Goal: Task Accomplishment & Management: Manage account settings

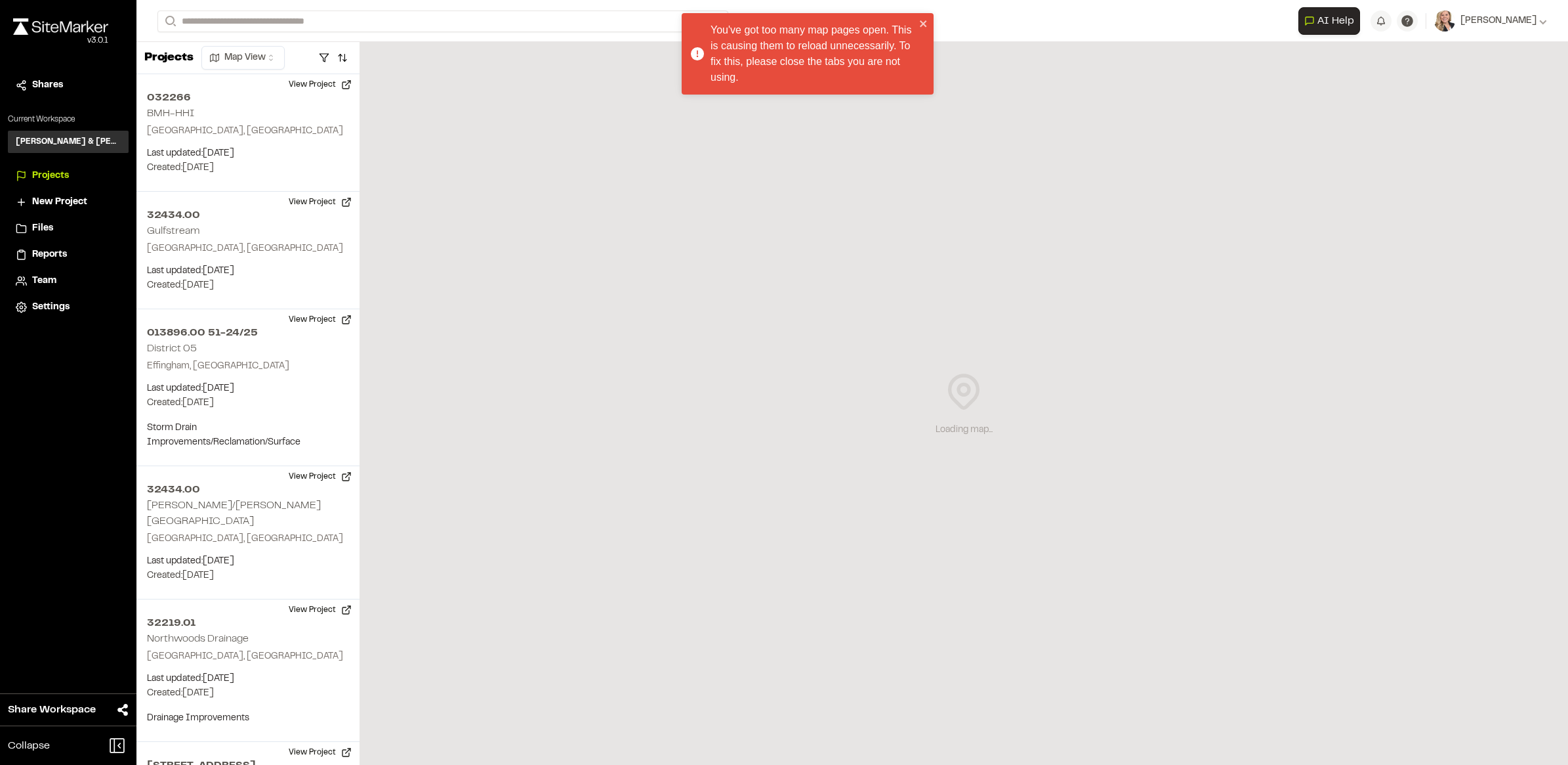
scroll to position [1067, 0]
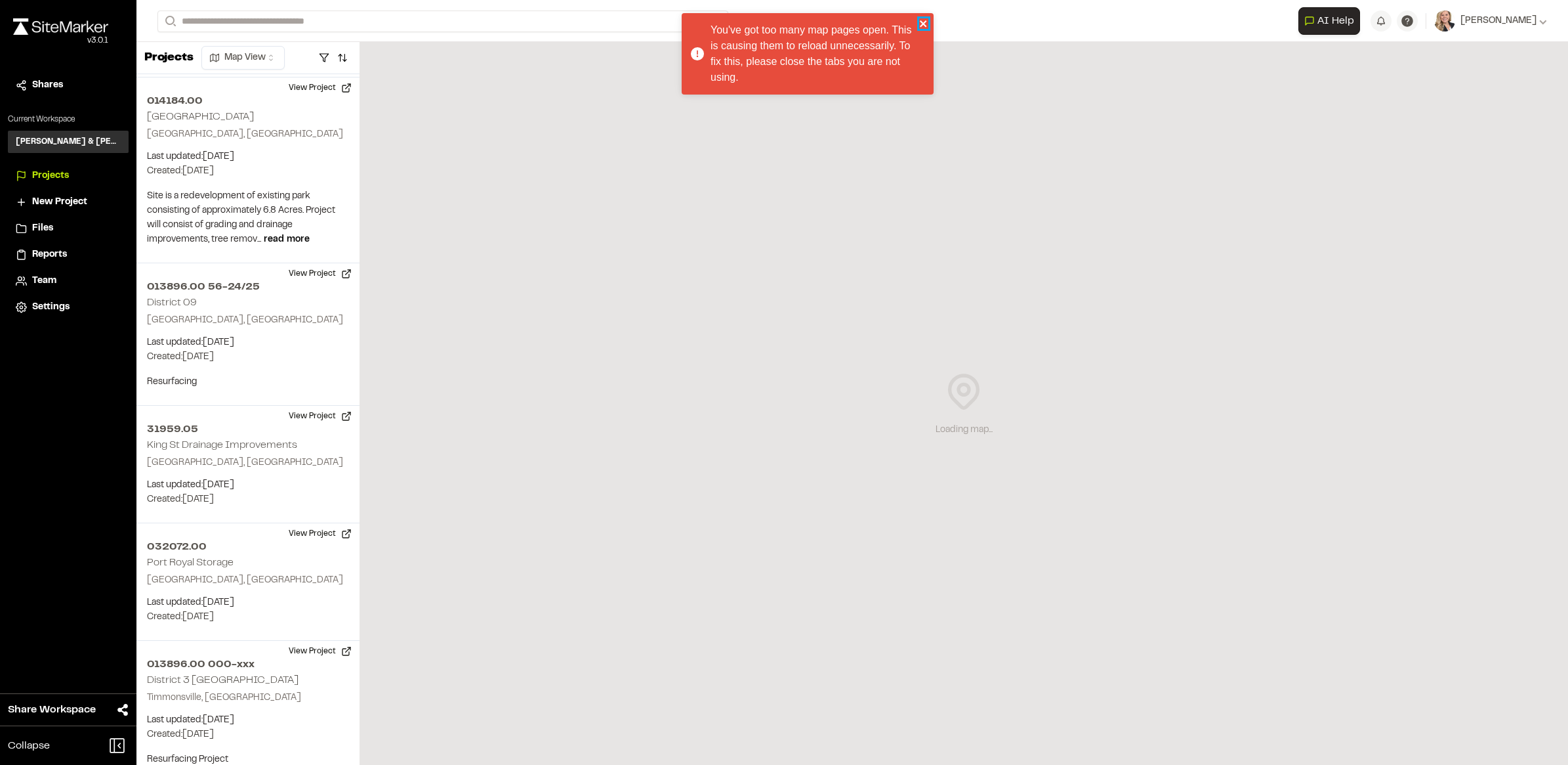
click at [925, 21] on icon "close" at bounding box center [923, 23] width 7 height 7
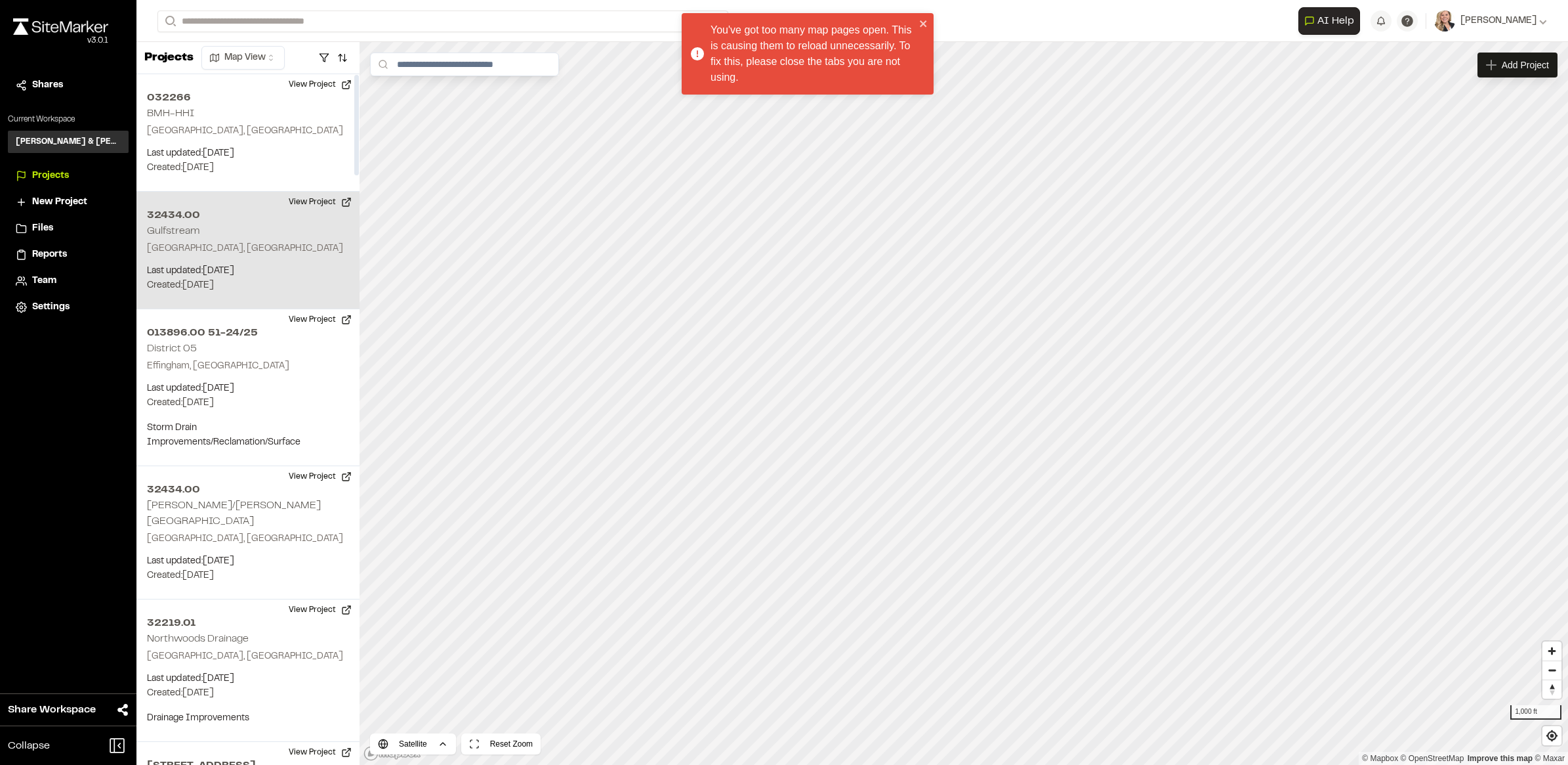
click at [274, 256] on div "32434.00 Gulfstream Beaufort, SC Last updated: Sep 30, 2025 Budget: $ Created: …" at bounding box center [248, 250] width 223 height 117
click at [342, 202] on button "View Project" at bounding box center [320, 202] width 78 height 21
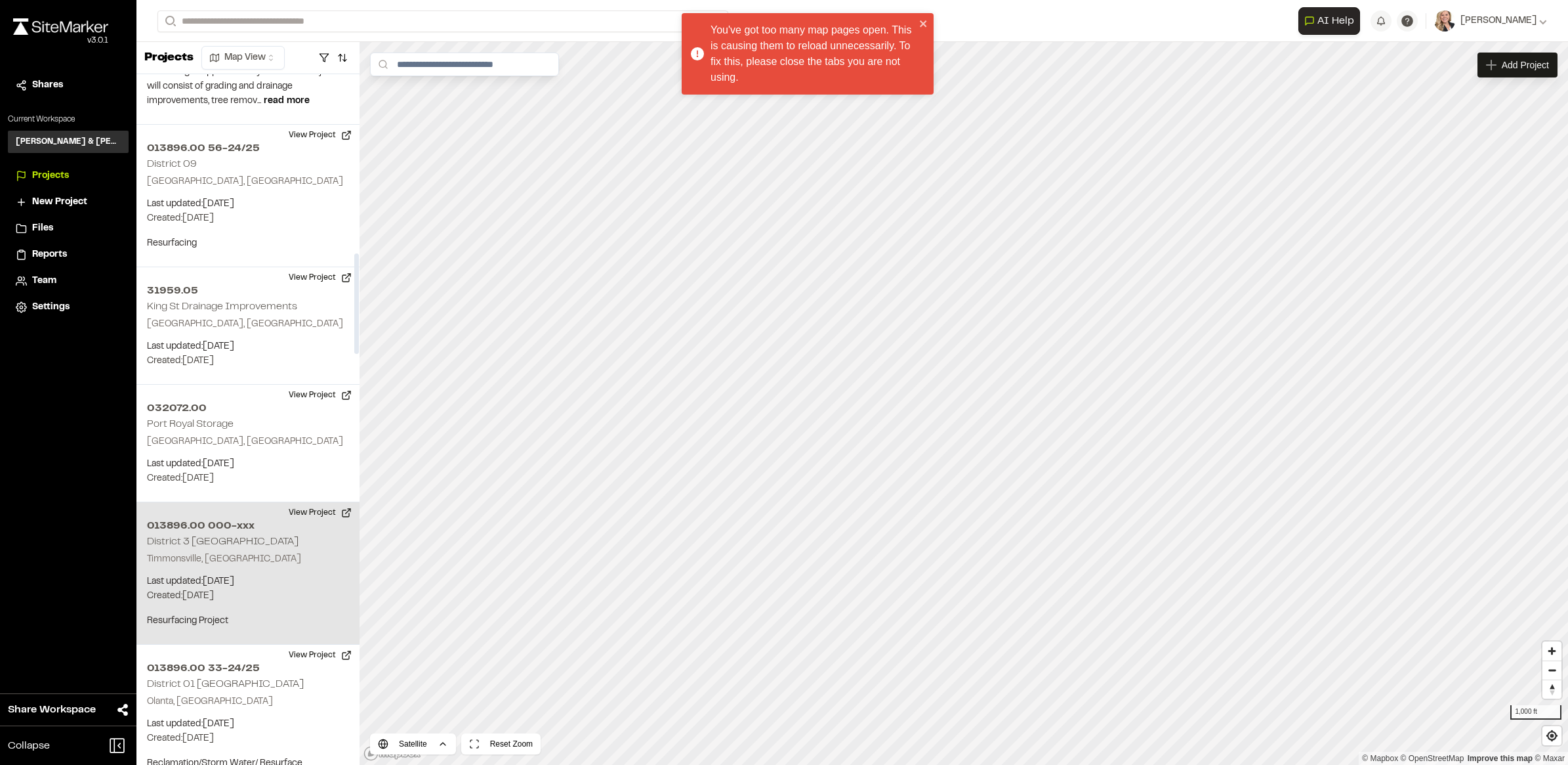
scroll to position [1231, 0]
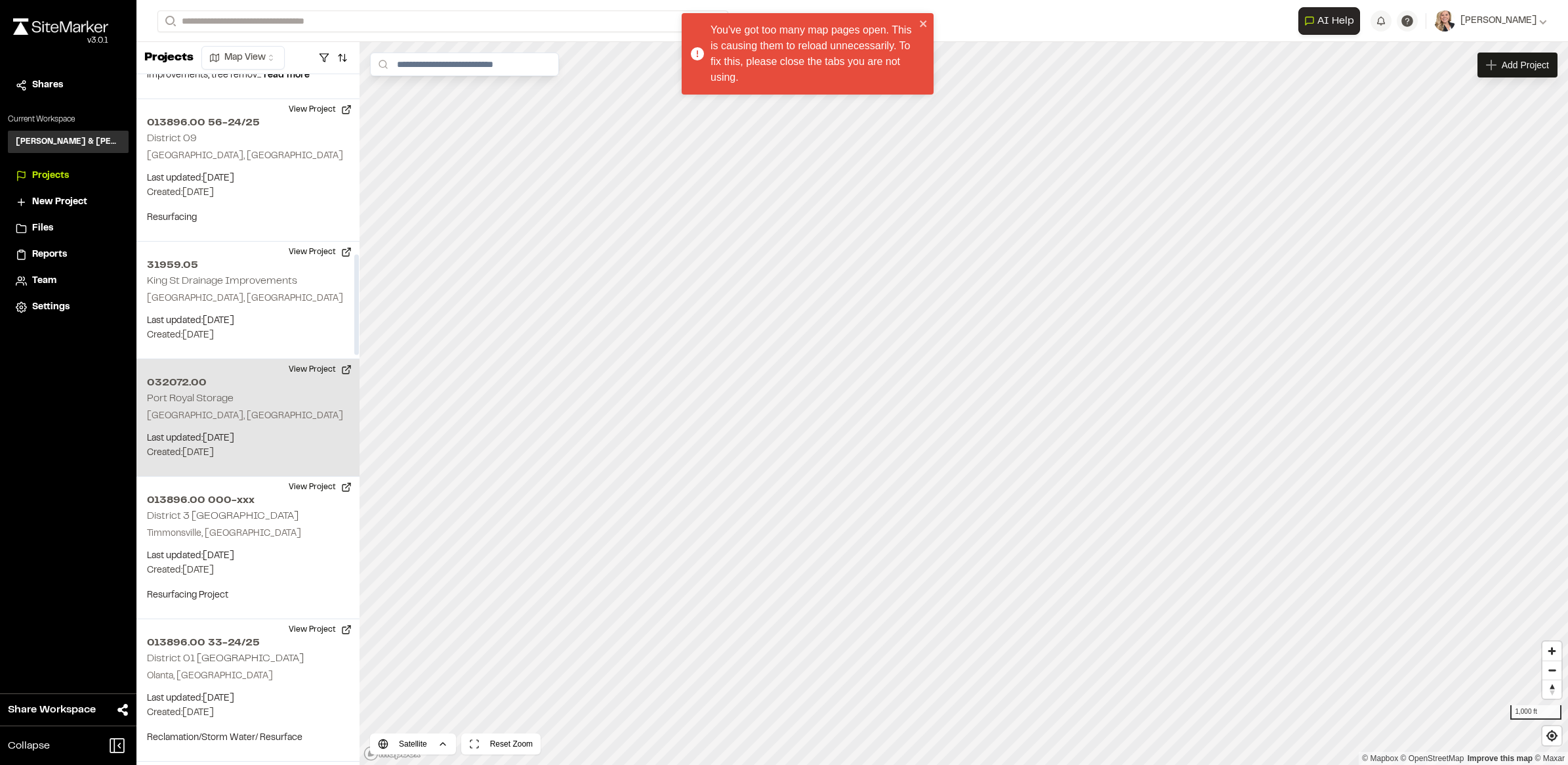
click at [253, 379] on div "032072.00 Port Royal Storage Beaufort, SC Last updated: Sep 29, 2025 Budget: $ …" at bounding box center [248, 417] width 223 height 117
click at [300, 363] on button "View Project" at bounding box center [320, 369] width 78 height 21
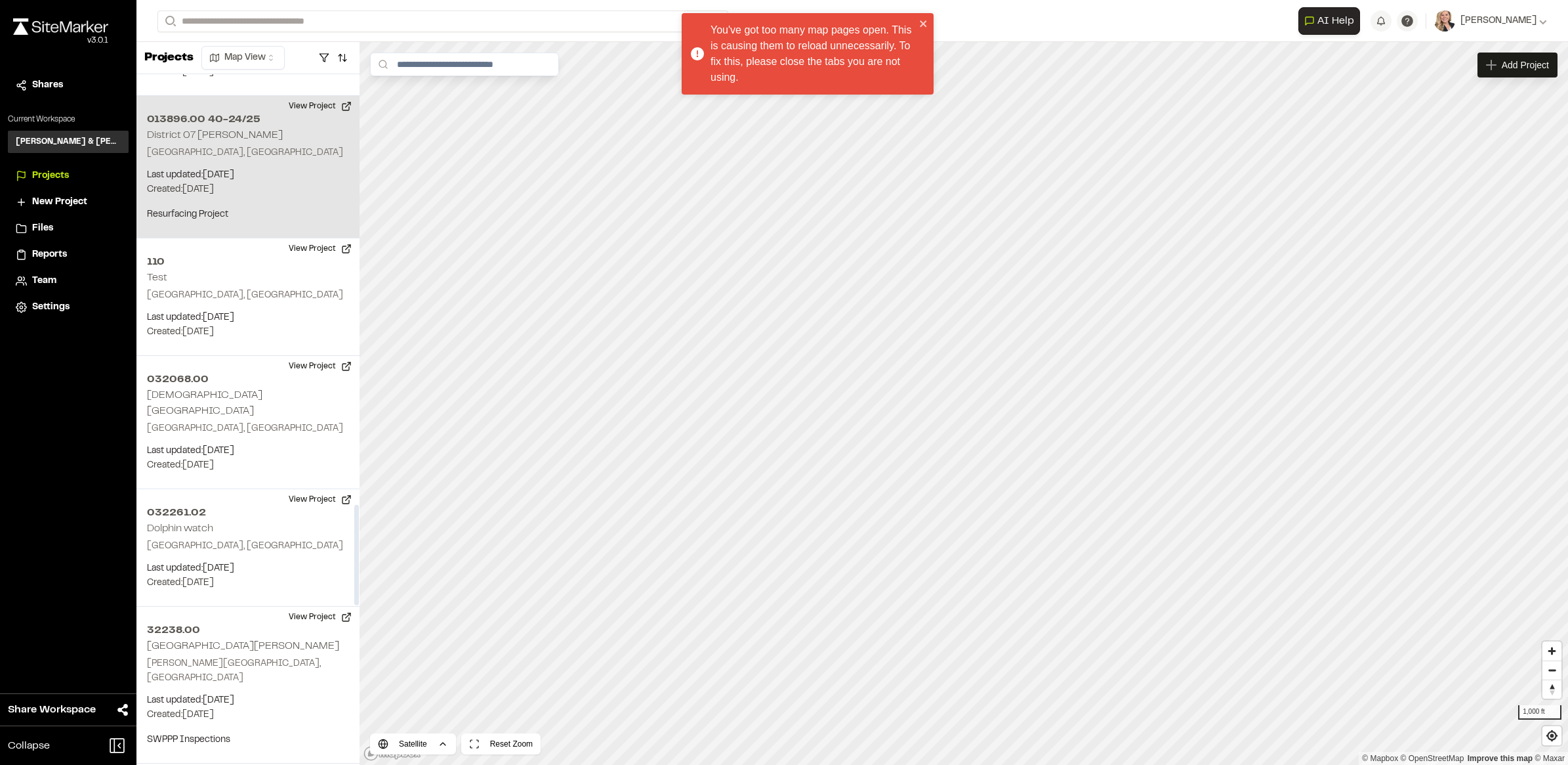
scroll to position [2955, 0]
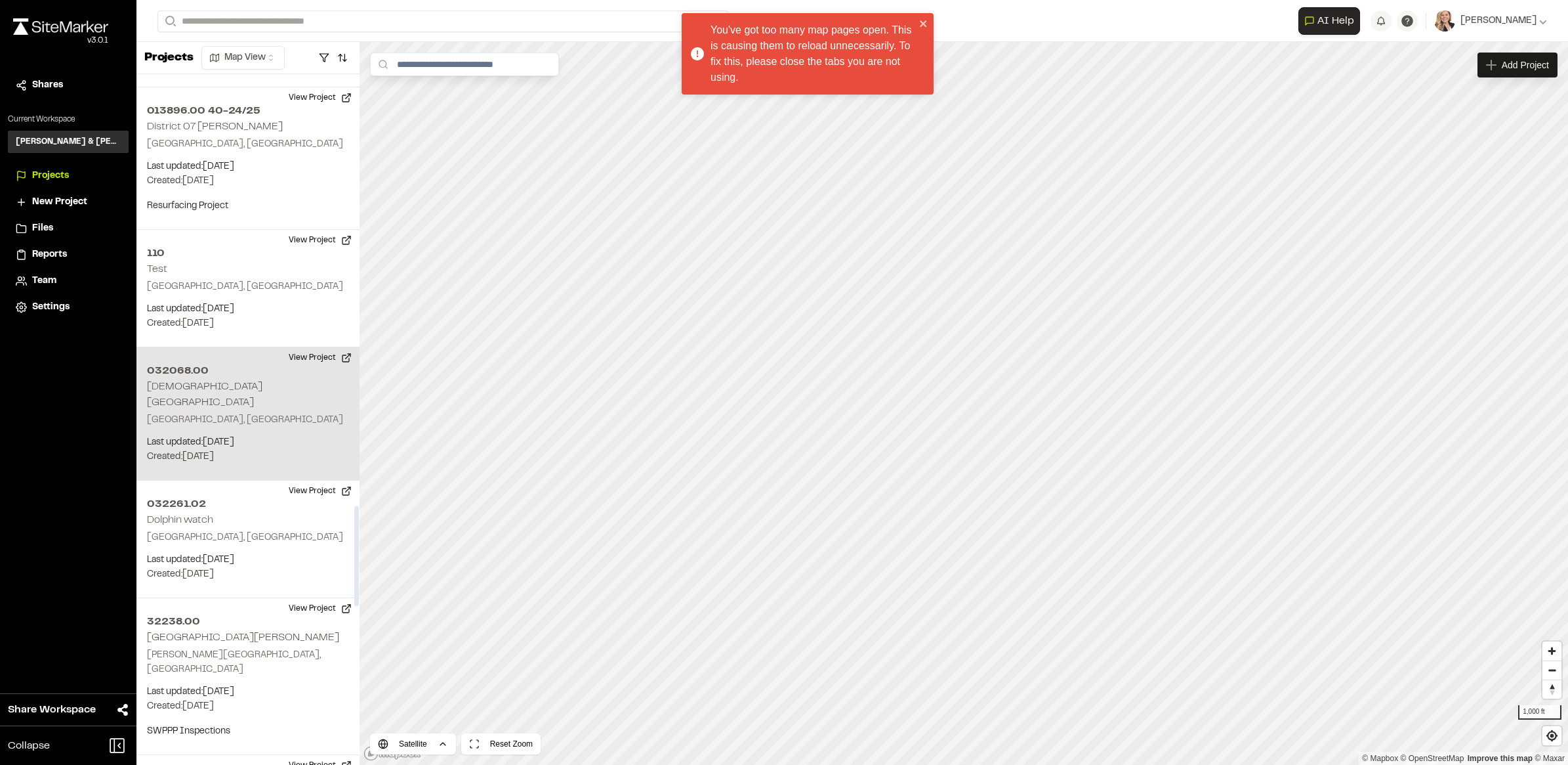
click at [238, 402] on div "032068.00 Lady's Island Airport Beaufort, SC Last updated: Sep 29, 2025 Budget:…" at bounding box center [248, 414] width 223 height 133
click at [1070, 381] on icon "Map marker" at bounding box center [1074, 381] width 8 height 8
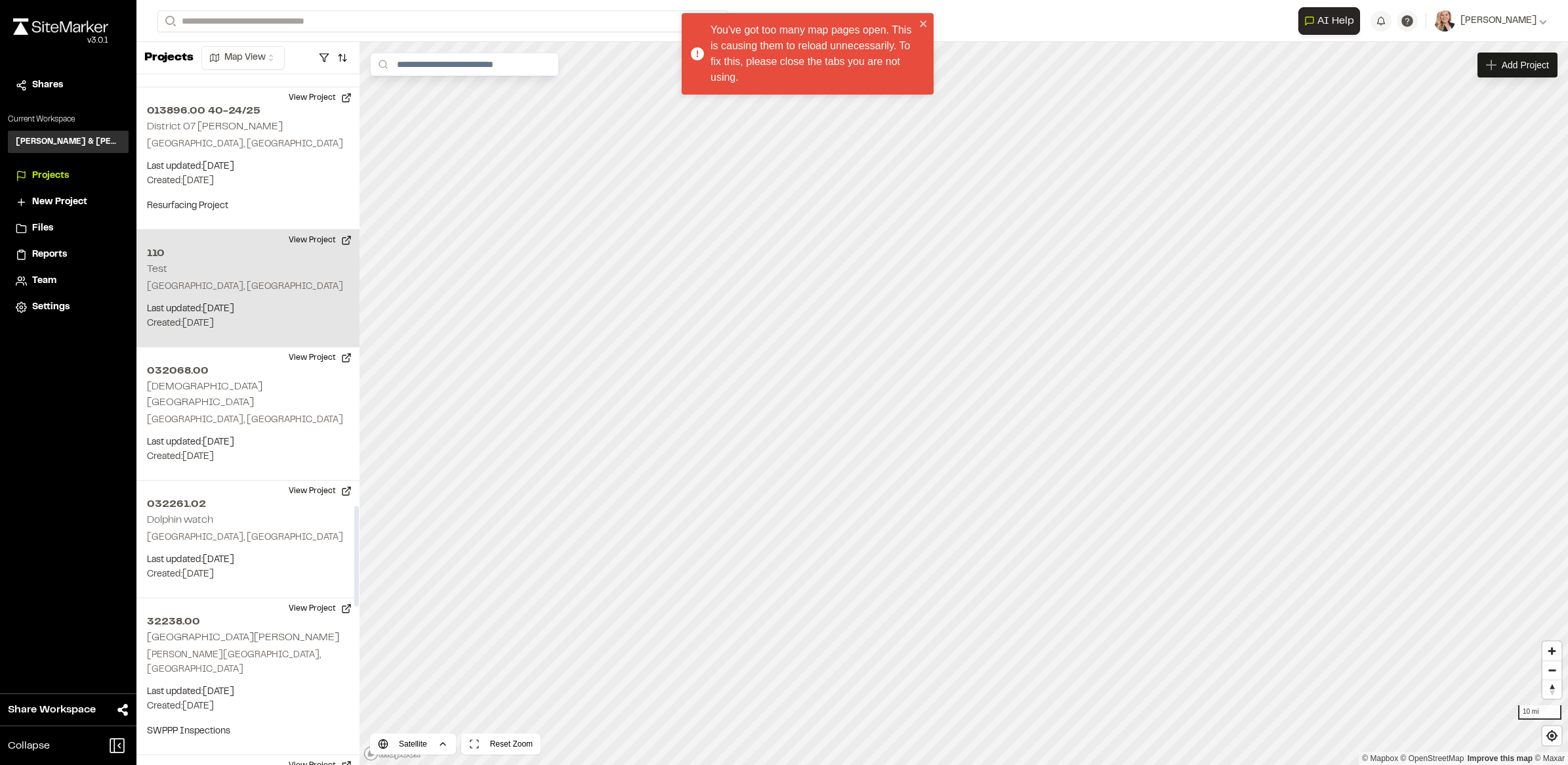
click at [221, 251] on div "110 Test Beaufort, SC Last updated: Sep 9, 2025 Budget: $ Created: Jun 24, 2025…" at bounding box center [248, 288] width 223 height 117
click at [338, 230] on button "View Project" at bounding box center [320, 240] width 78 height 21
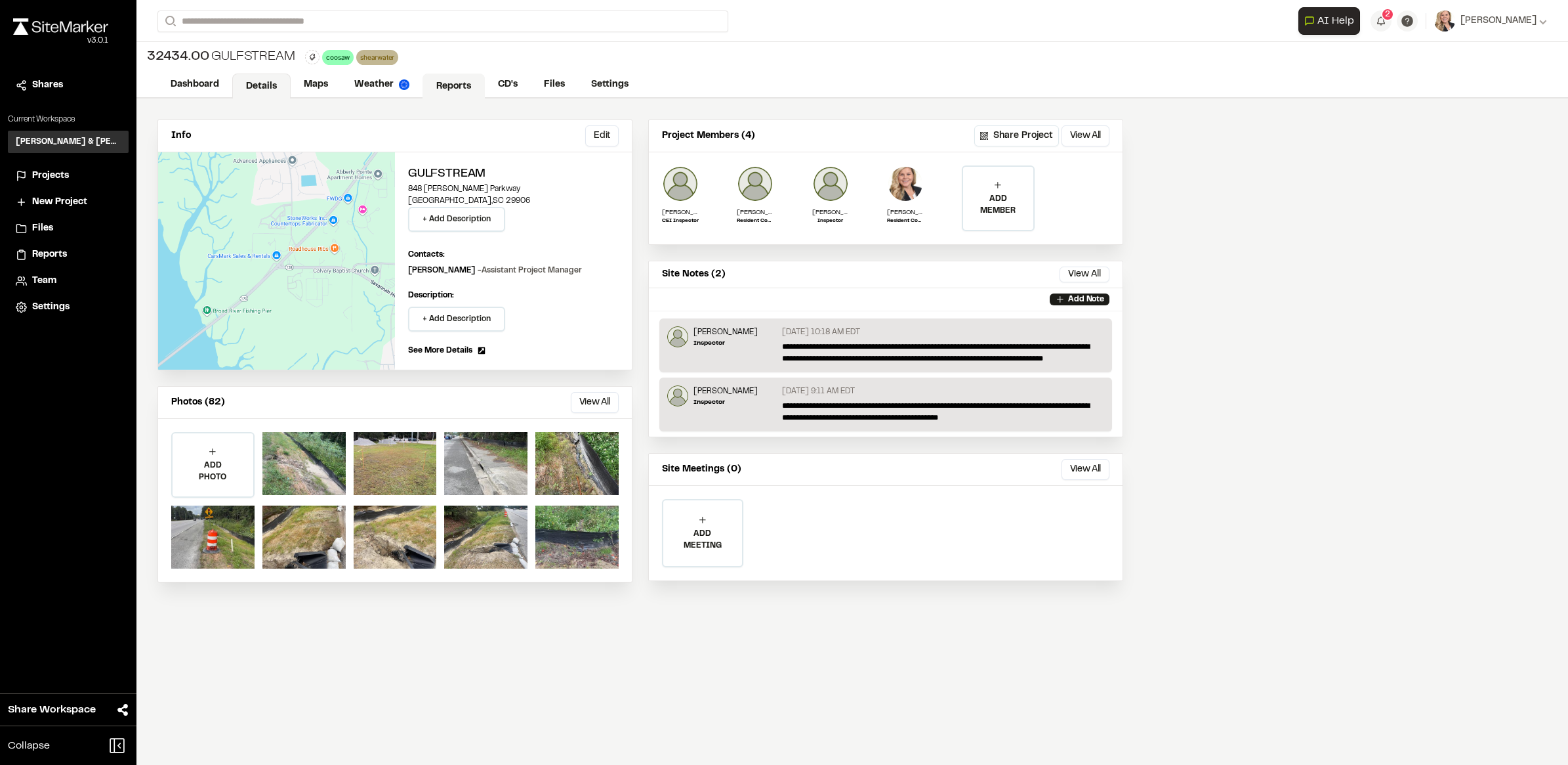
click at [451, 79] on link "Reports" at bounding box center [453, 85] width 62 height 25
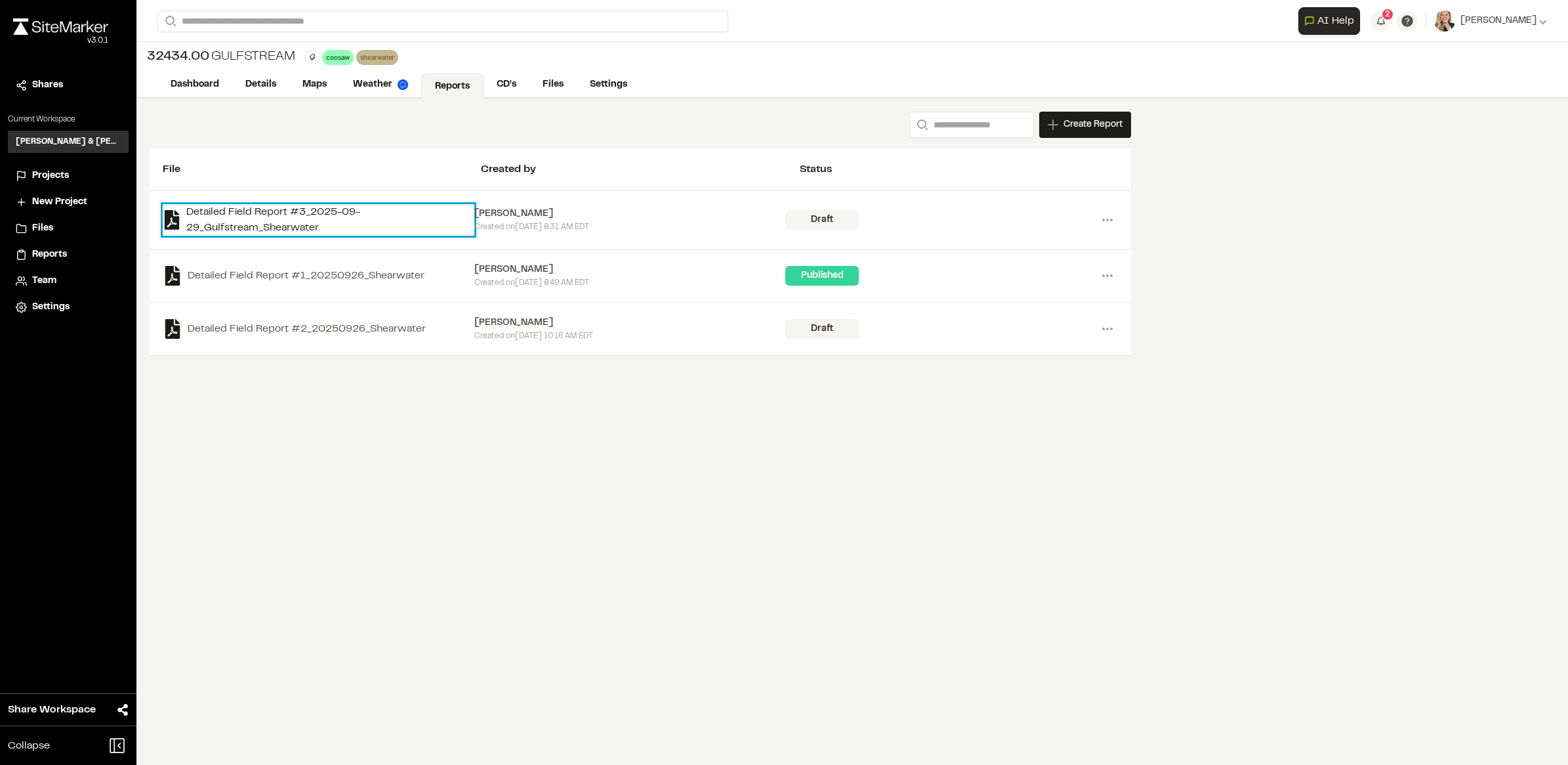
click at [306, 224] on link "Detailed Field Report #3_2025-09-29_Gulfstream_Shearwater" at bounding box center [318, 220] width 312 height 31
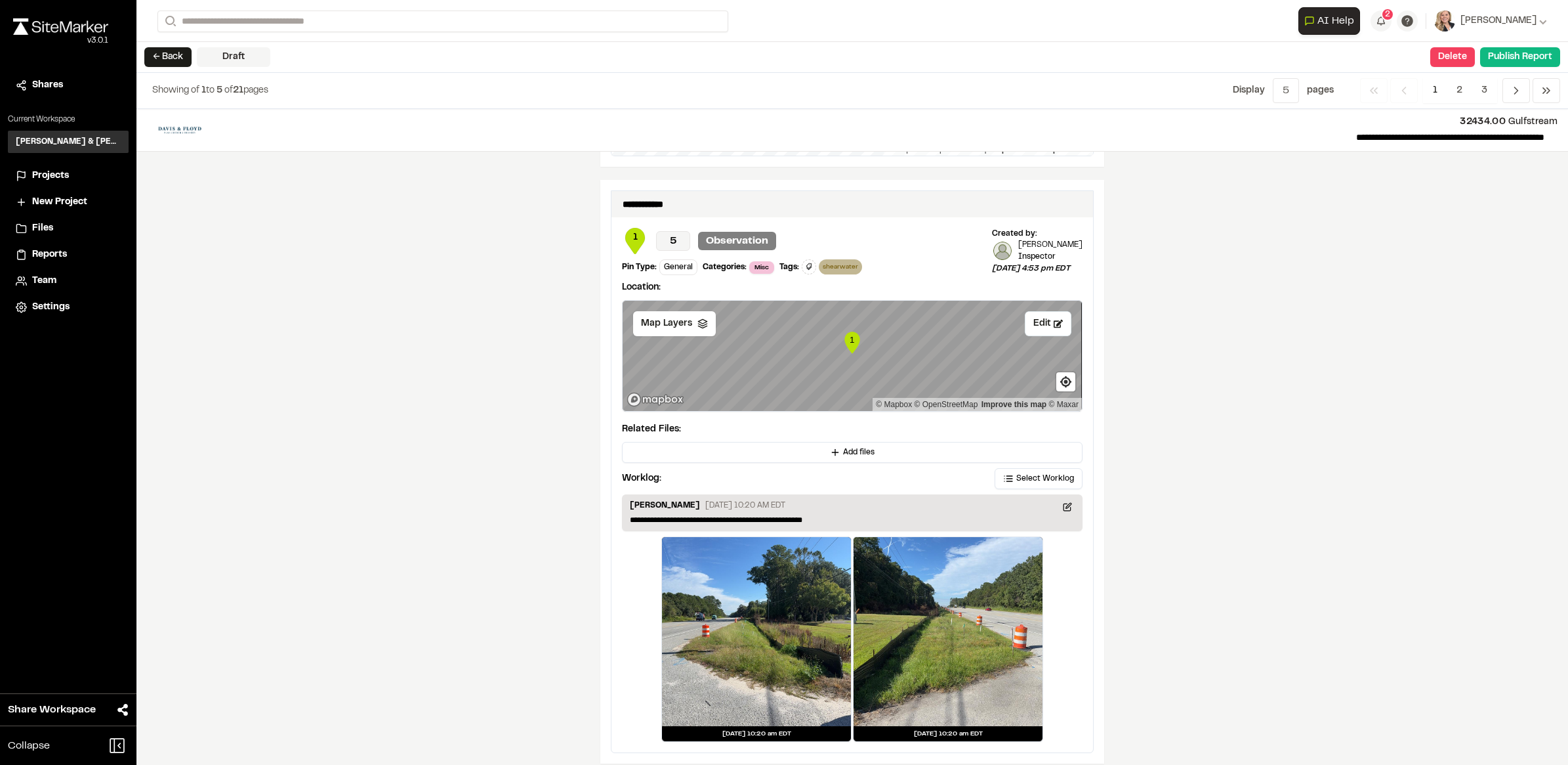
scroll to position [2206, 0]
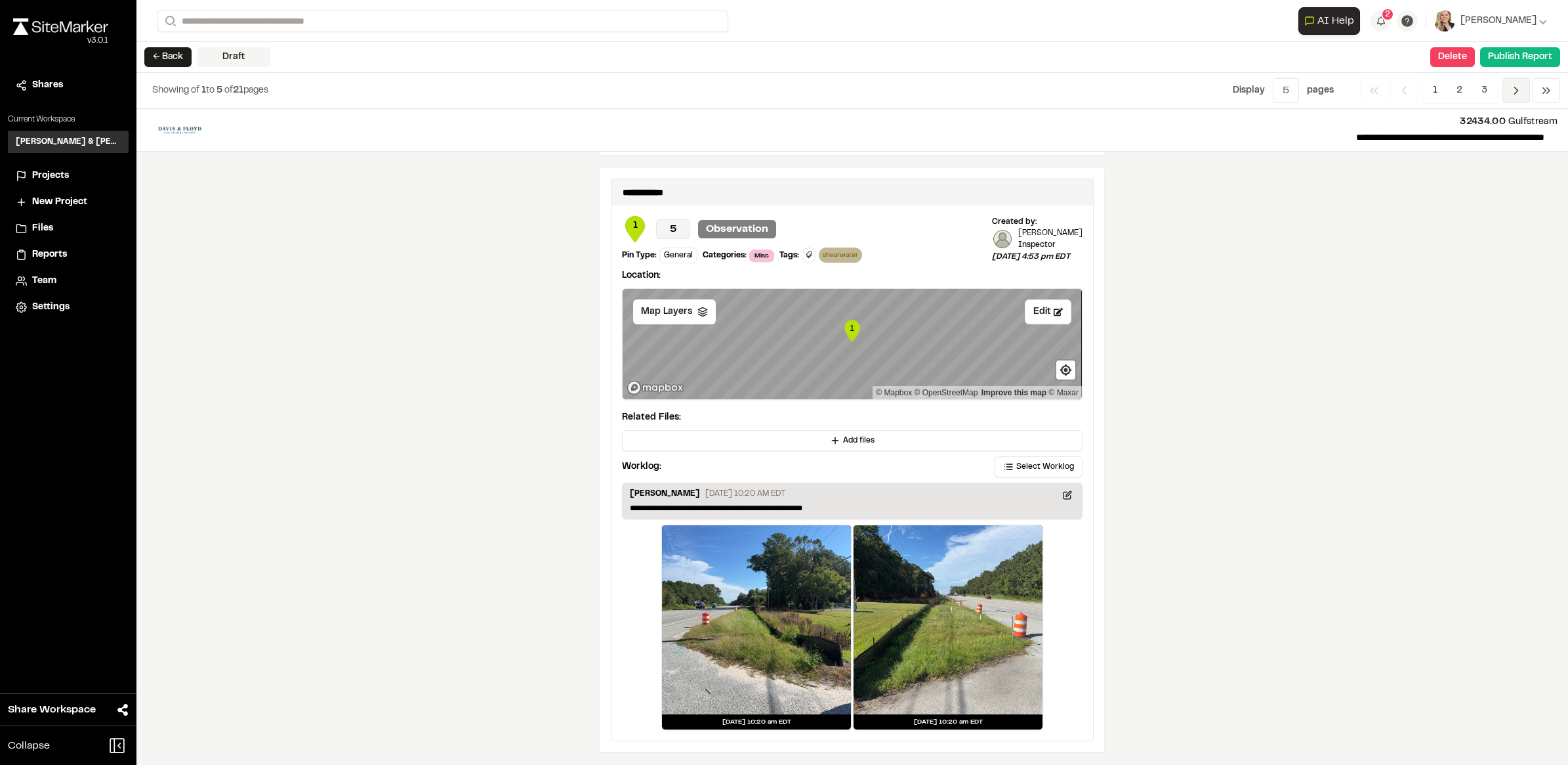
click at [1511, 99] on span "Previous" at bounding box center [1516, 90] width 28 height 25
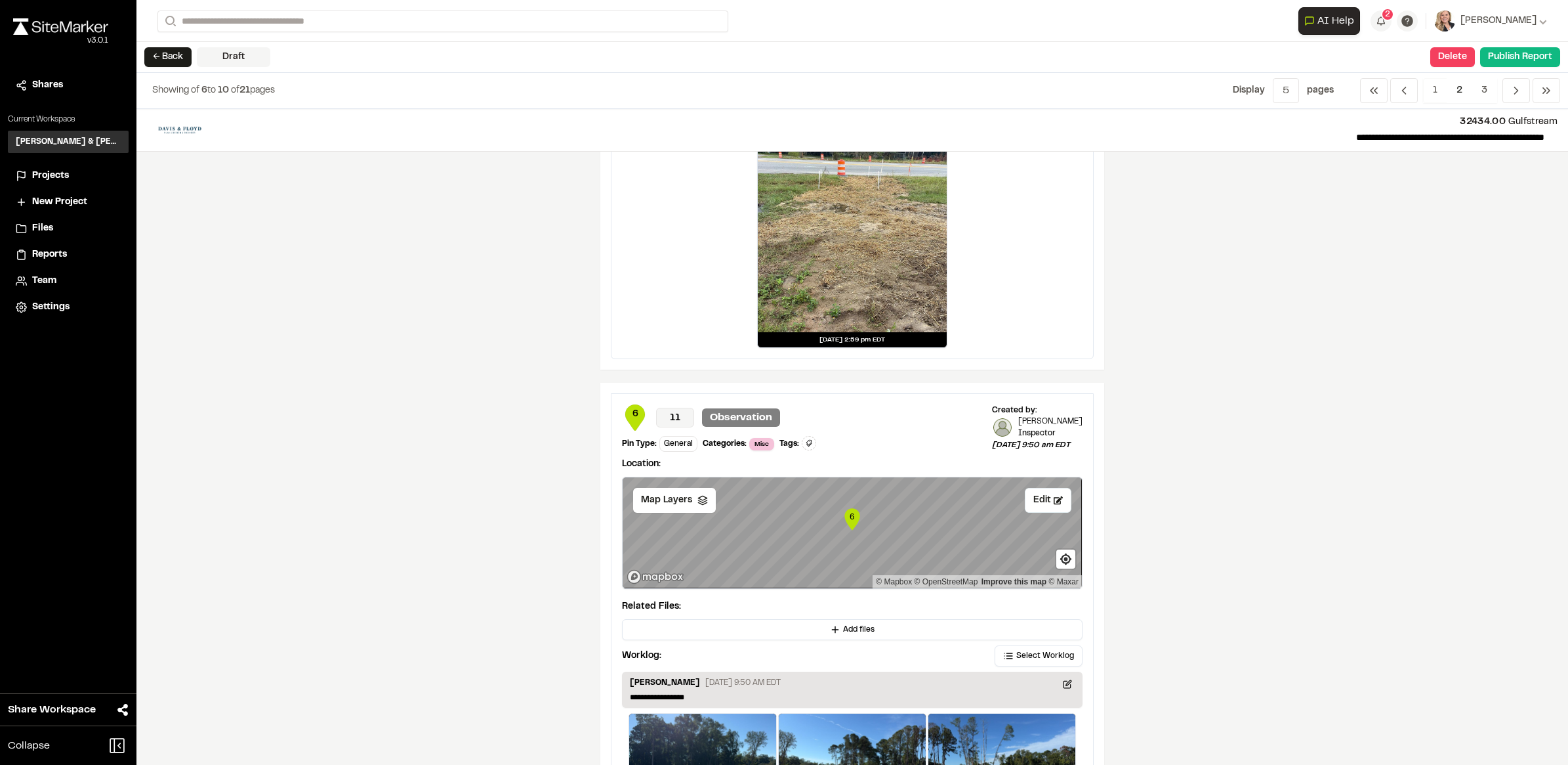
scroll to position [2372, 0]
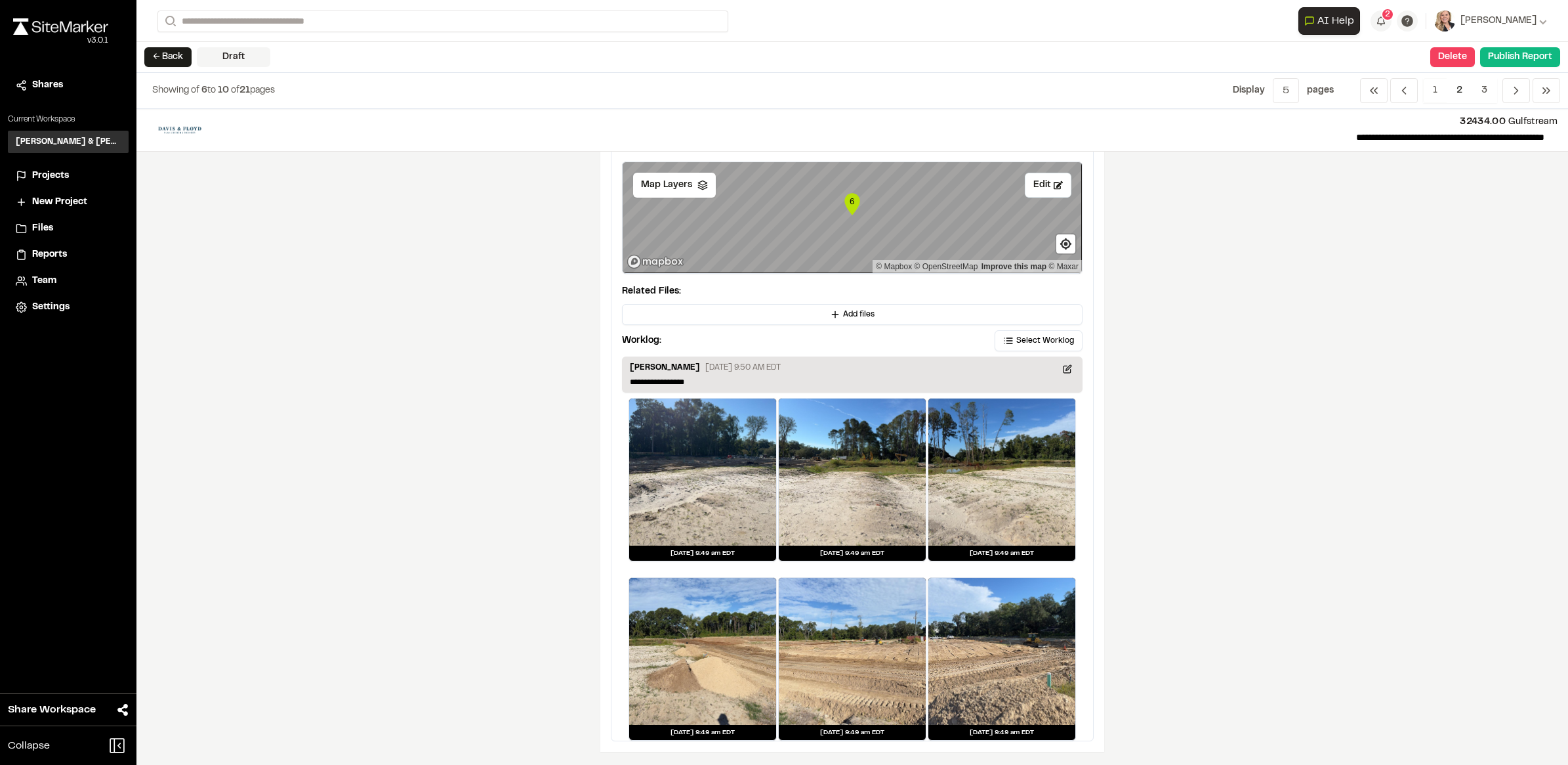
click at [1513, 105] on div "Showing of 6 to 10 of 21 pages Display Menu 5 1 5 10 All page s Previous Previo…" at bounding box center [853, 90] width 1432 height 36
click at [1516, 102] on span "Previous" at bounding box center [1516, 90] width 28 height 25
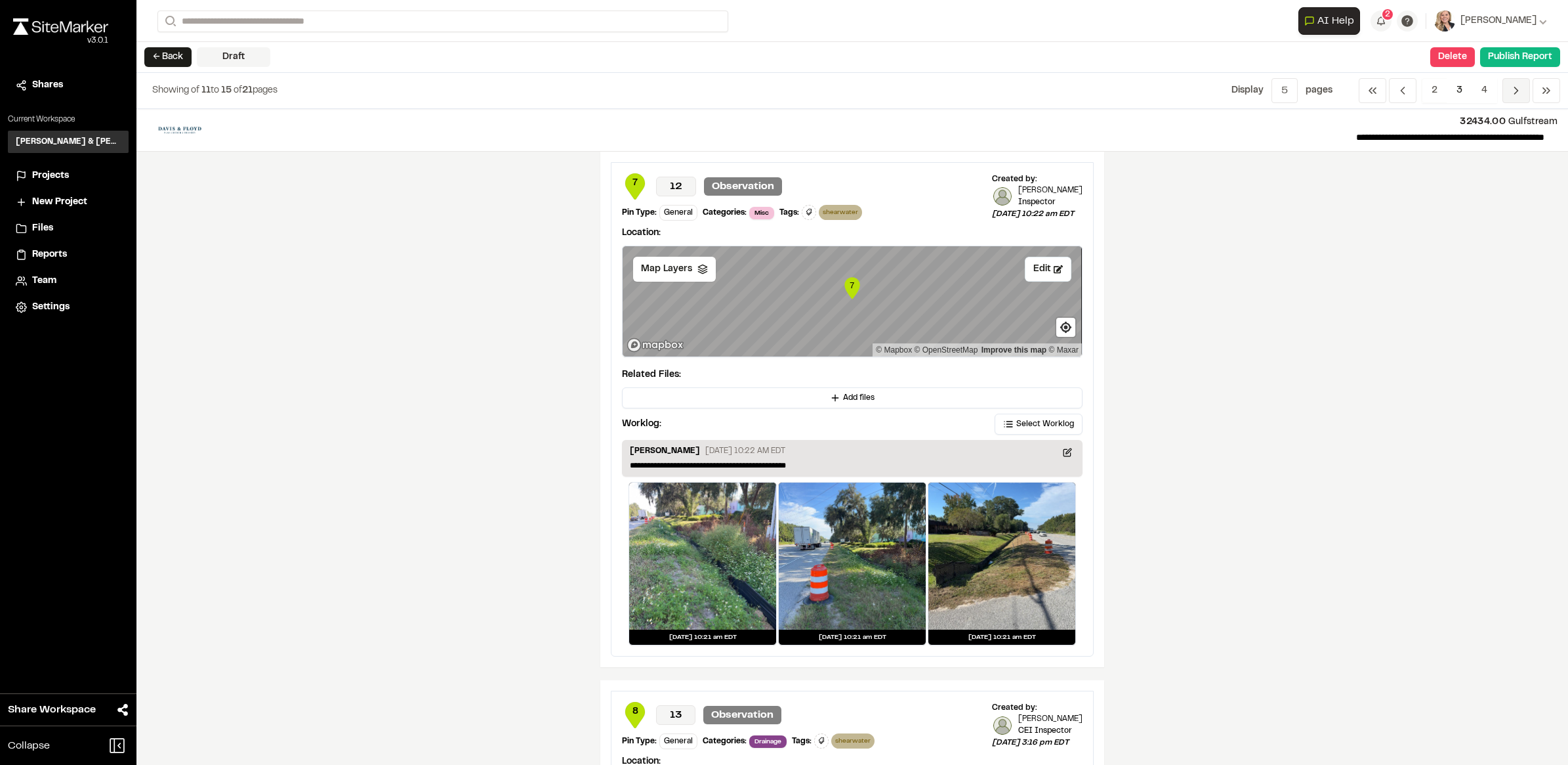
click at [1516, 102] on span "Previous" at bounding box center [1516, 90] width 28 height 25
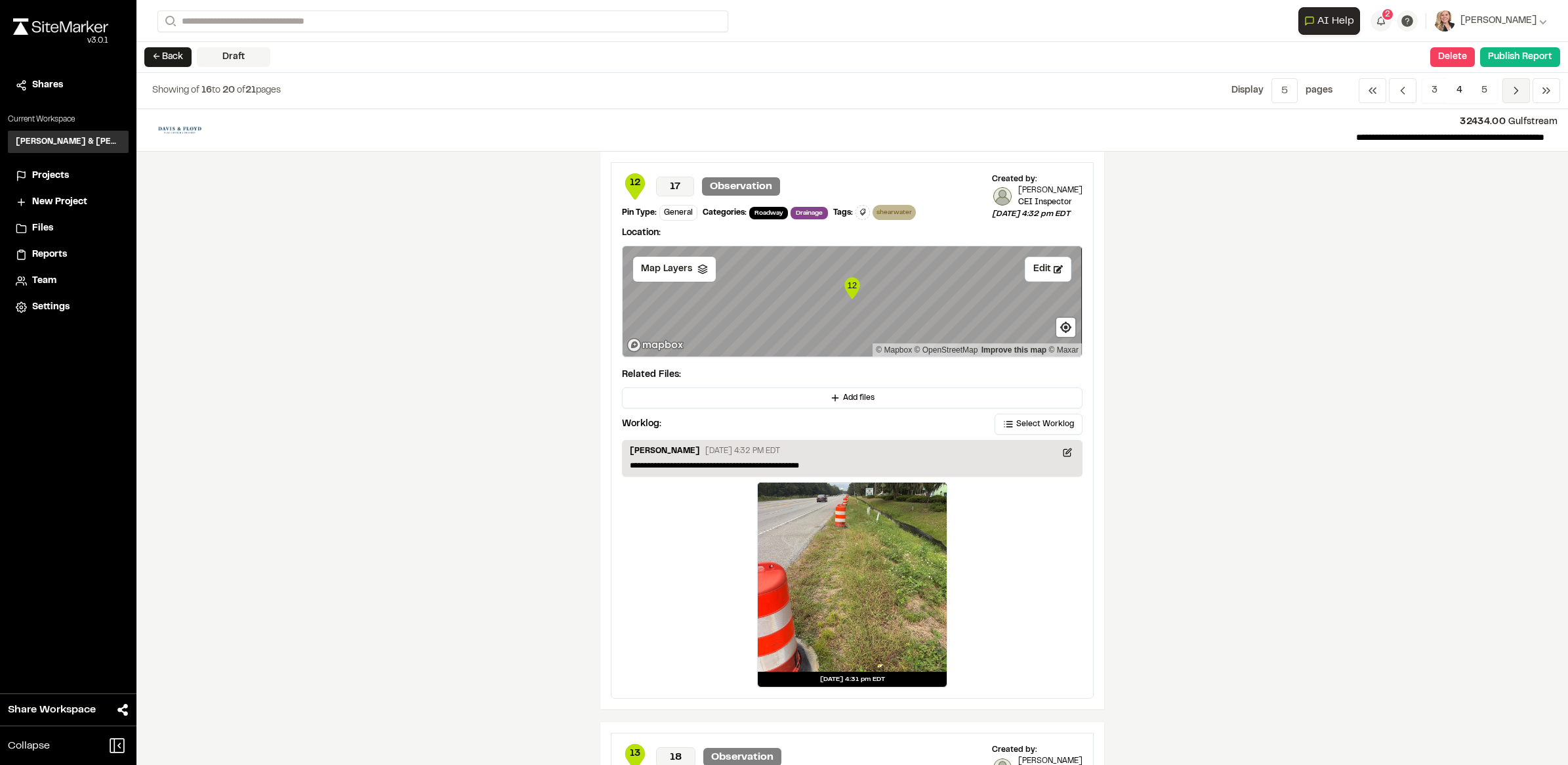
click at [1516, 102] on span "Previous" at bounding box center [1516, 90] width 28 height 25
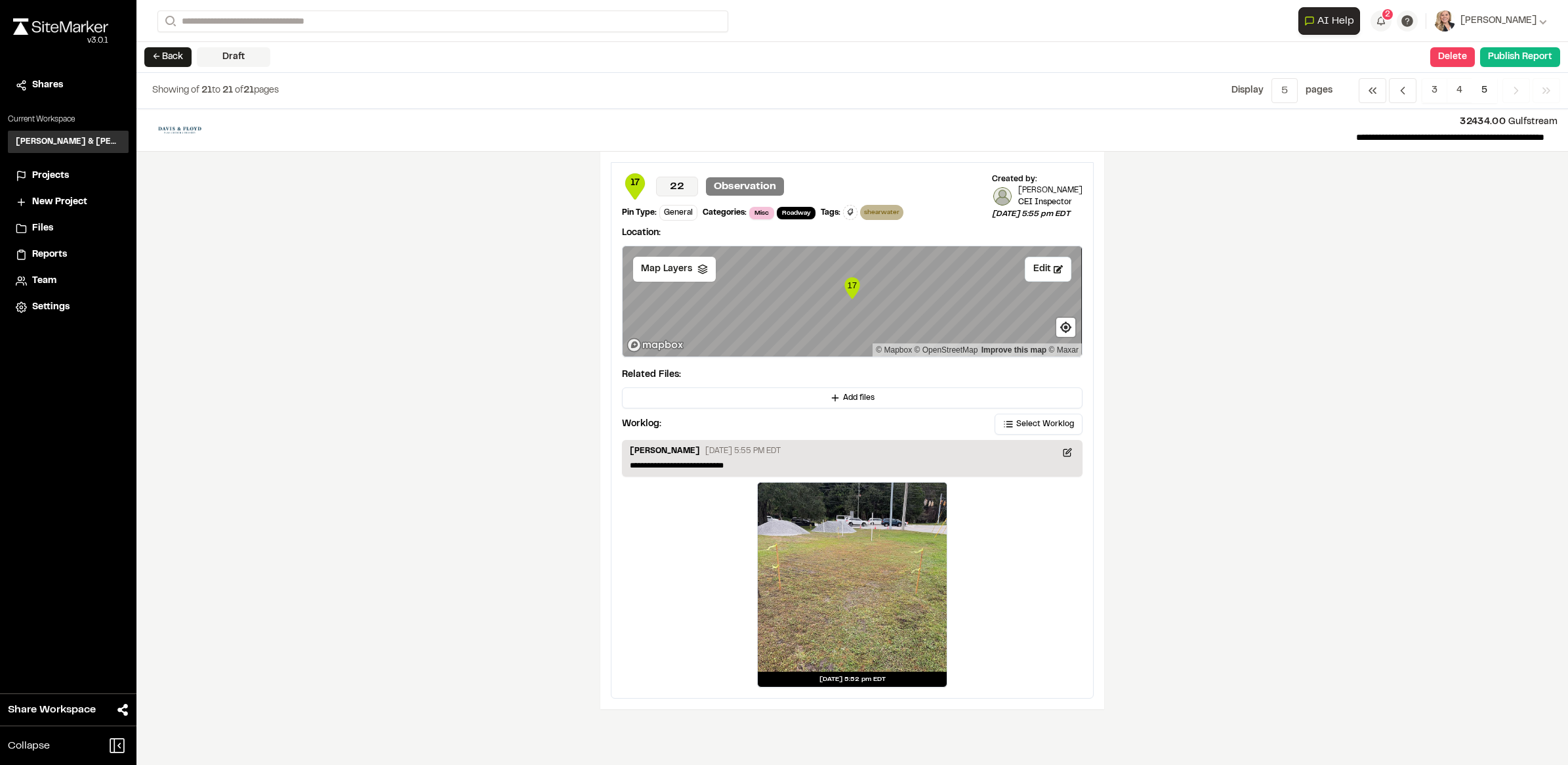
click at [1516, 102] on span "Previous" at bounding box center [1516, 90] width 28 height 25
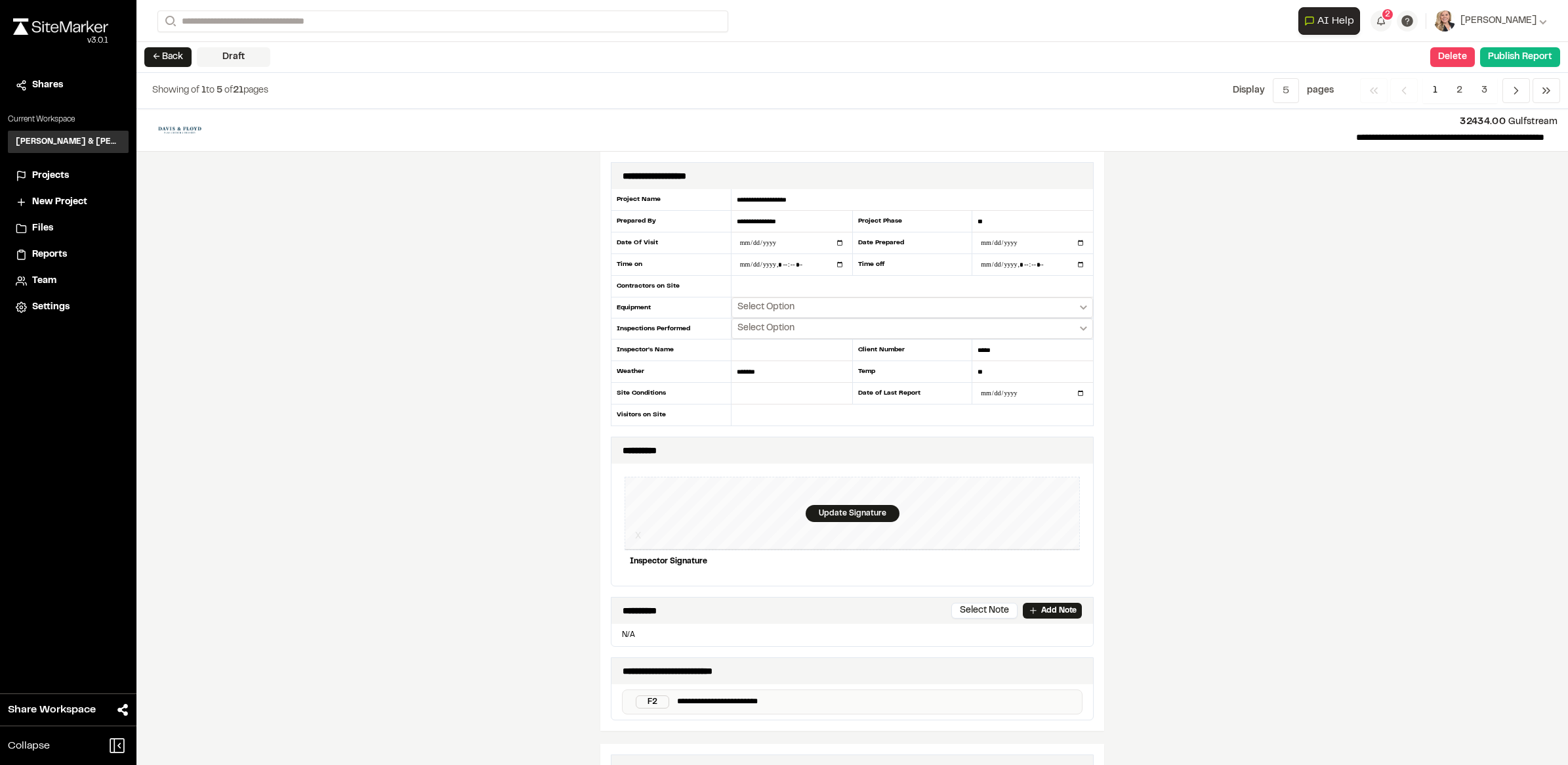
click at [1419, 336] on div "**********" at bounding box center [853, 437] width 1432 height 656
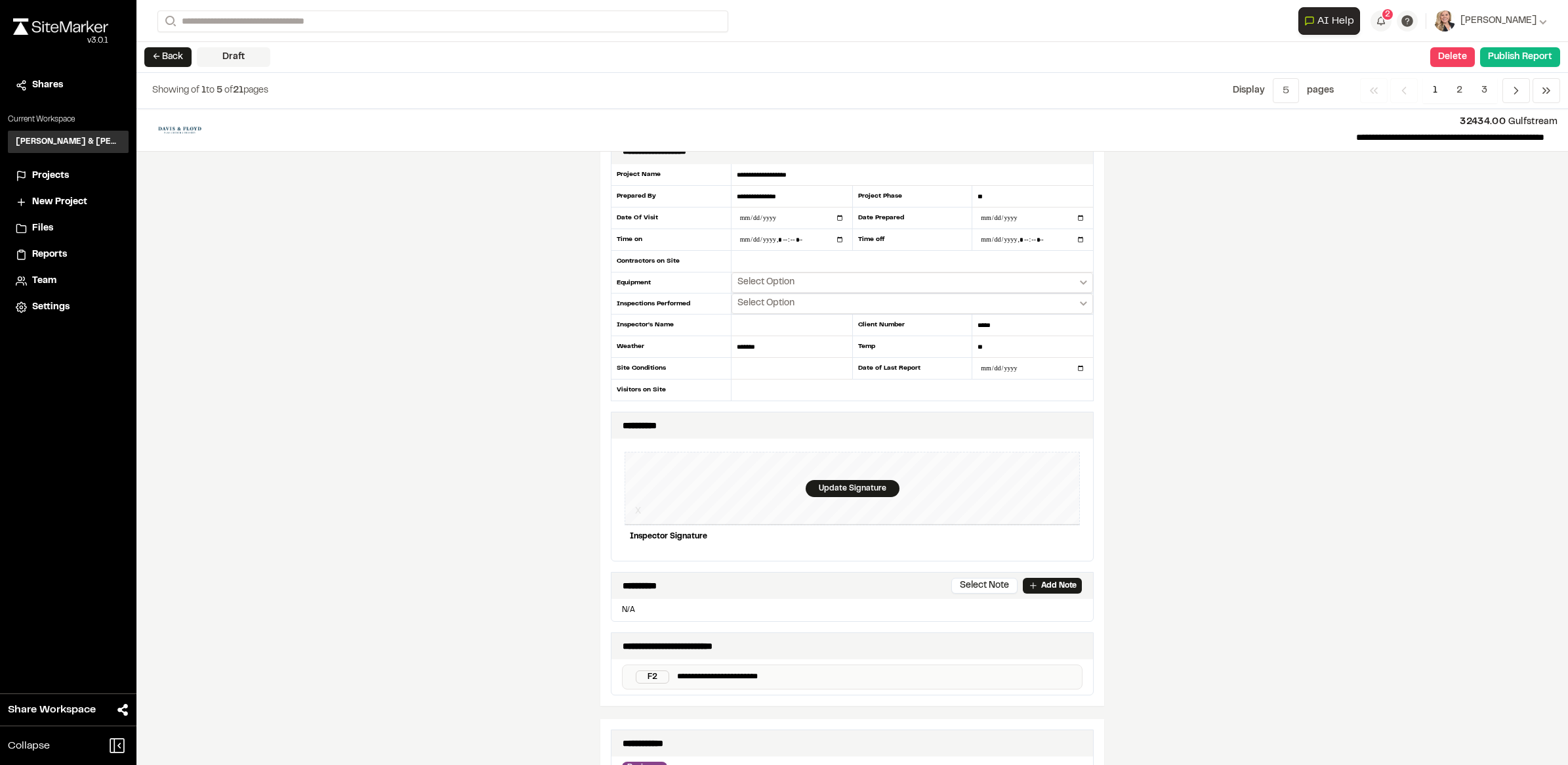
scroll to position [0, 0]
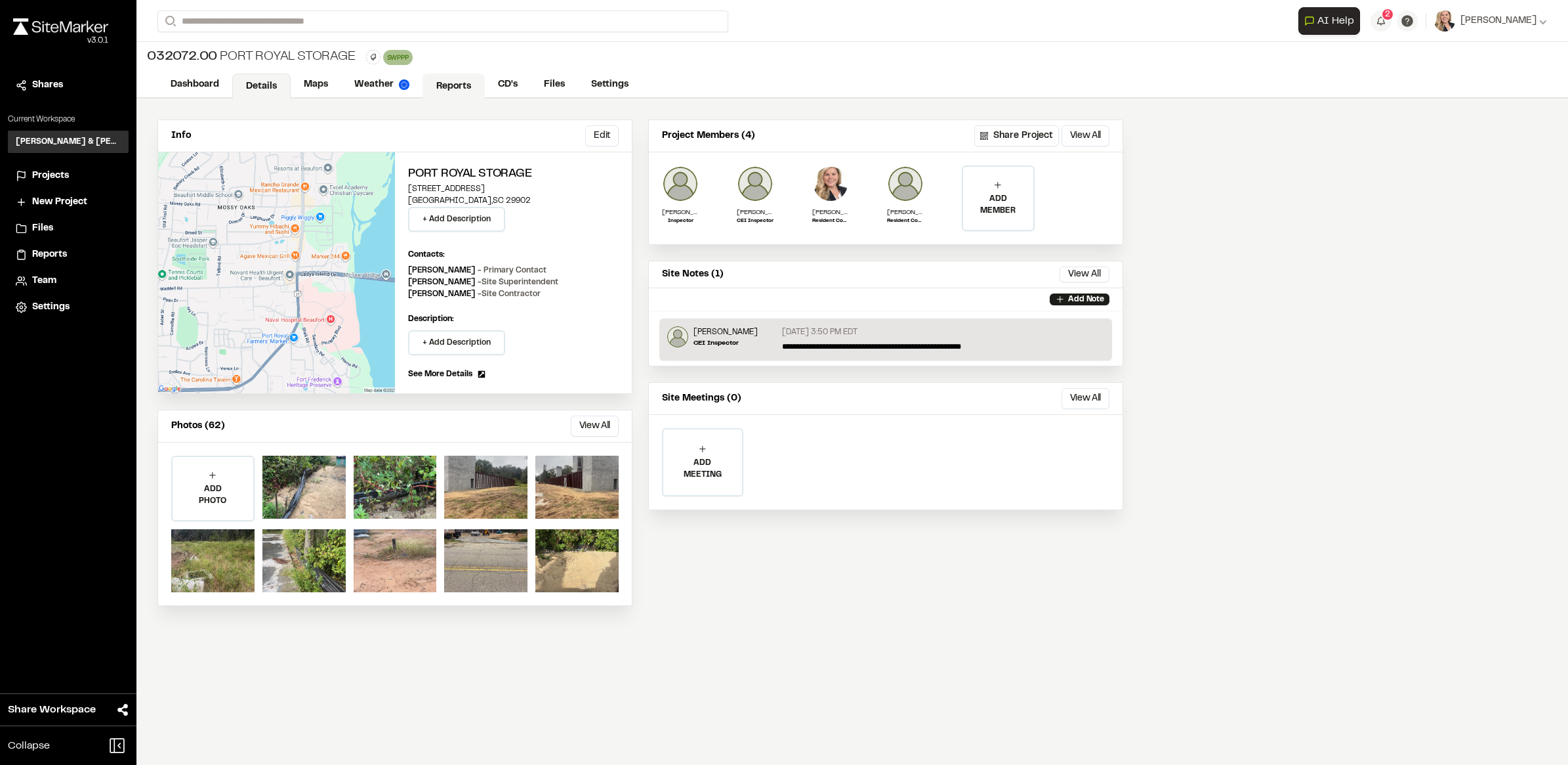
click at [460, 81] on link "Reports" at bounding box center [453, 85] width 62 height 25
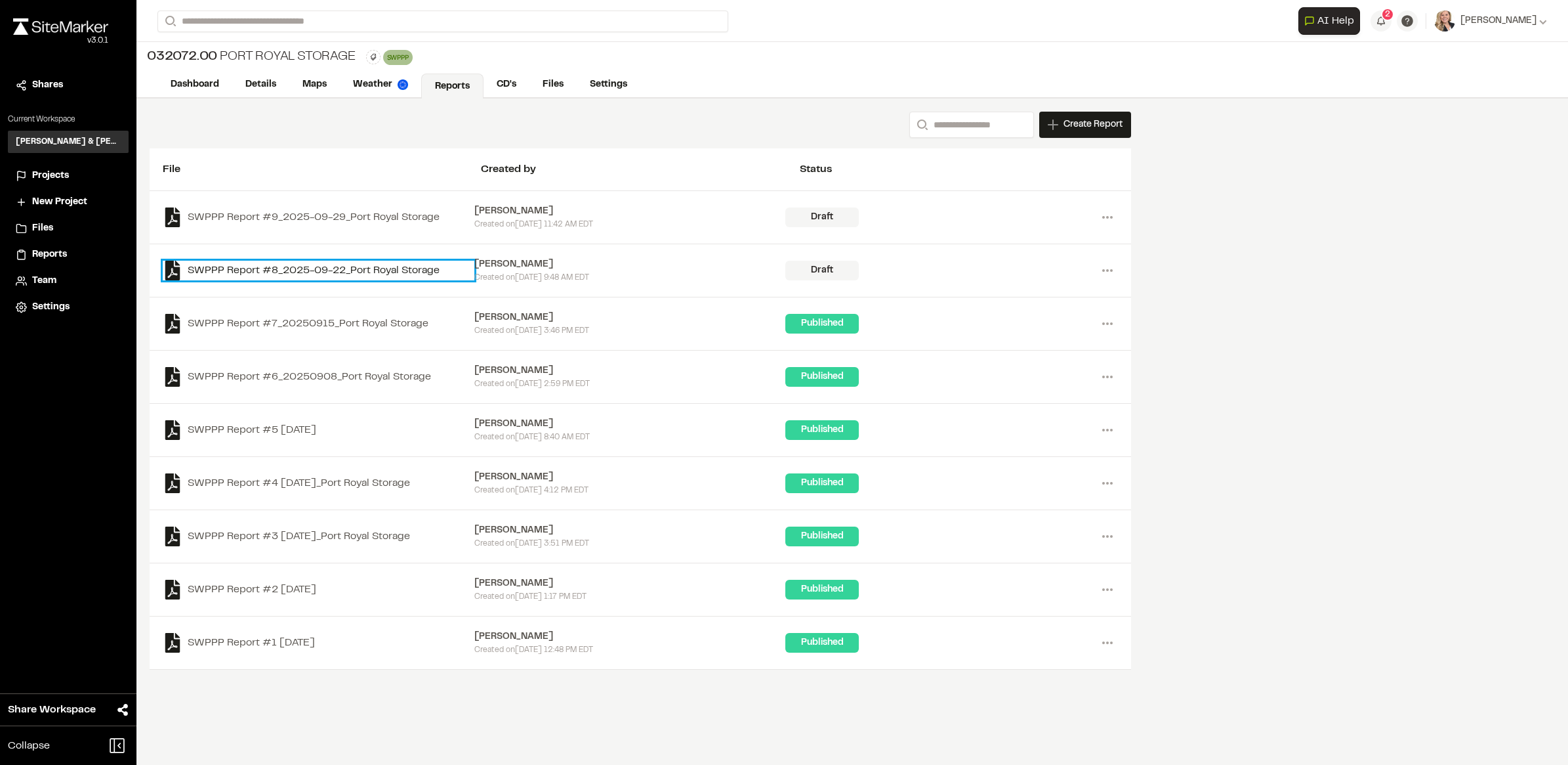
click at [320, 264] on link "SWPPP Report #8_2025-09-22_Port Royal Storage" at bounding box center [318, 271] width 312 height 19
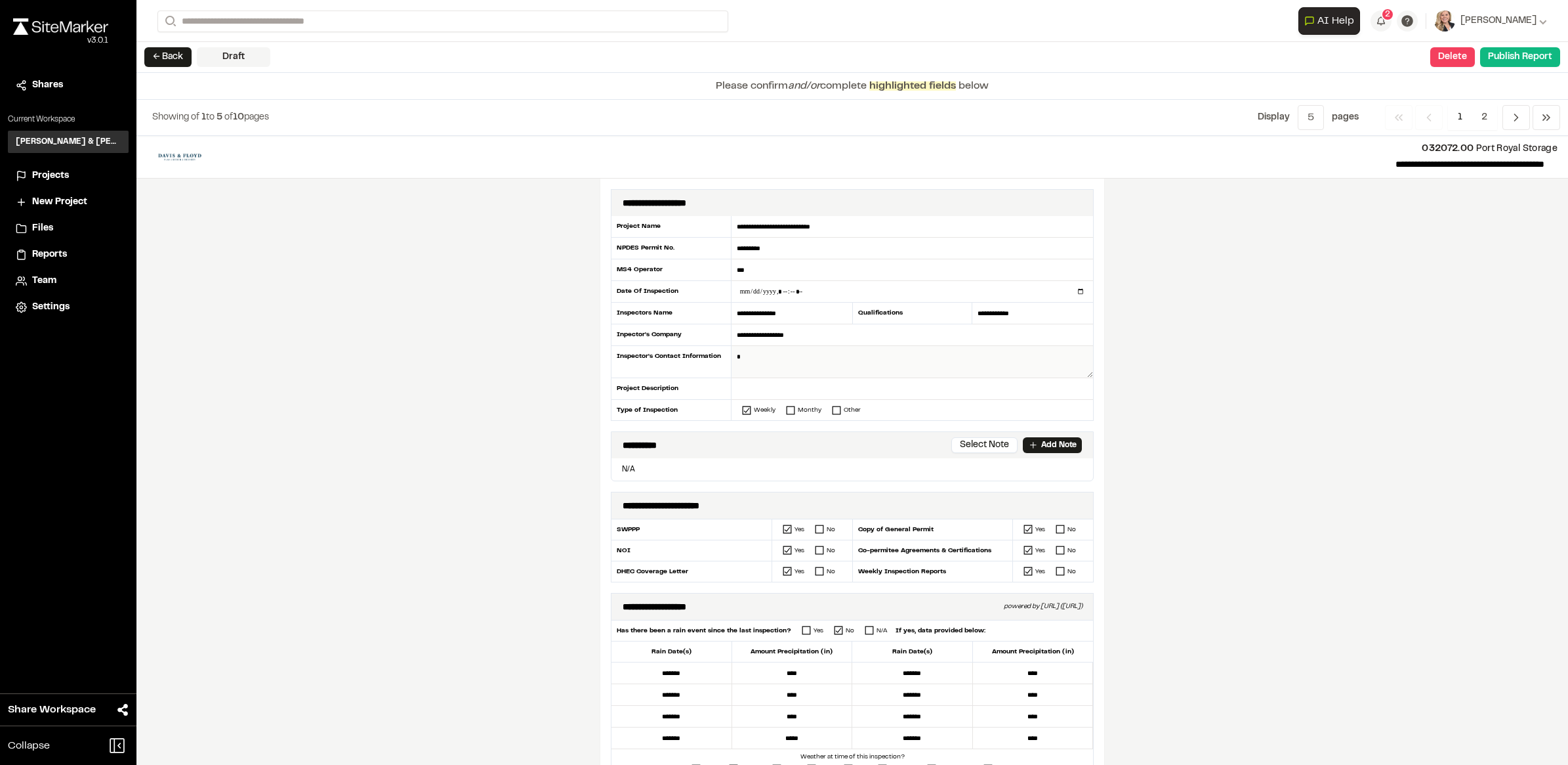
click at [886, 356] on textarea at bounding box center [913, 362] width 362 height 32
click at [768, 387] on input "text" at bounding box center [913, 389] width 362 height 22
click at [1039, 373] on textarea at bounding box center [913, 362] width 362 height 32
click at [759, 389] on input "text" at bounding box center [913, 389] width 362 height 22
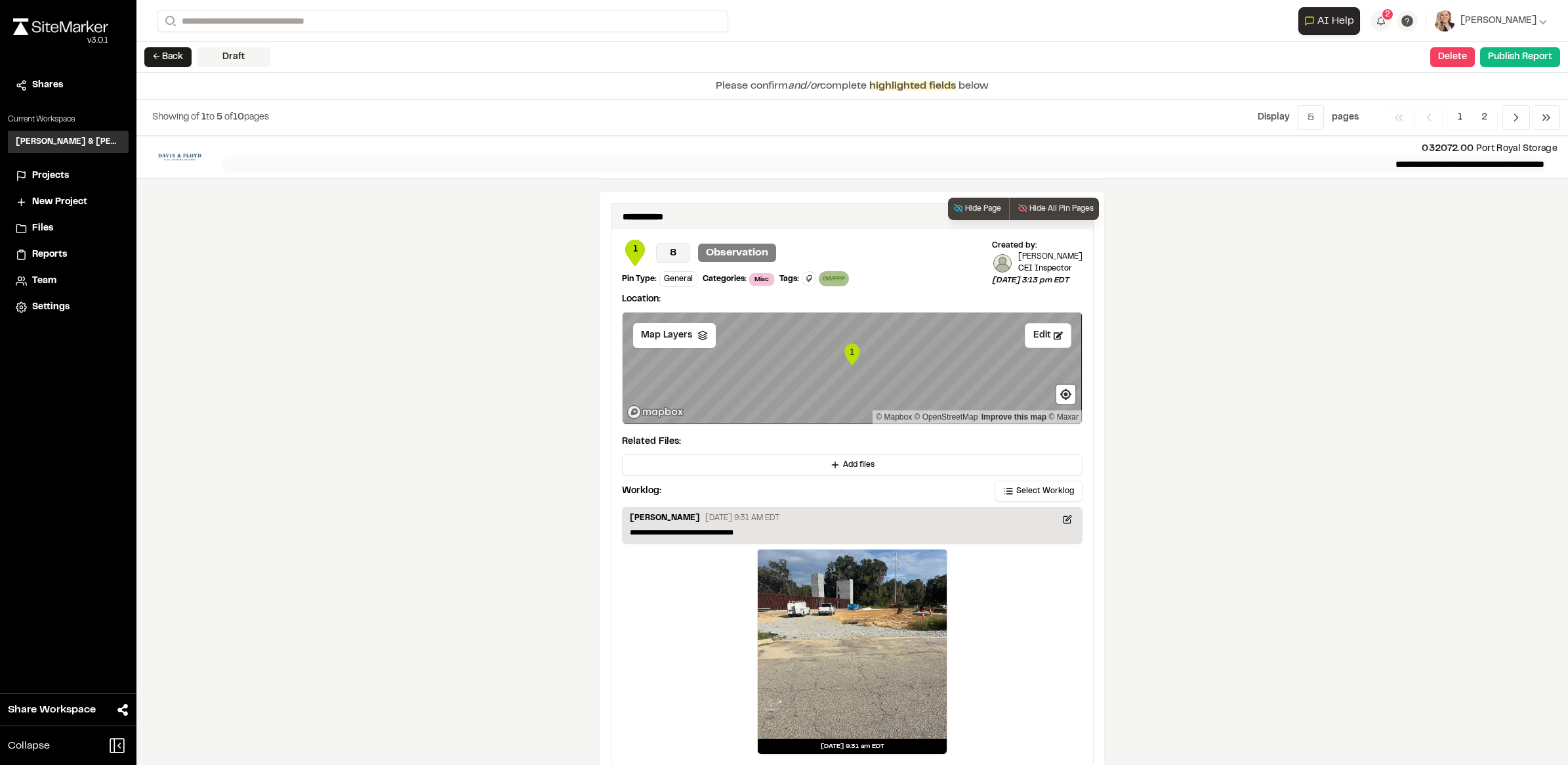
scroll to position [2070, 0]
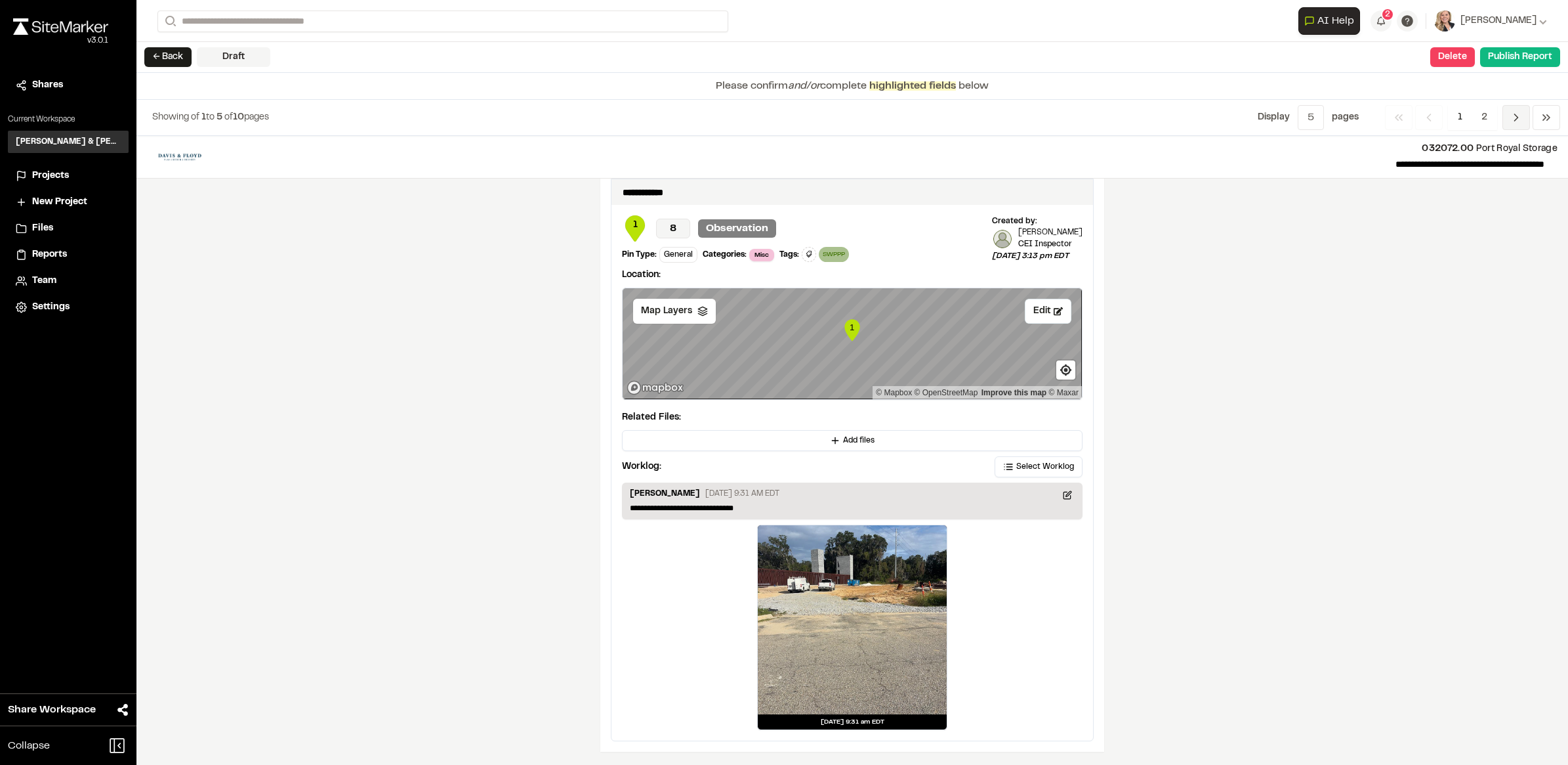
click at [1510, 123] on icon "Navigation" at bounding box center [1516, 117] width 13 height 13
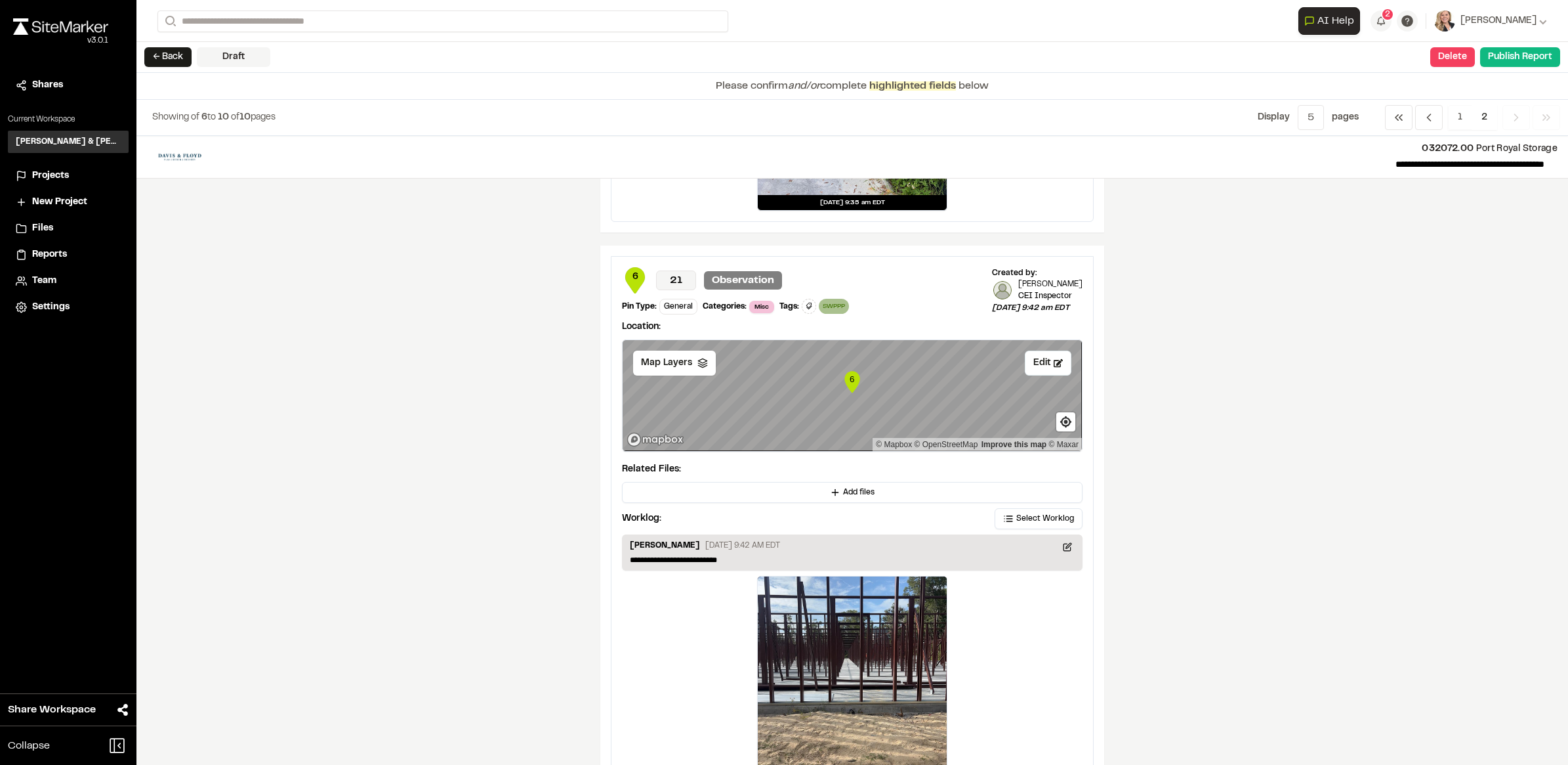
scroll to position [2273, 0]
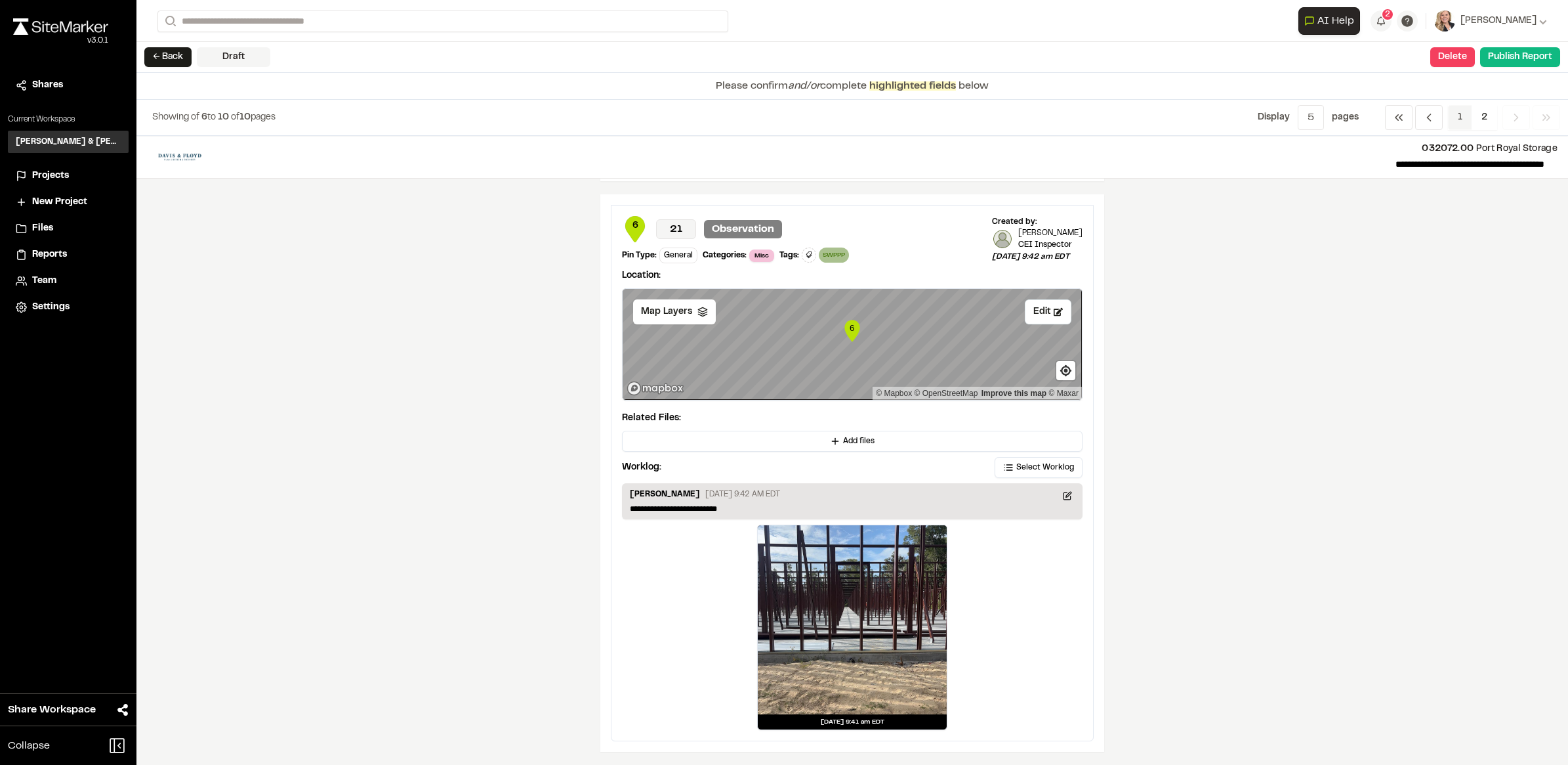
click at [1458, 129] on span "1" at bounding box center [1460, 117] width 24 height 25
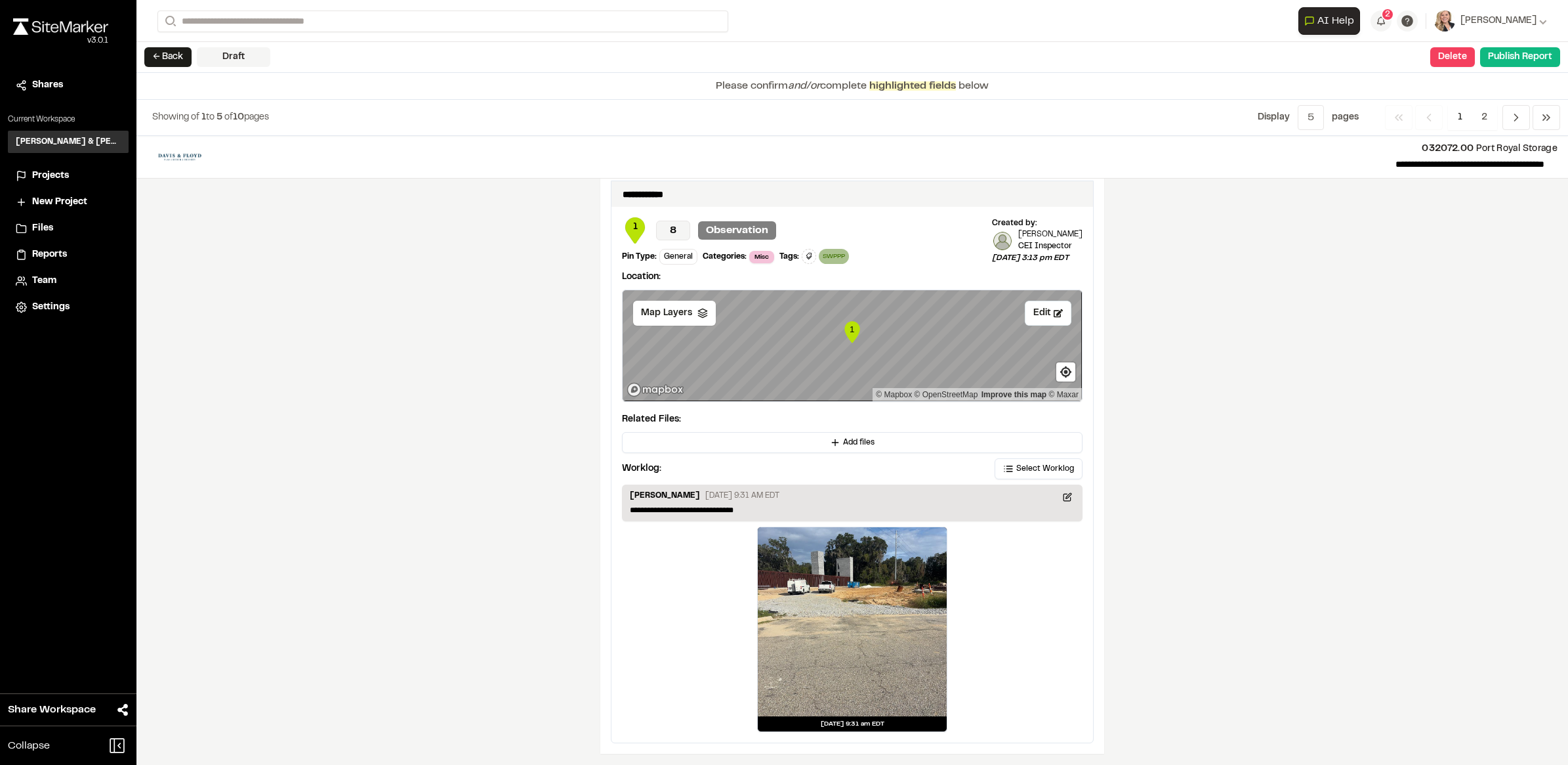
scroll to position [2070, 0]
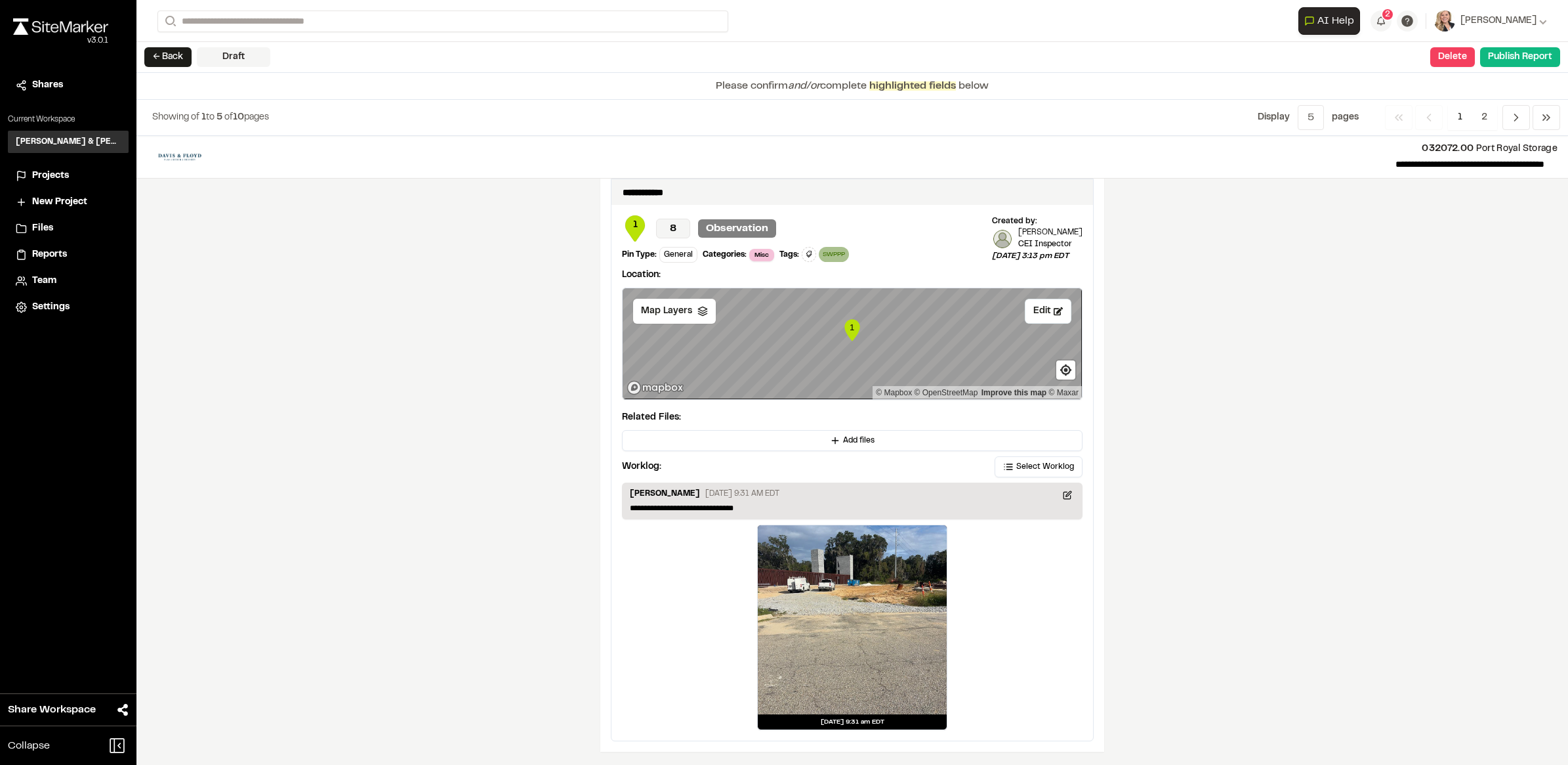
click at [1439, 473] on div "**********" at bounding box center [853, 450] width 1432 height 629
click at [1484, 114] on span "2" at bounding box center [1484, 117] width 25 height 25
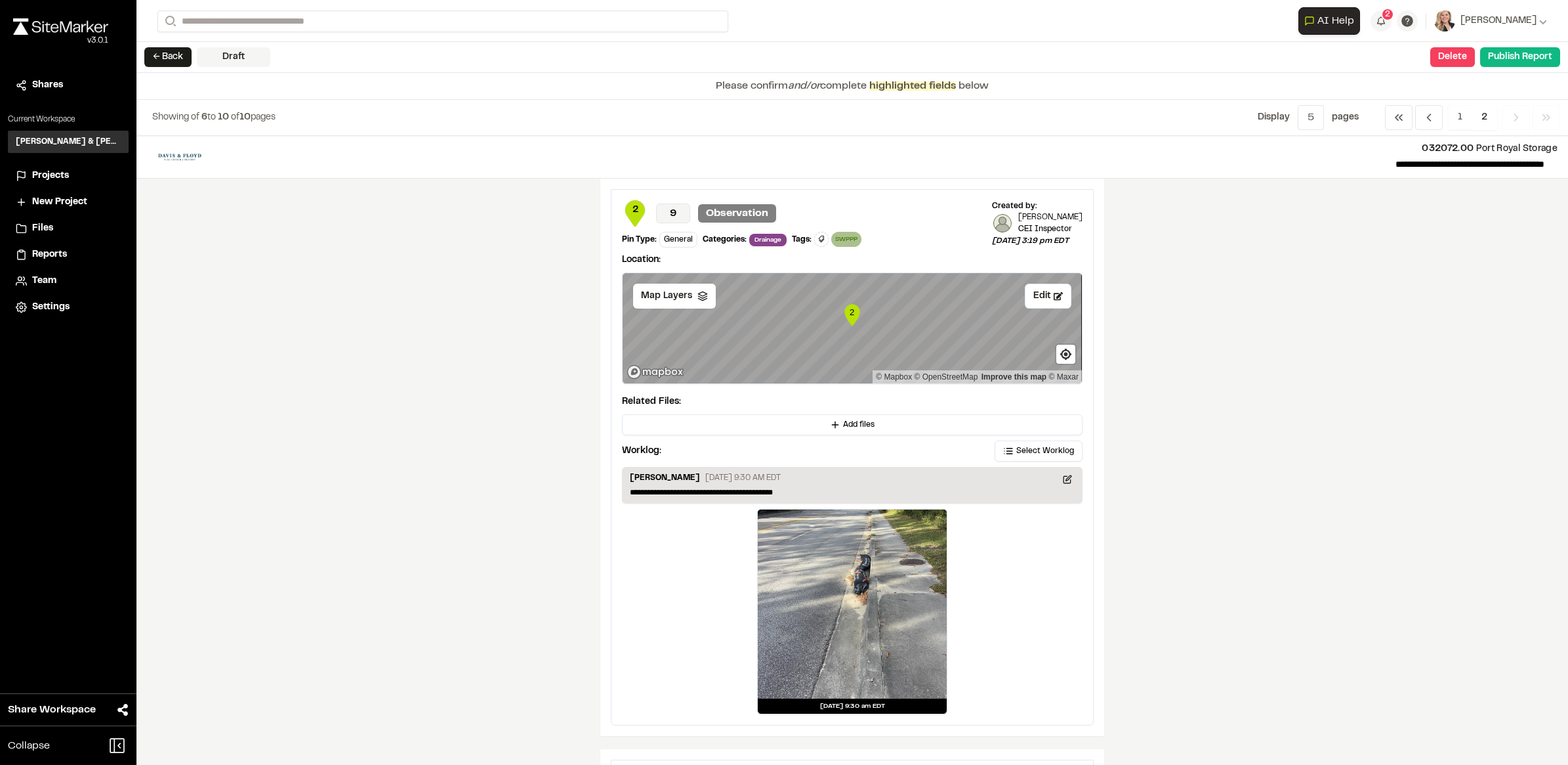
click at [1380, 372] on div "**********" at bounding box center [853, 450] width 1432 height 629
click at [1425, 128] on span "Previous" at bounding box center [1429, 117] width 28 height 25
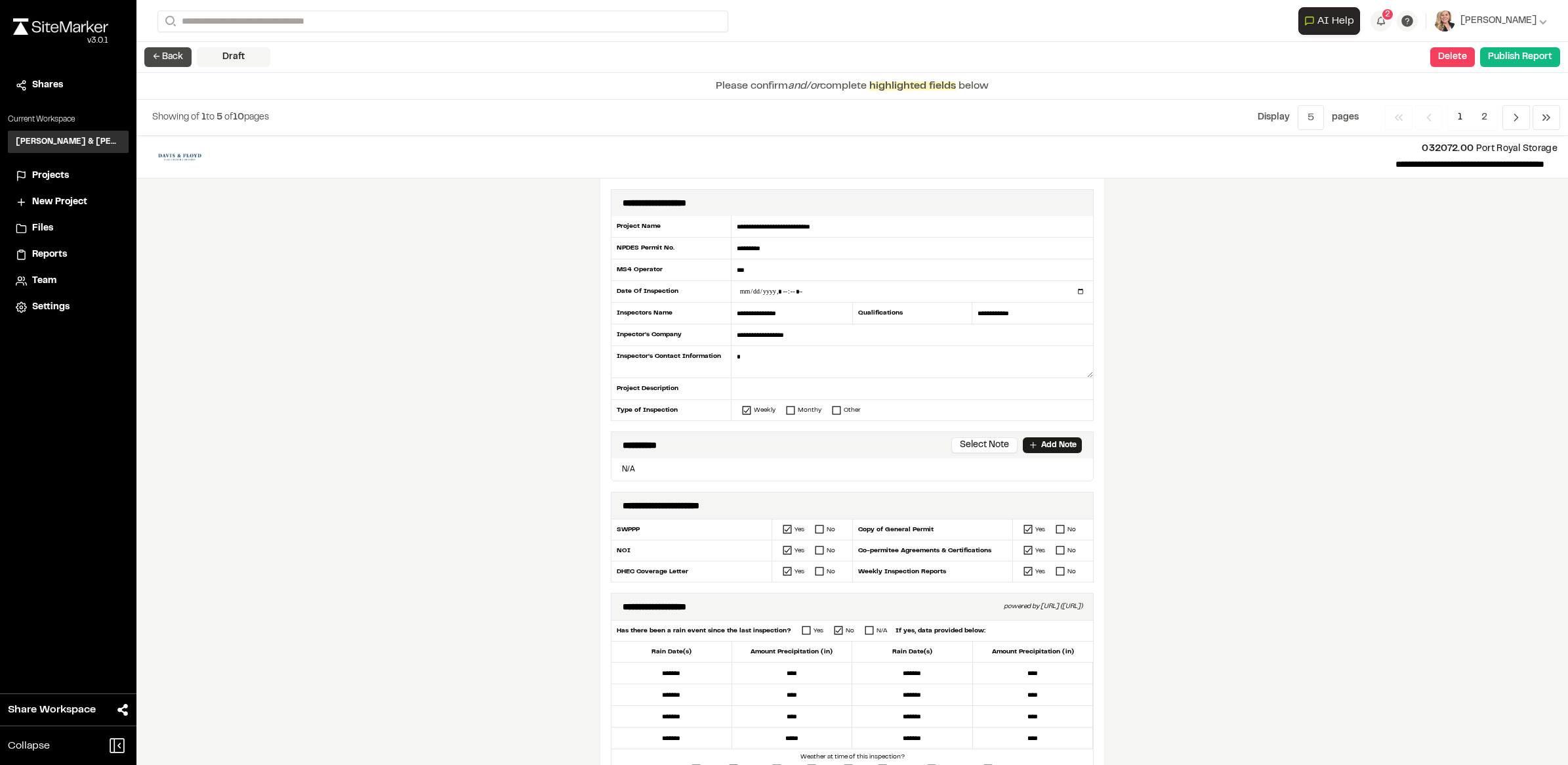
click at [171, 67] on button "← Back" at bounding box center [167, 57] width 47 height 19
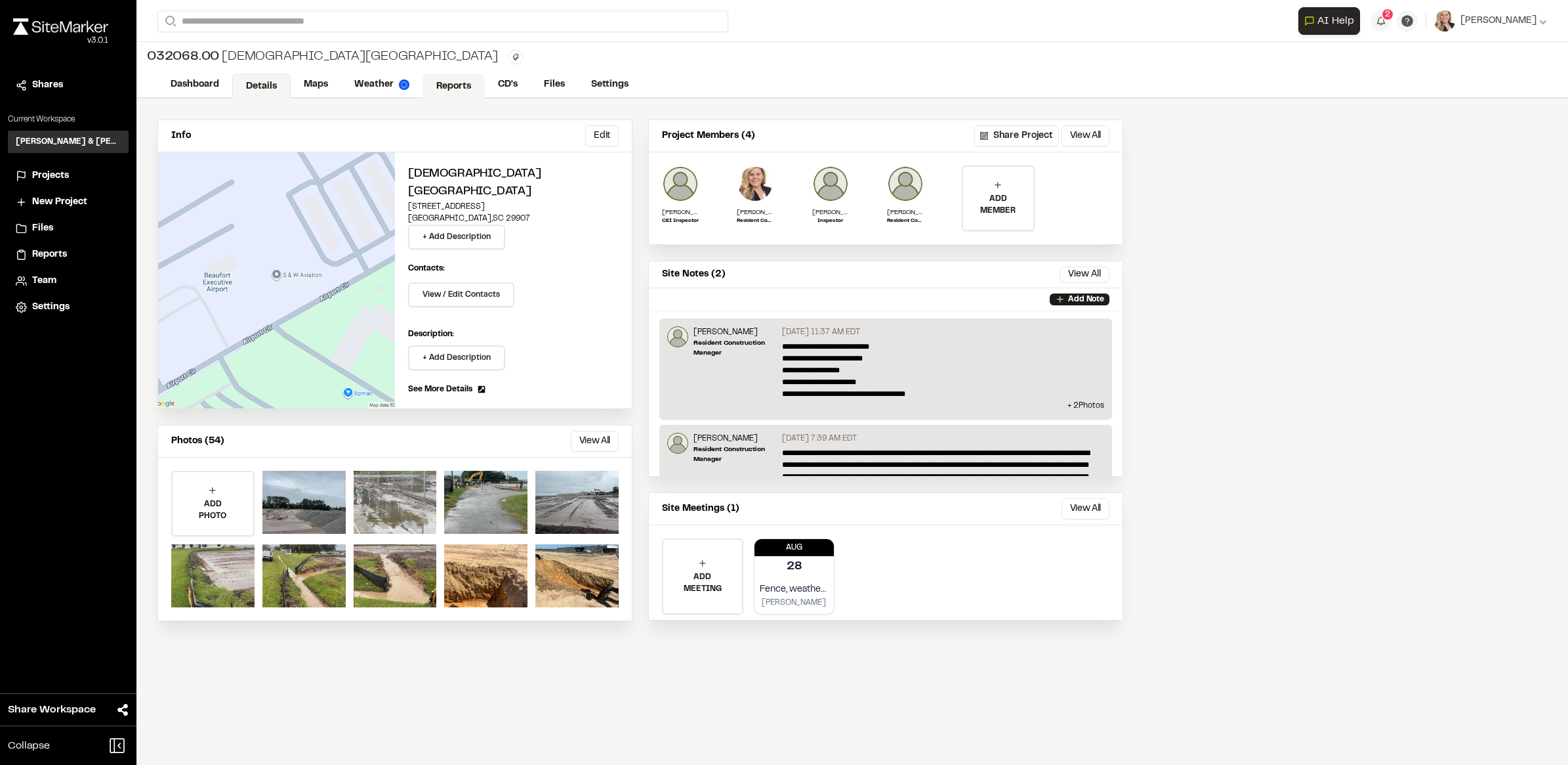
click at [457, 92] on link "Reports" at bounding box center [453, 85] width 62 height 25
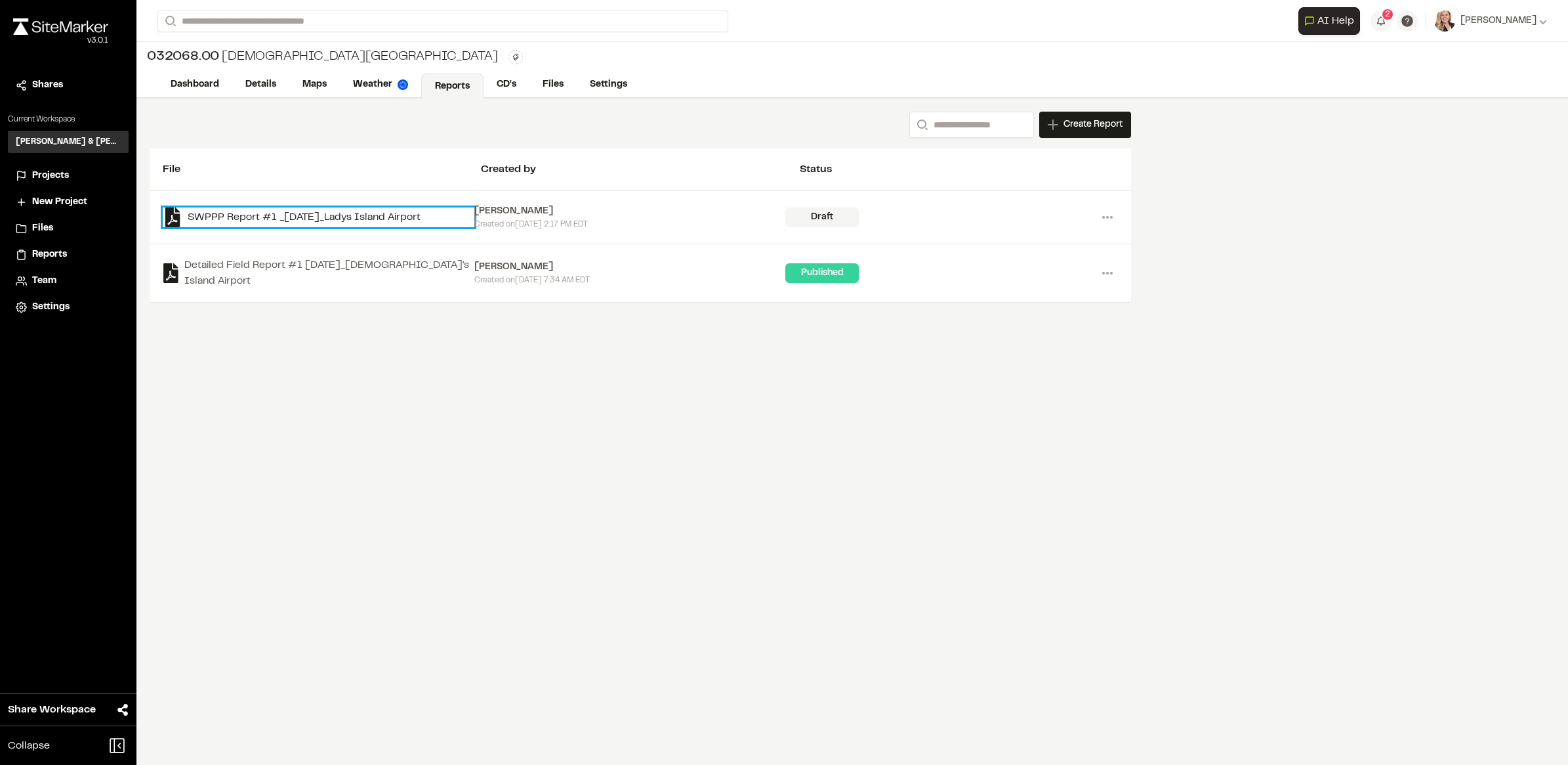
click at [265, 214] on link "SWPPP Report #1 _[DATE]_Ladys Island Airport" at bounding box center [318, 217] width 312 height 19
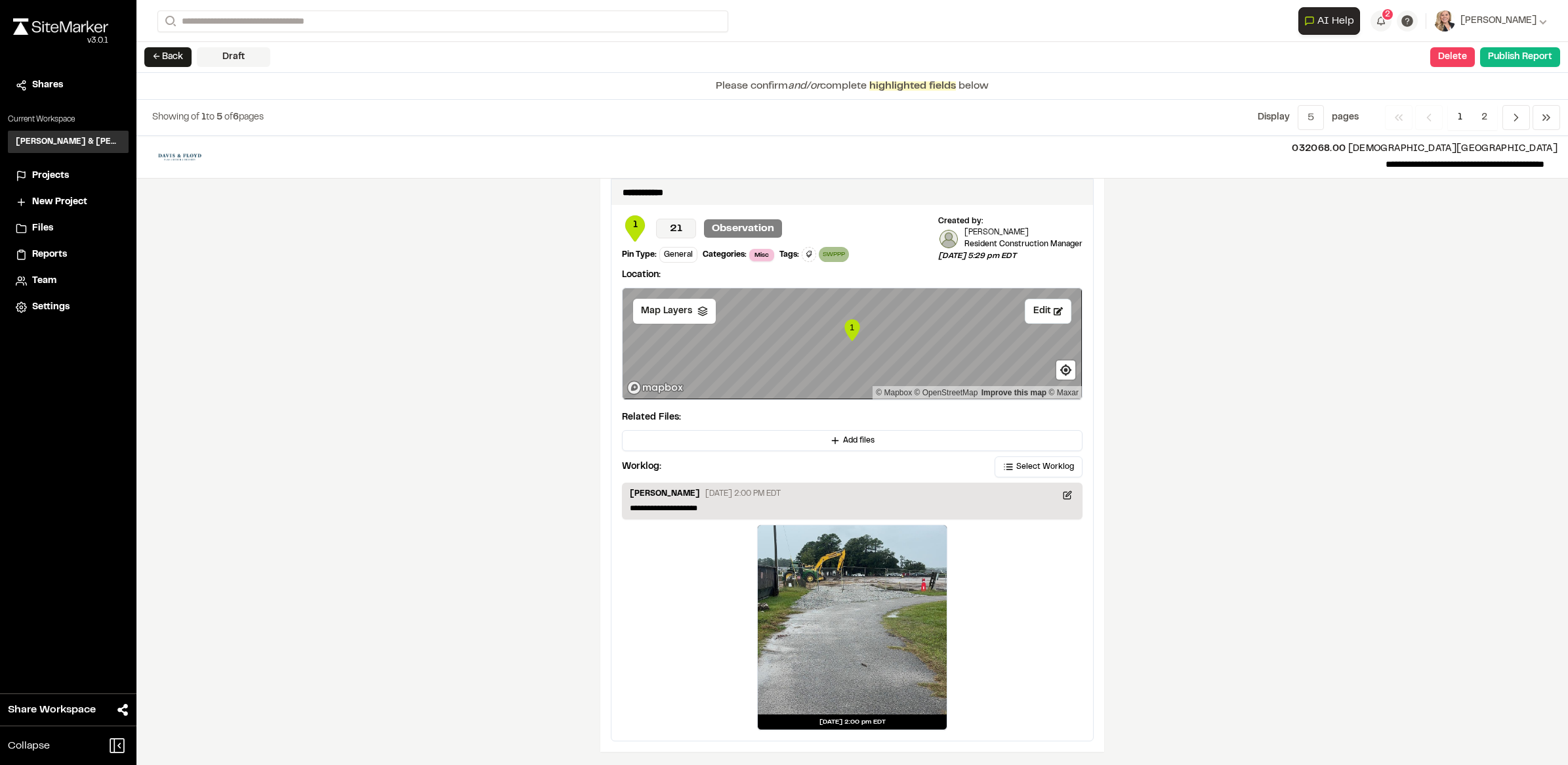
scroll to position [2070, 0]
click at [1519, 111] on icon "Navigation" at bounding box center [1516, 117] width 13 height 13
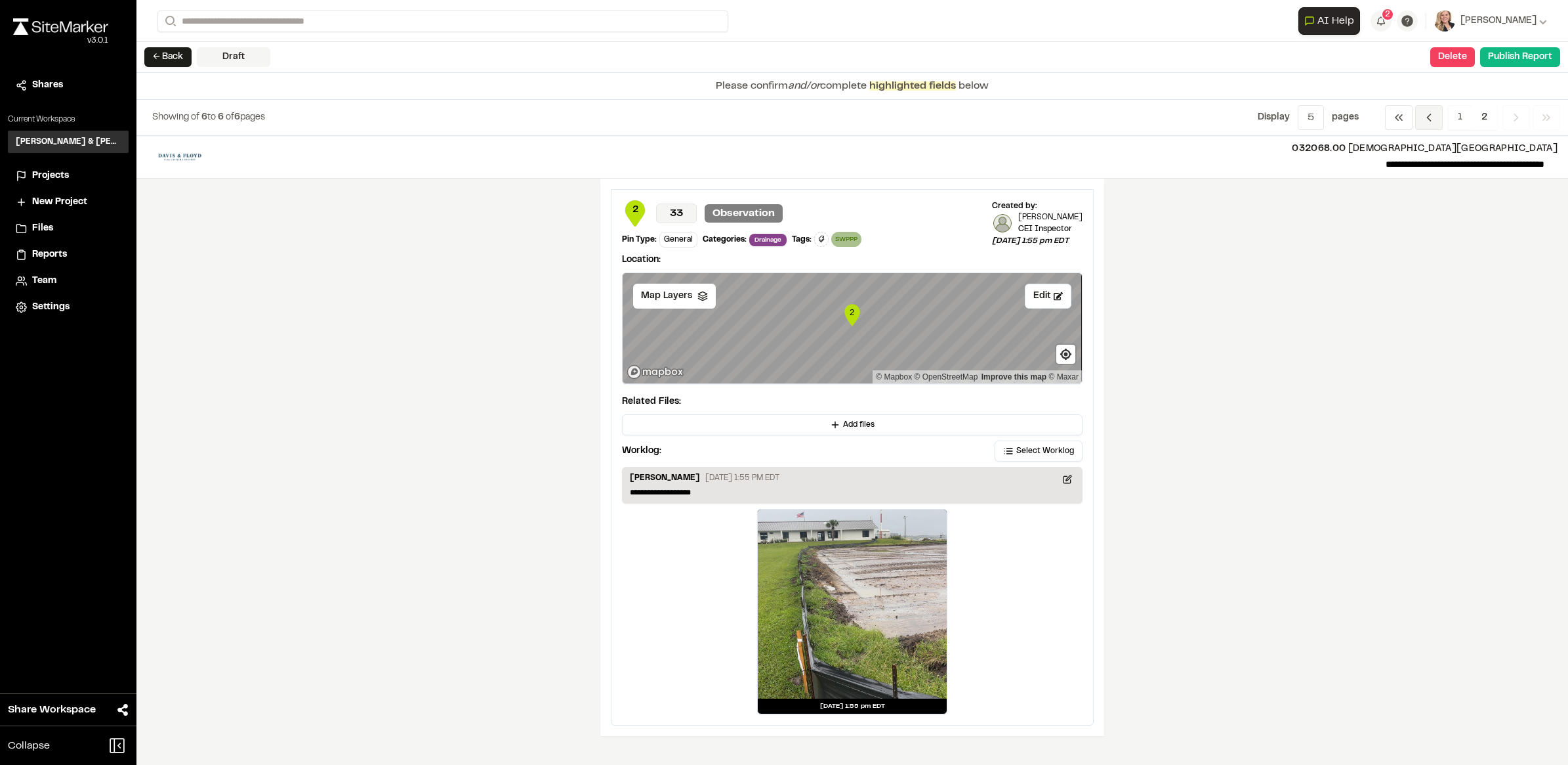
click at [1439, 128] on span "Previous" at bounding box center [1429, 117] width 28 height 25
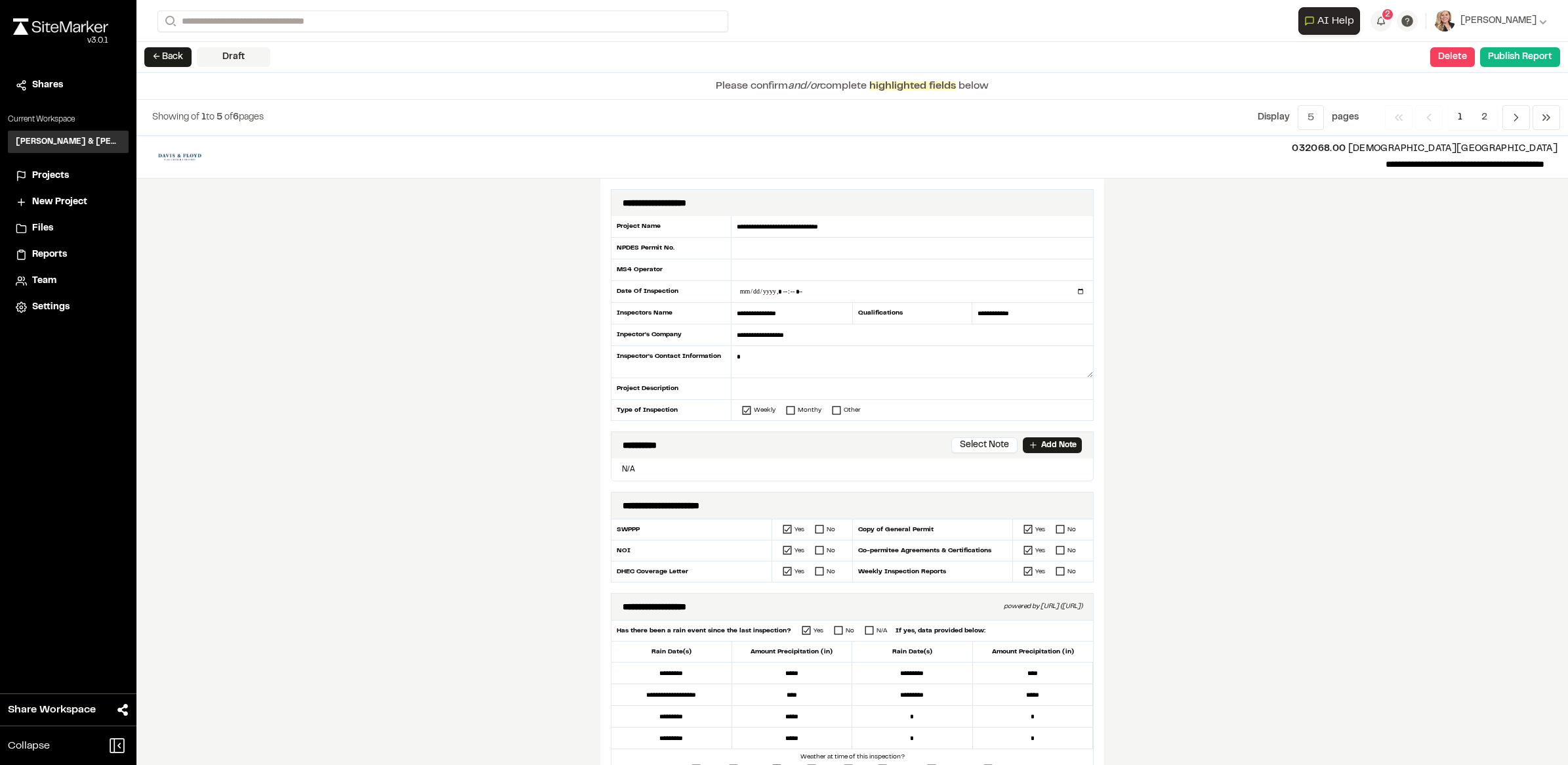
click at [1463, 120] on span "1" at bounding box center [1460, 117] width 24 height 25
click at [1463, 120] on span "1" at bounding box center [1460, 117] width 24 height 25
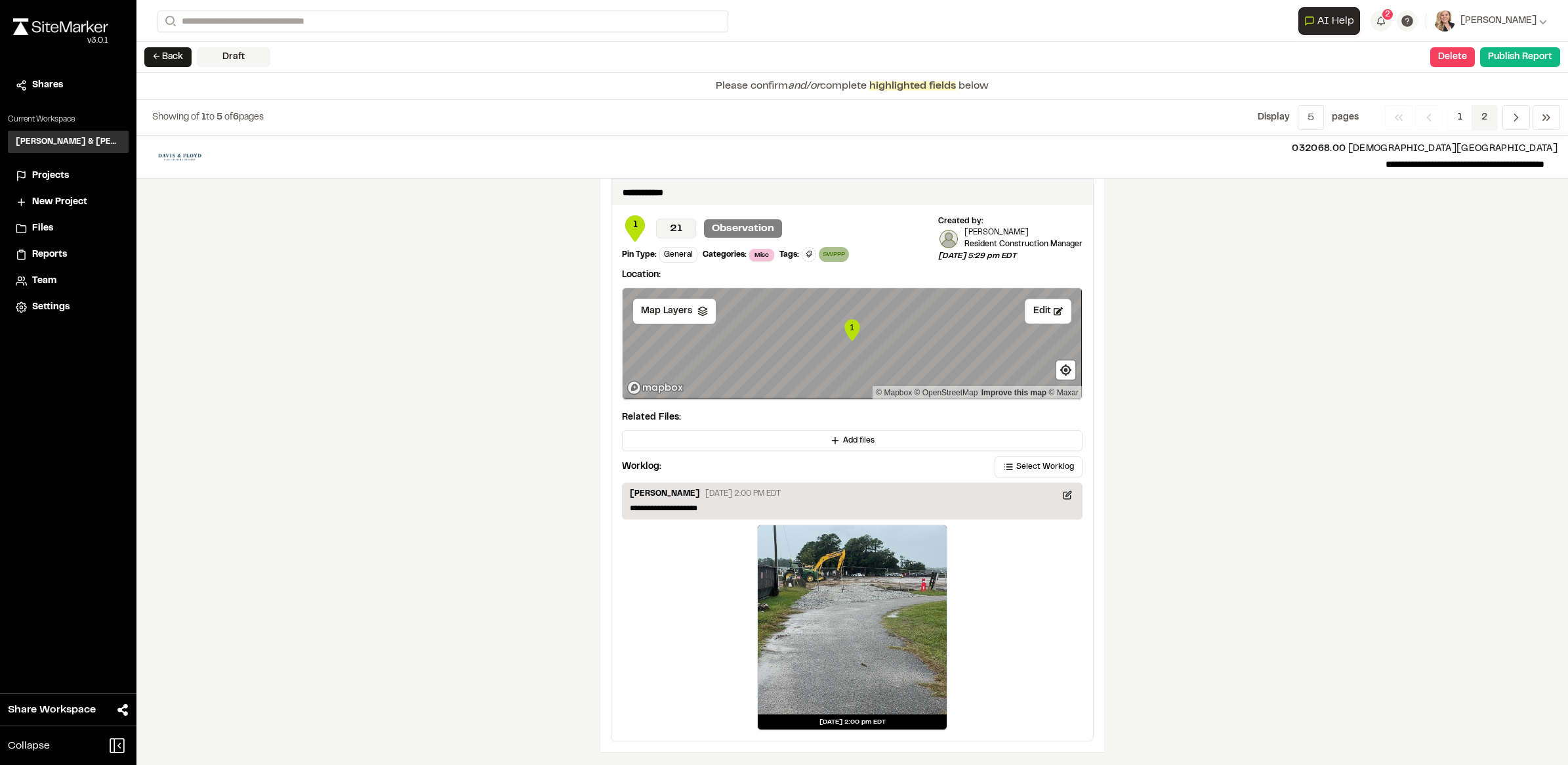
click at [1481, 116] on span "2" at bounding box center [1484, 117] width 25 height 25
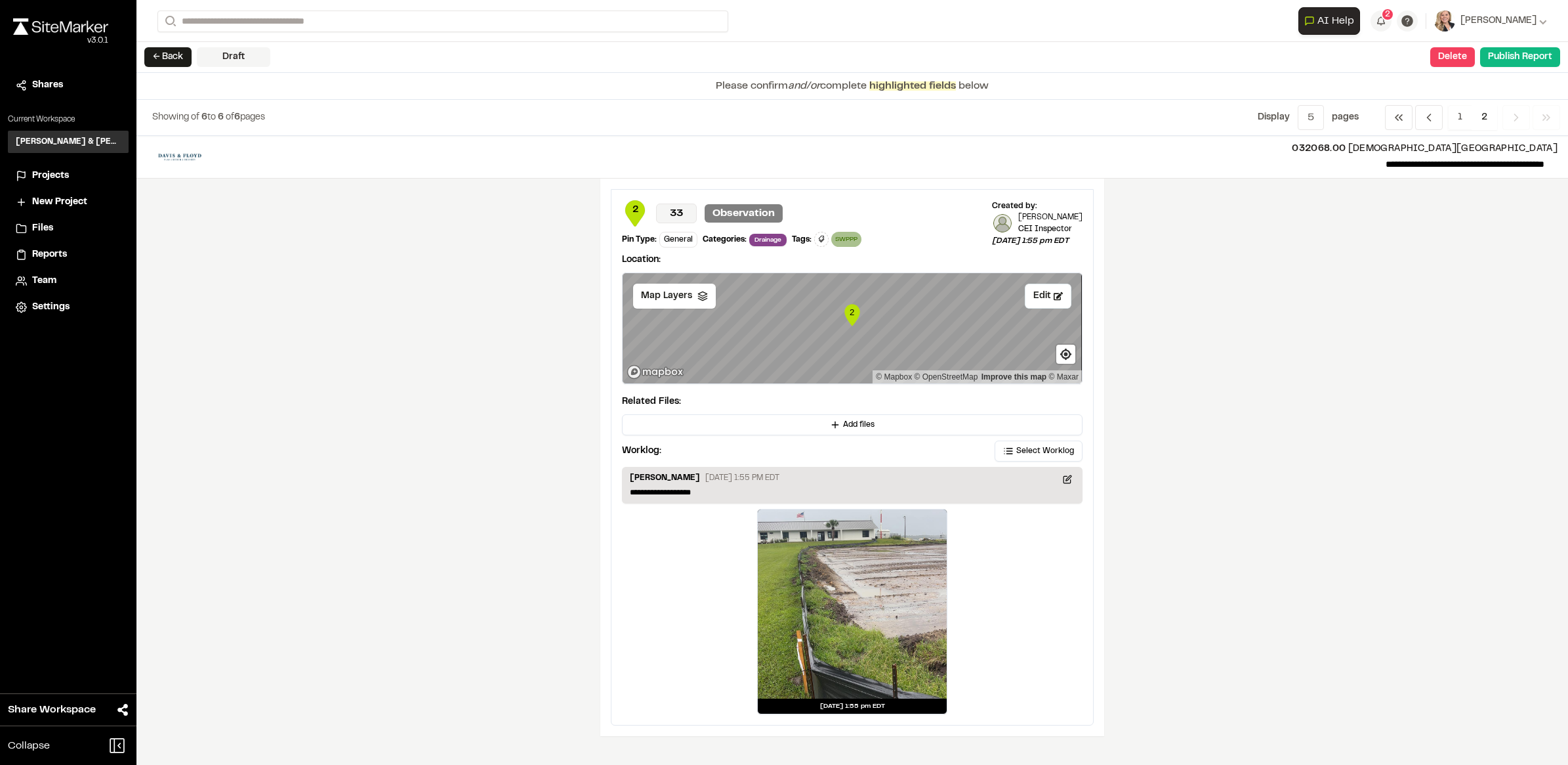
click at [1519, 120] on icon "Navigation" at bounding box center [1516, 117] width 13 height 13
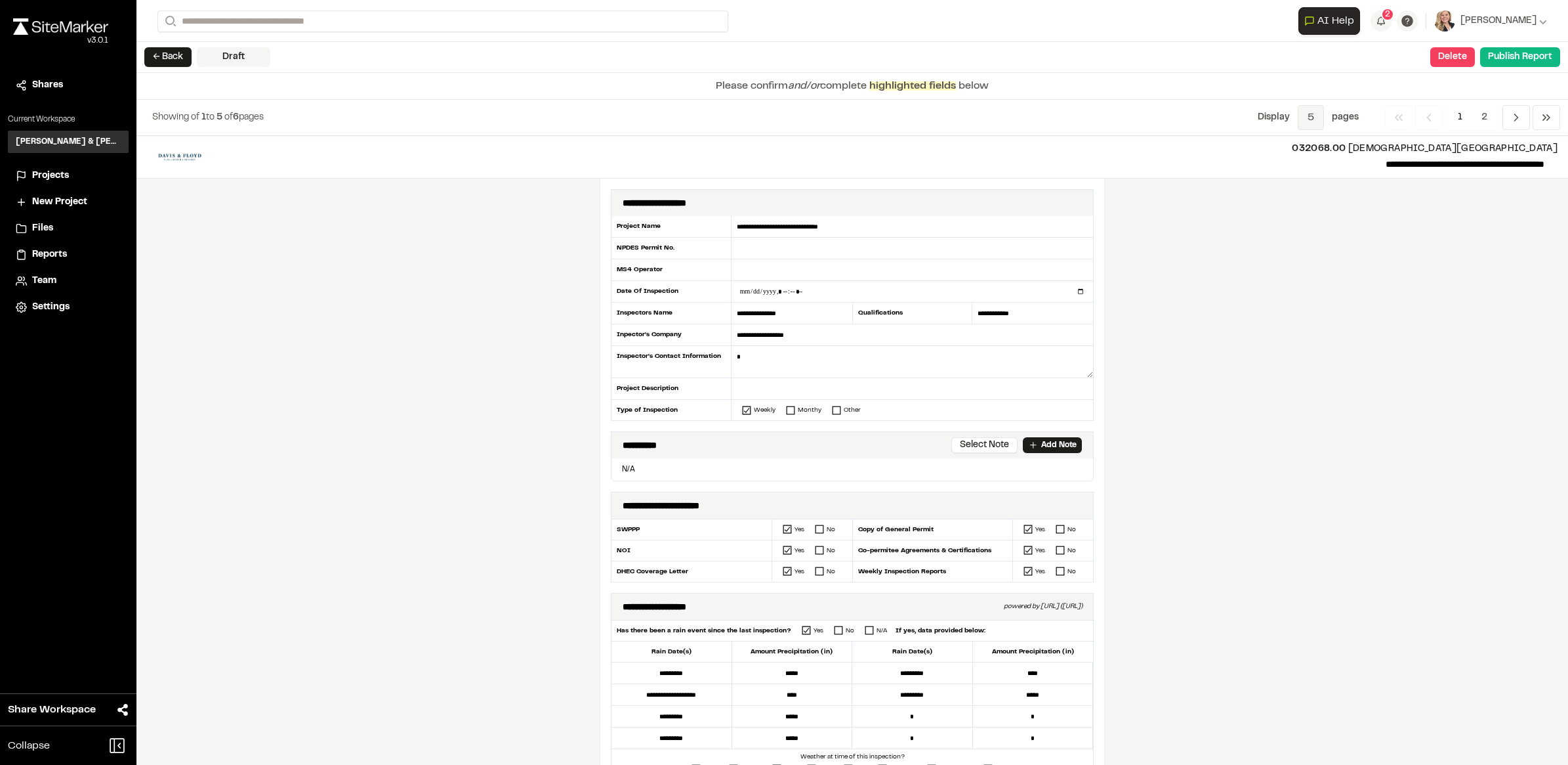
click at [1313, 122] on span "5" at bounding box center [1311, 117] width 26 height 25
click at [1271, 182] on span "All" at bounding box center [1301, 186] width 114 height 19
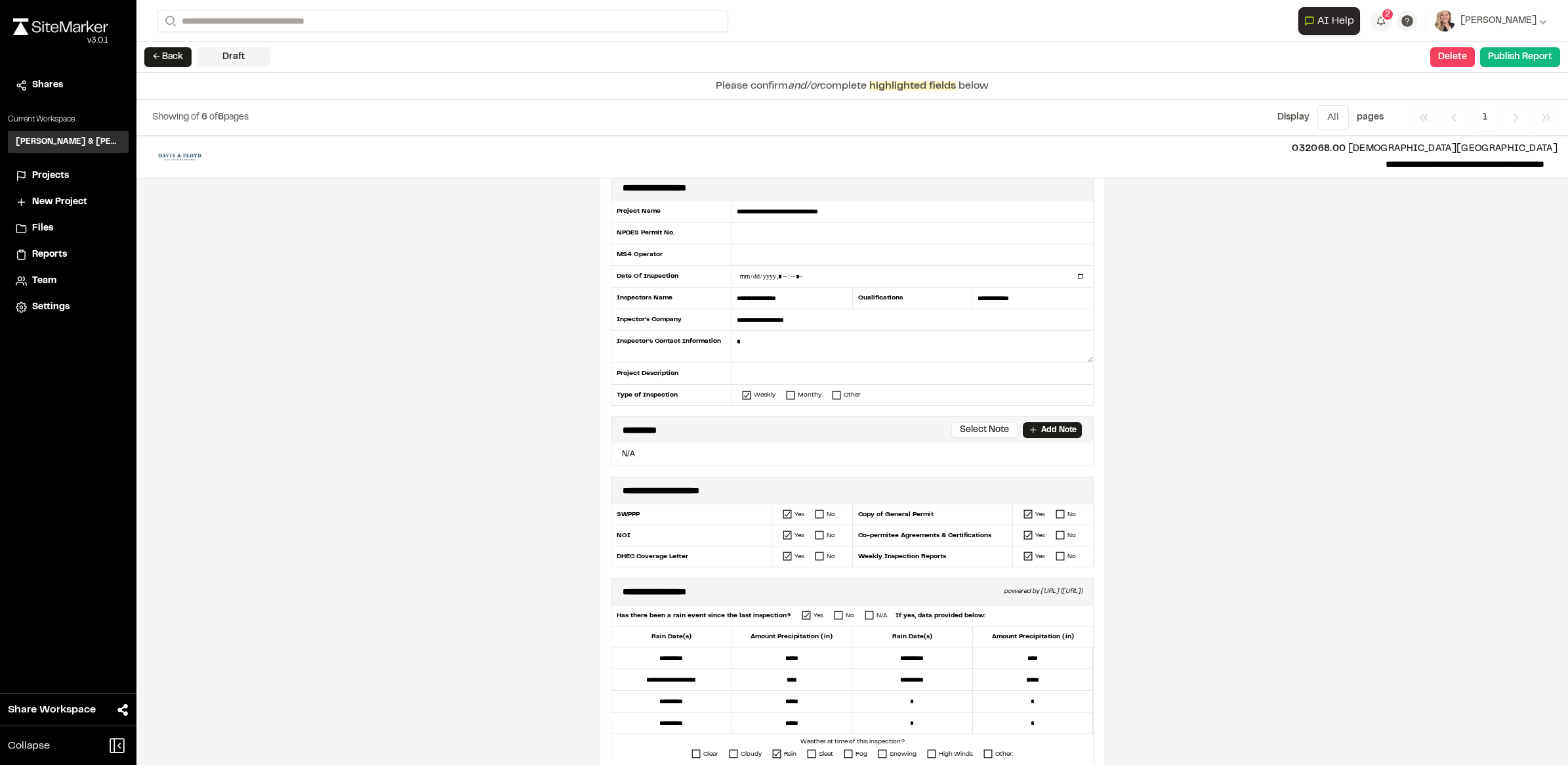
scroll to position [0, 0]
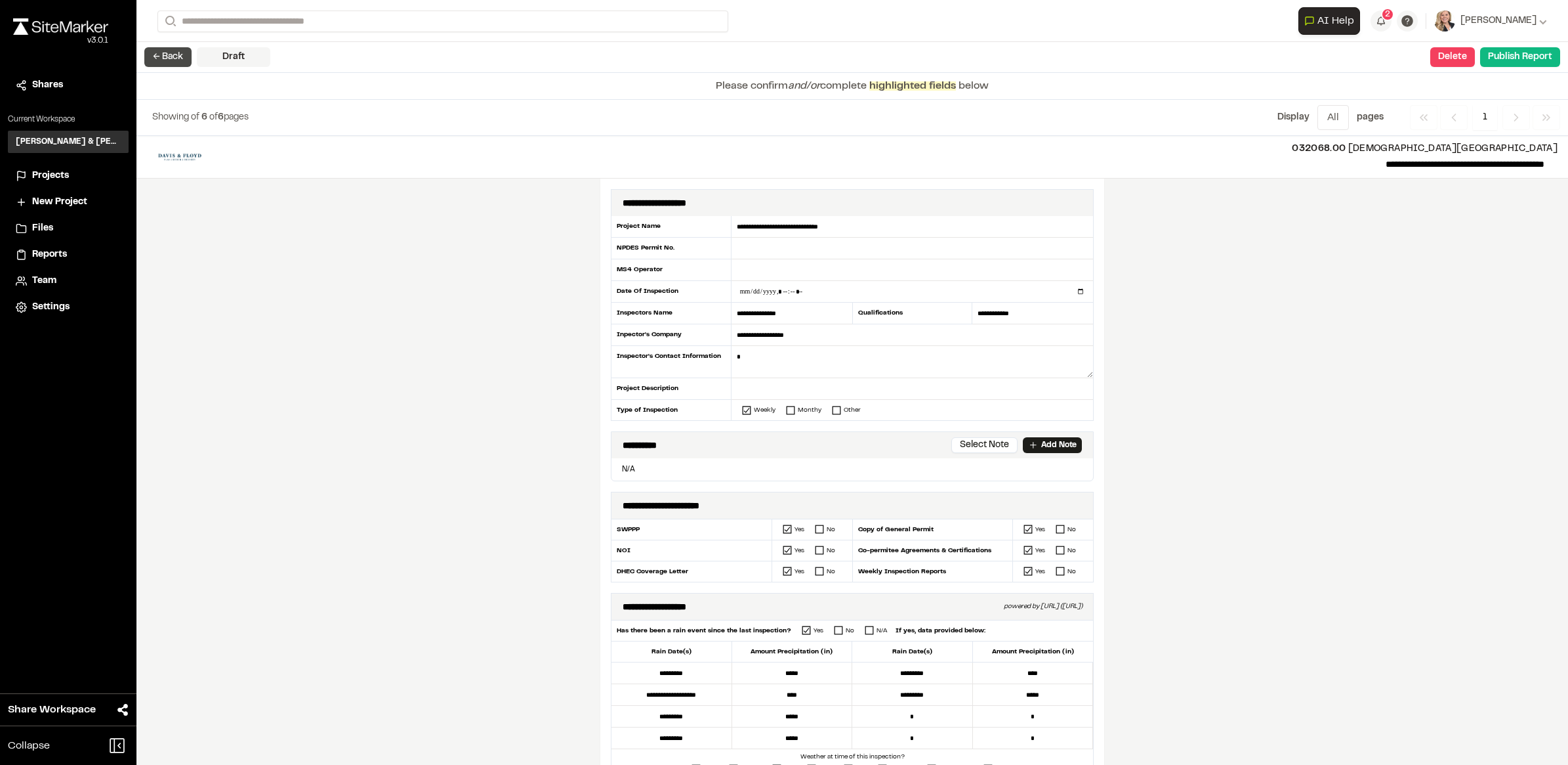
click at [175, 54] on button "← Back" at bounding box center [167, 57] width 47 height 19
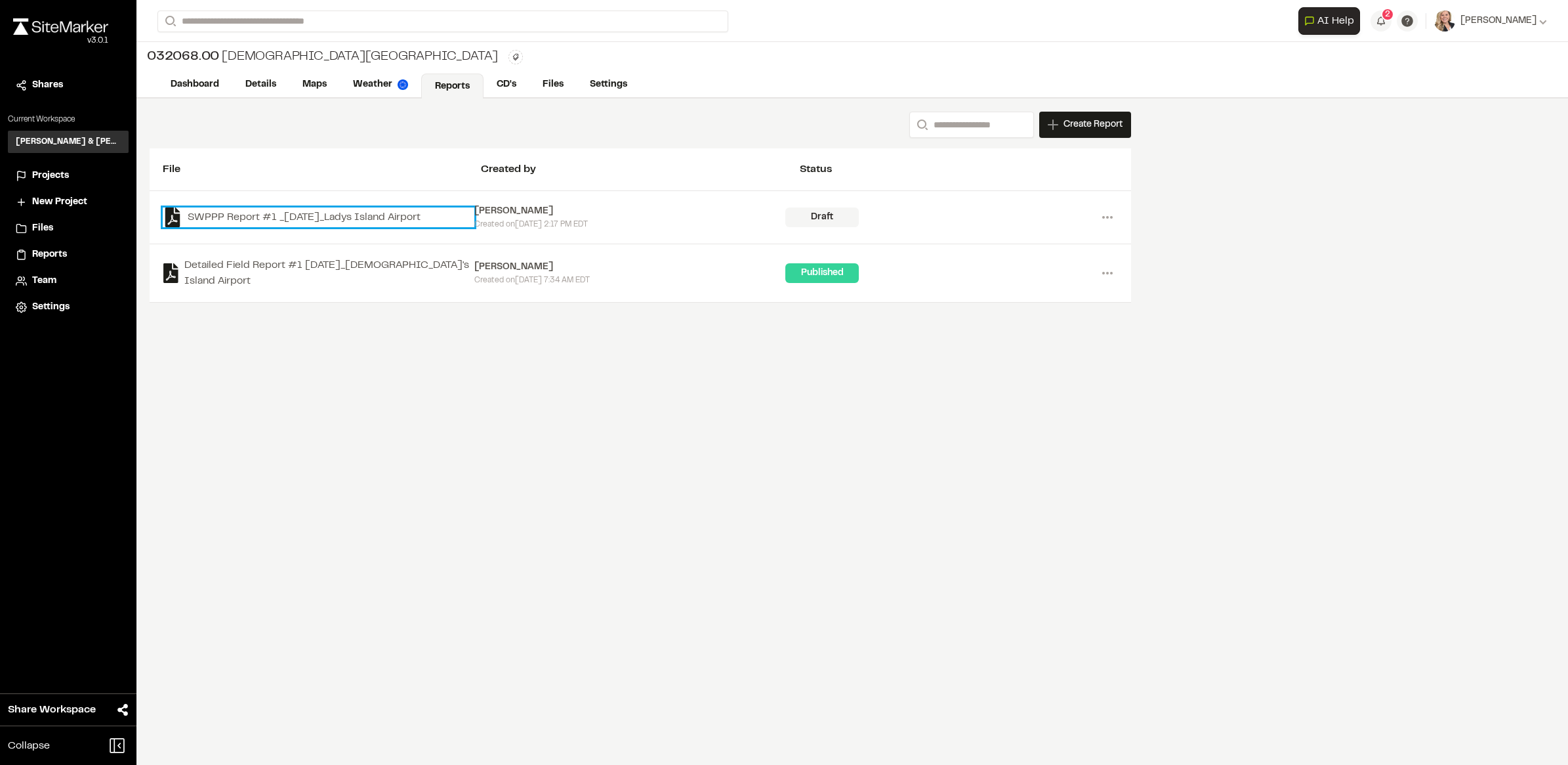
click at [342, 221] on link "SWPPP Report #1 _2025-09-29_Ladys Island Airport" at bounding box center [318, 217] width 312 height 19
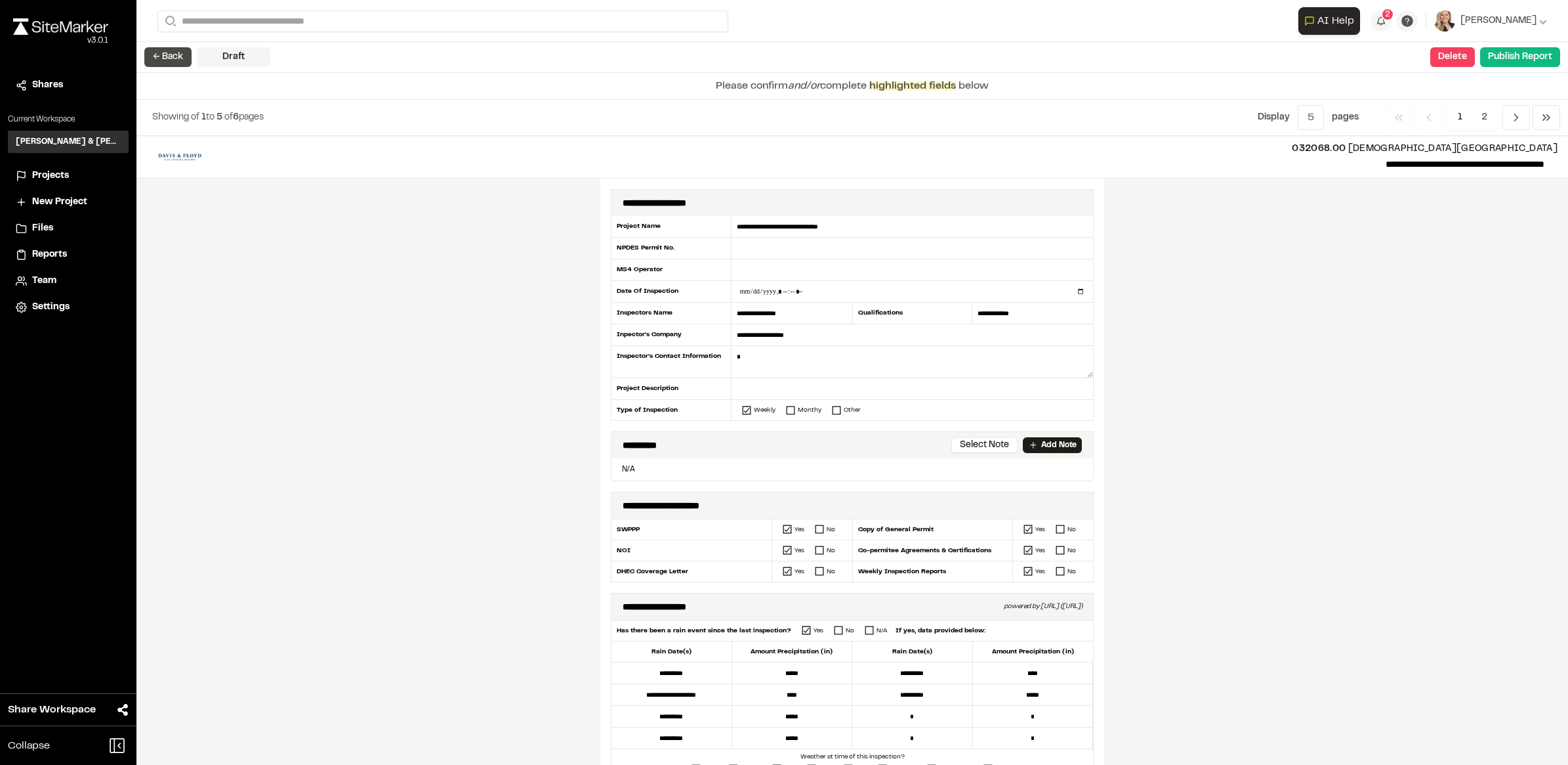
click at [167, 57] on button "← Back" at bounding box center [167, 57] width 47 height 19
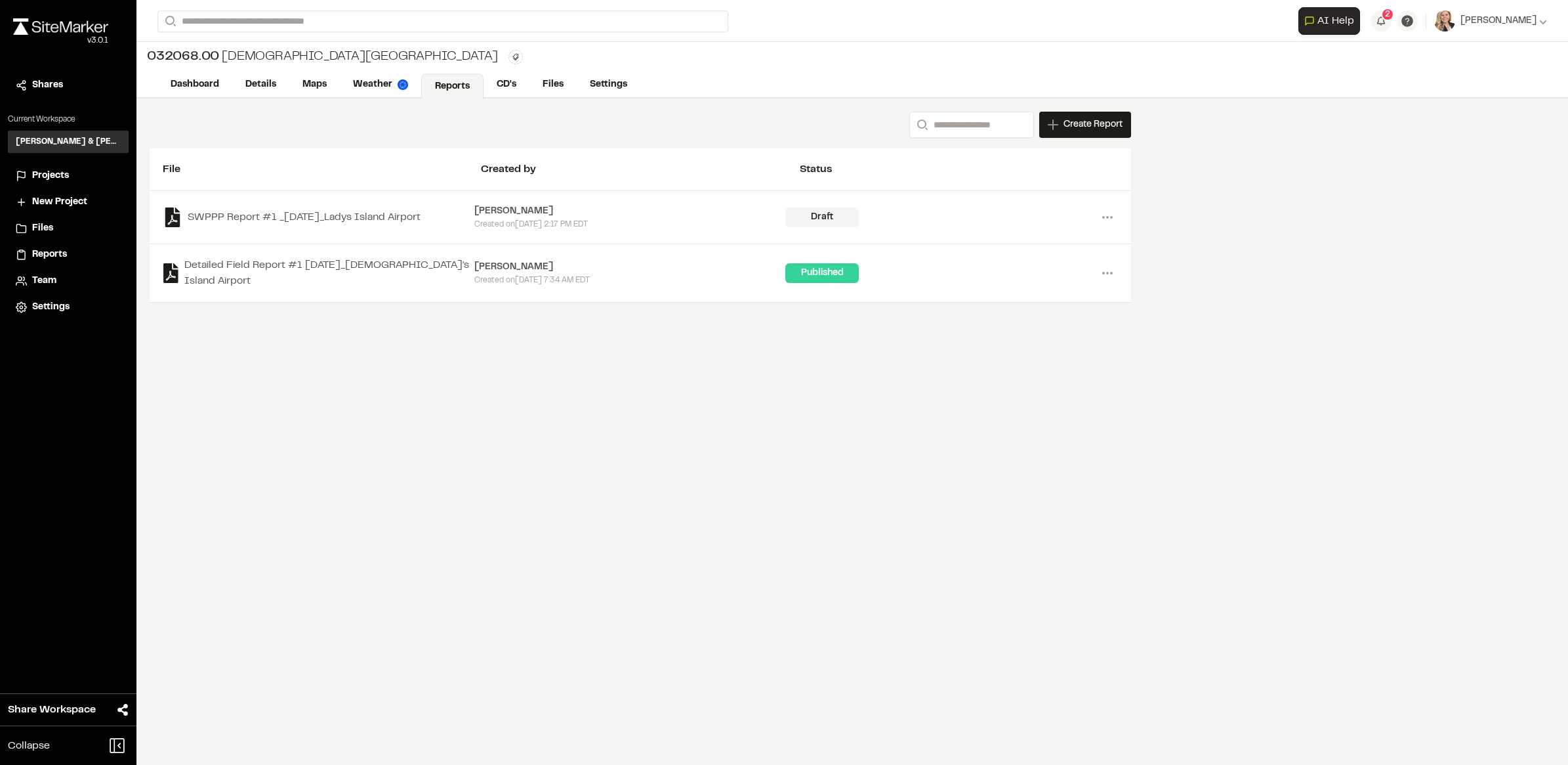
click at [532, 411] on div "Search Create Report New Report | 032068.00 Lady's Island Airport What type of …" at bounding box center [853, 431] width 1432 height 666
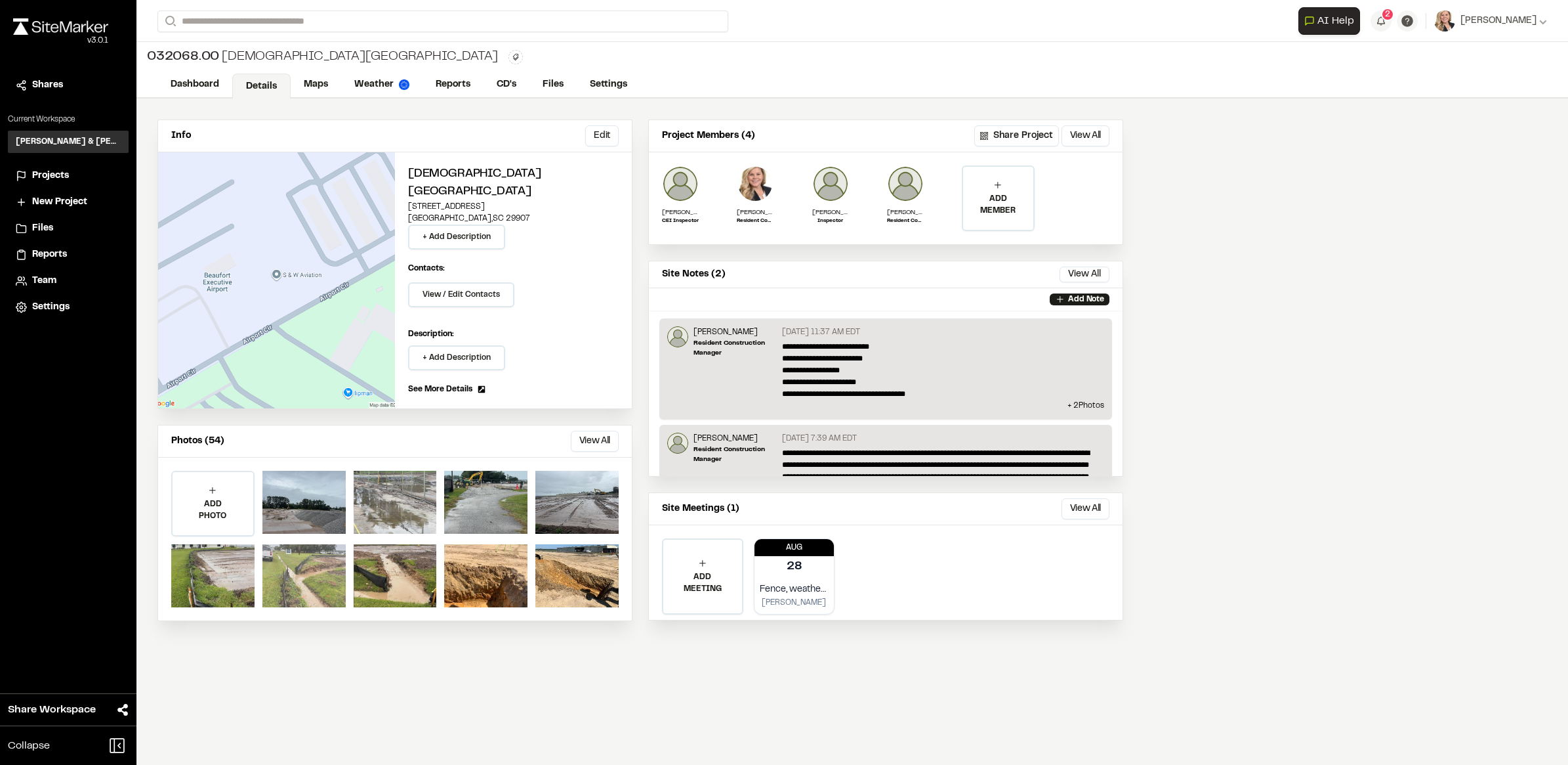
click at [315, 565] on div at bounding box center [304, 576] width 84 height 63
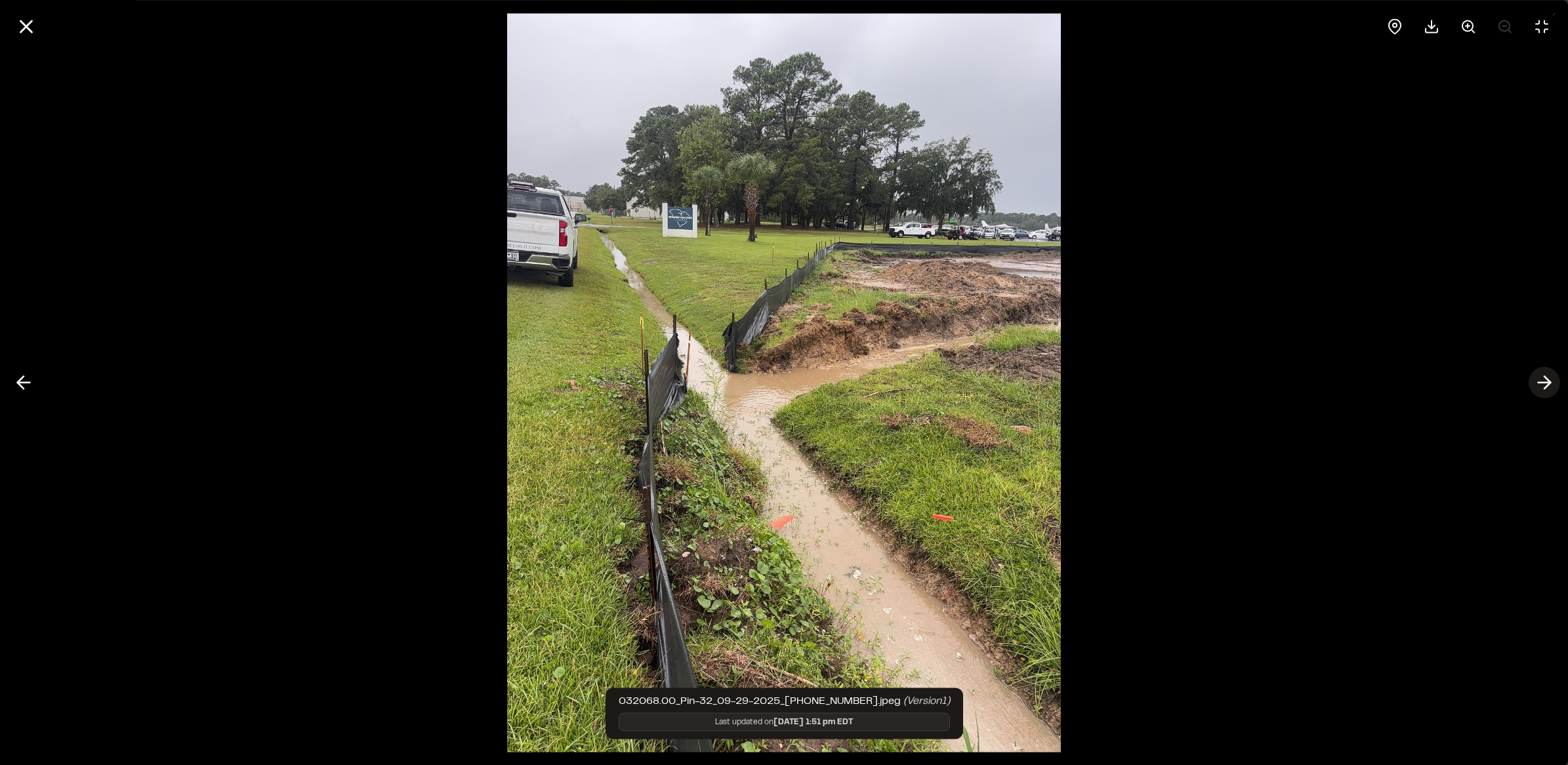
click at [1536, 379] on icon at bounding box center [1545, 383] width 21 height 22
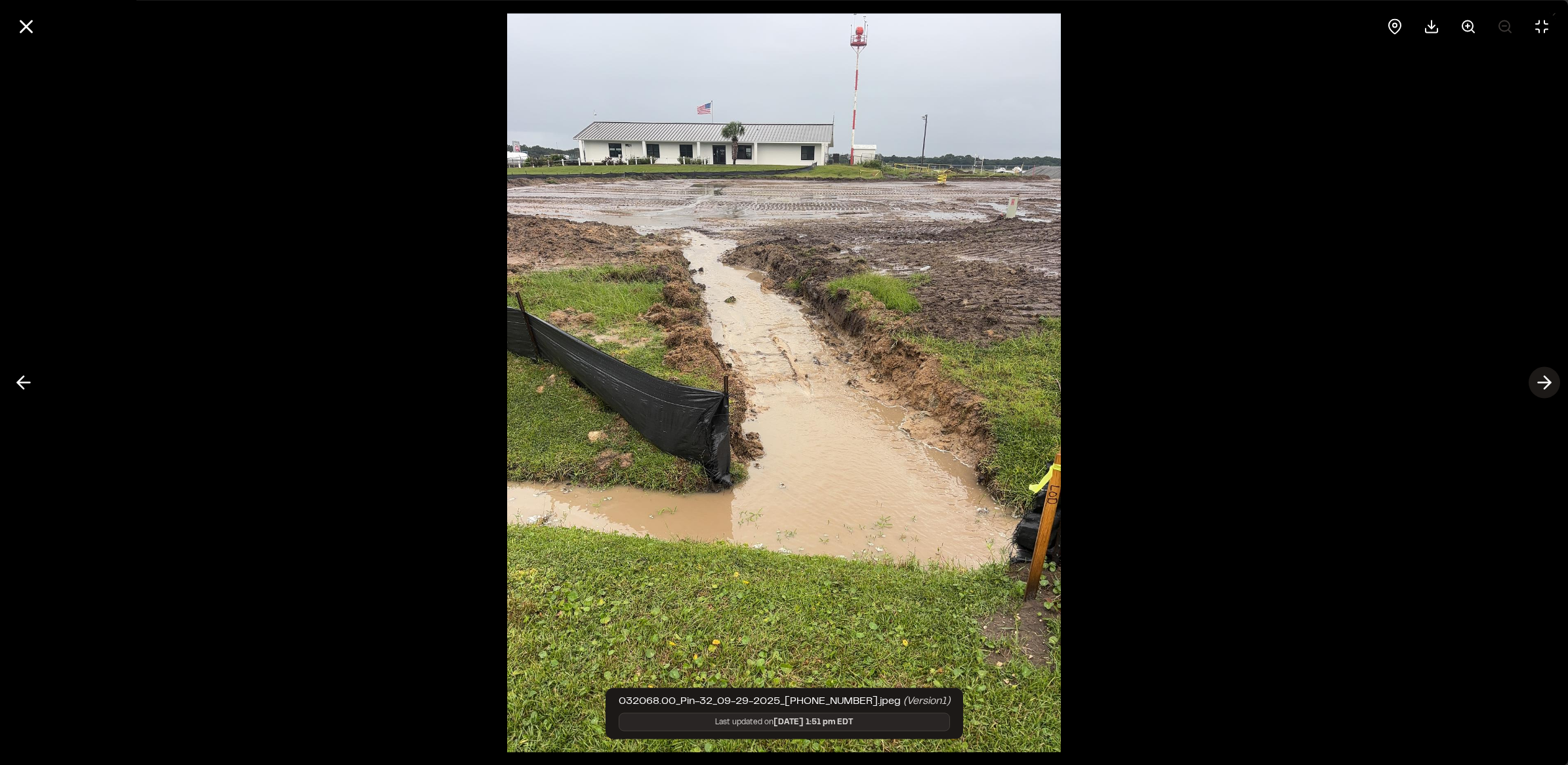
click at [1536, 379] on icon at bounding box center [1545, 383] width 21 height 22
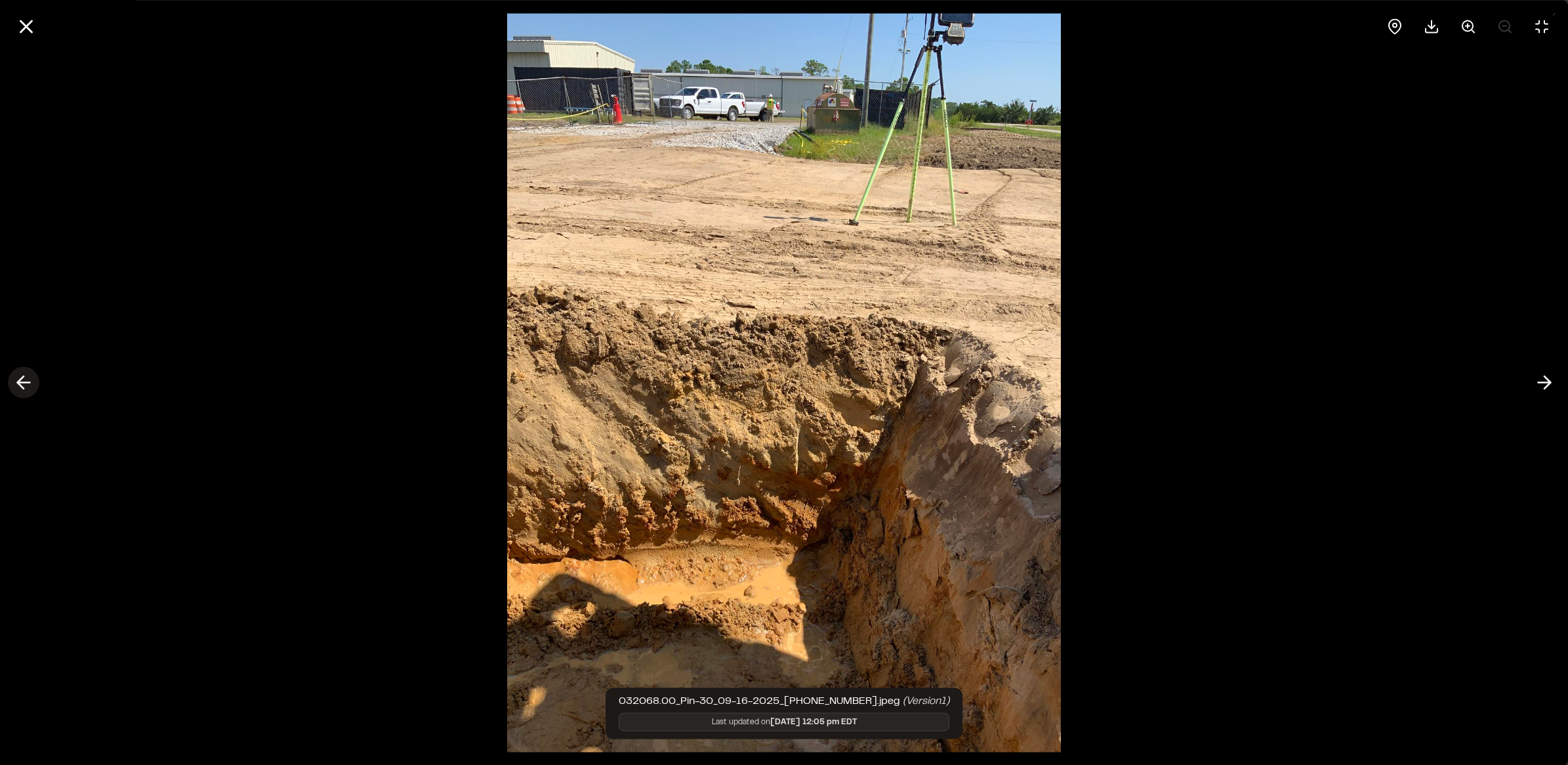
click at [33, 385] on icon at bounding box center [24, 383] width 21 height 22
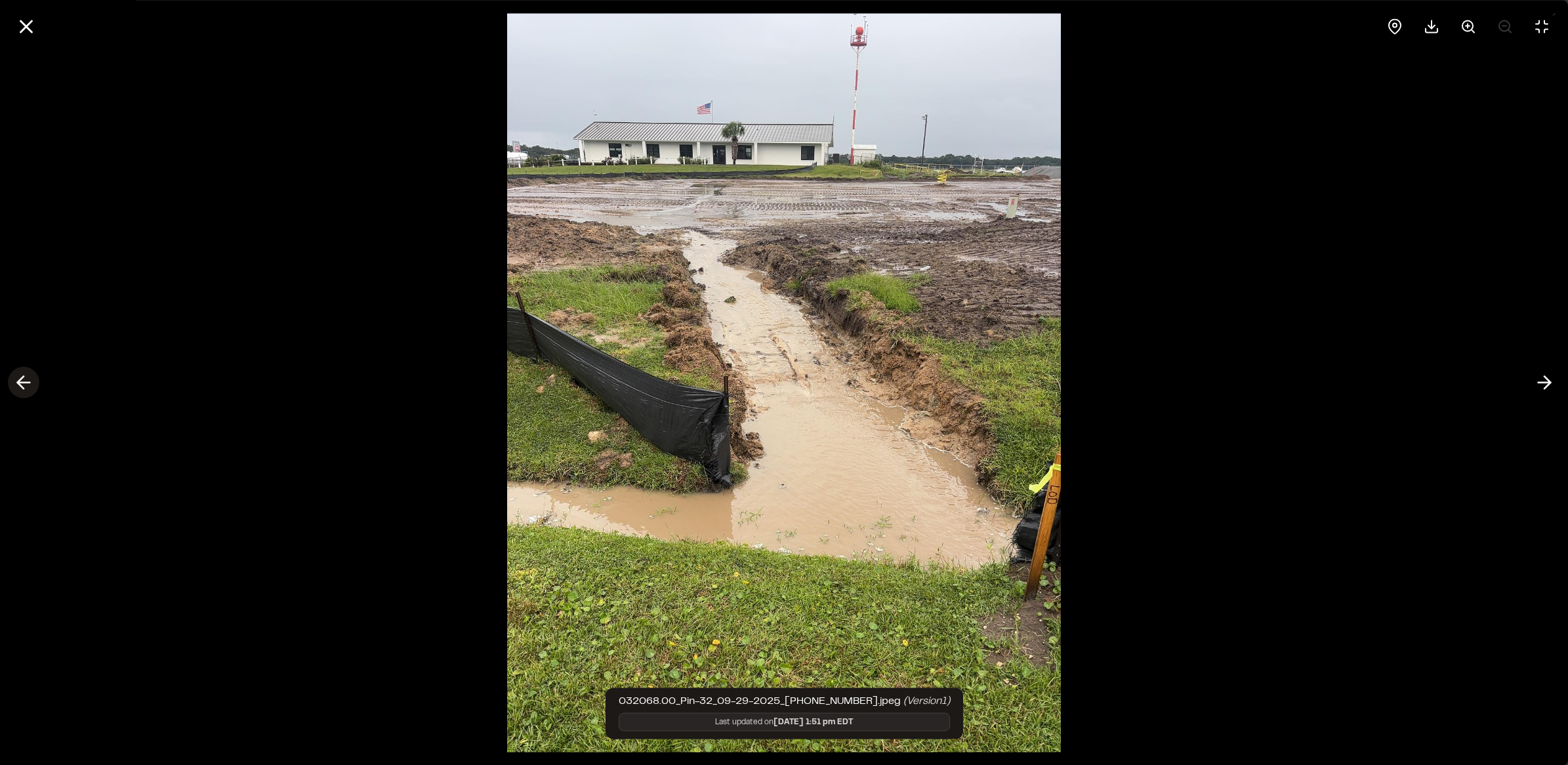
click at [33, 387] on icon at bounding box center [24, 383] width 21 height 22
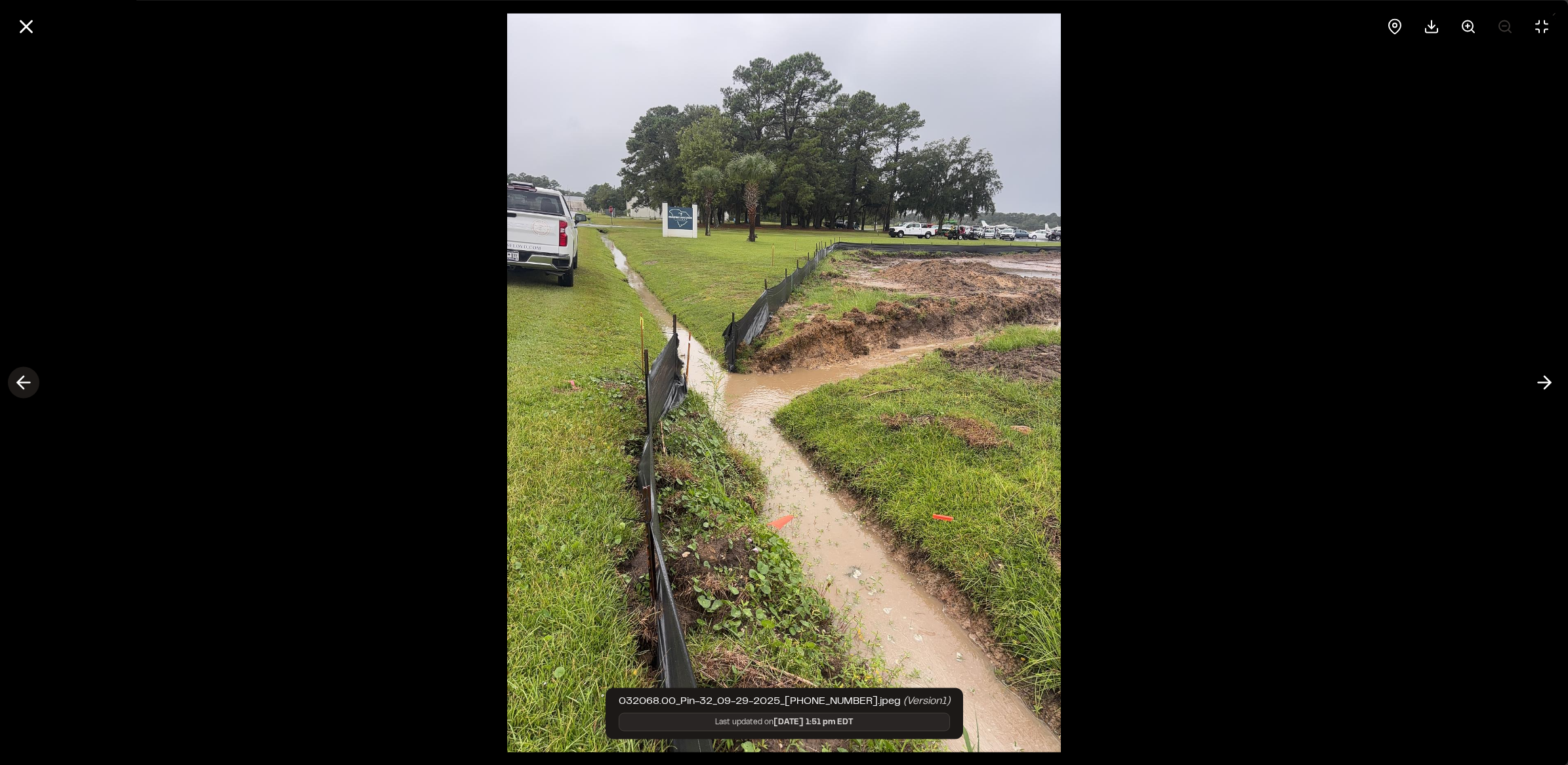
click at [33, 387] on icon at bounding box center [24, 383] width 21 height 22
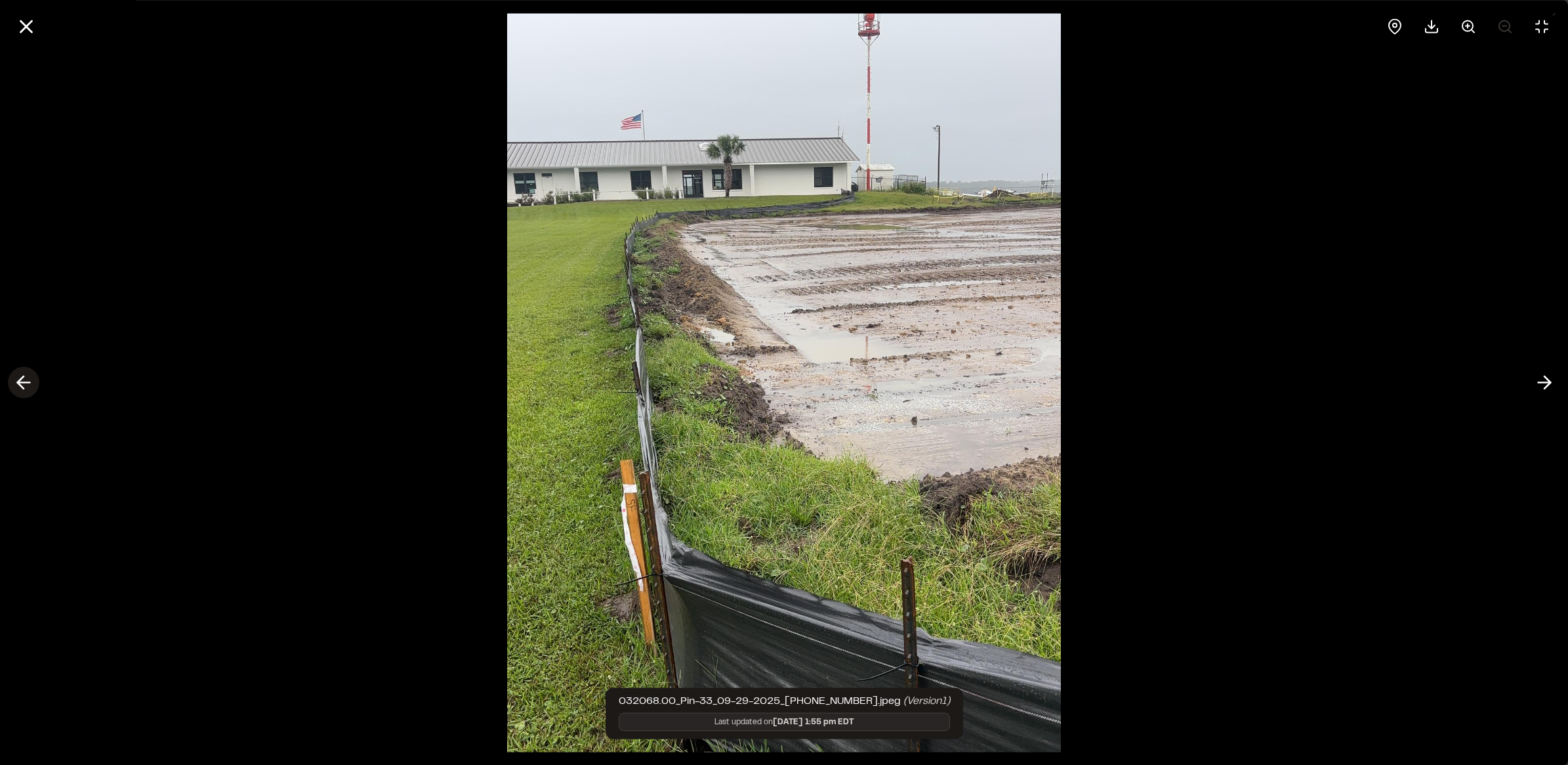
click at [33, 387] on icon at bounding box center [24, 383] width 21 height 22
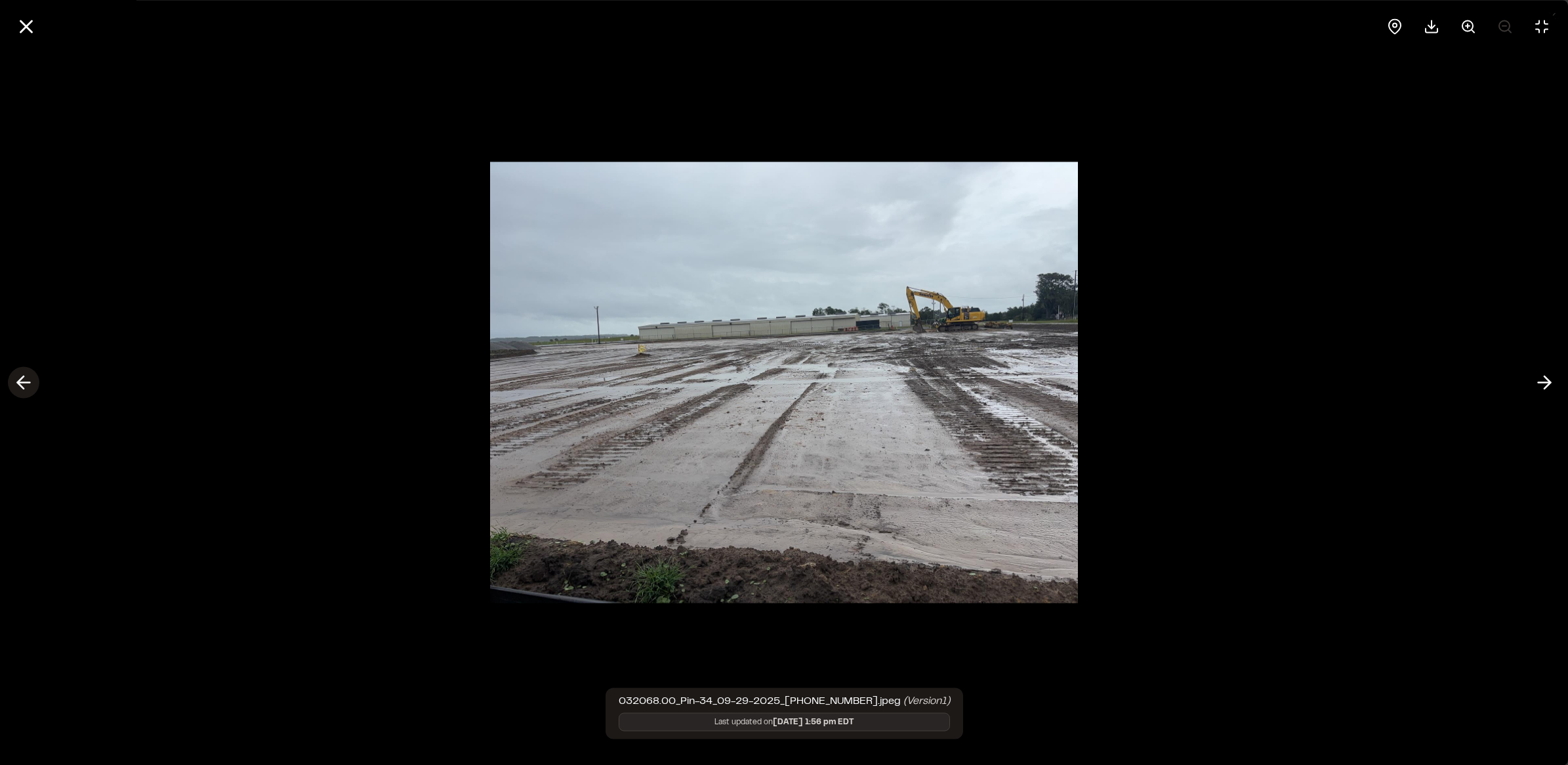
click at [33, 387] on icon at bounding box center [24, 383] width 21 height 22
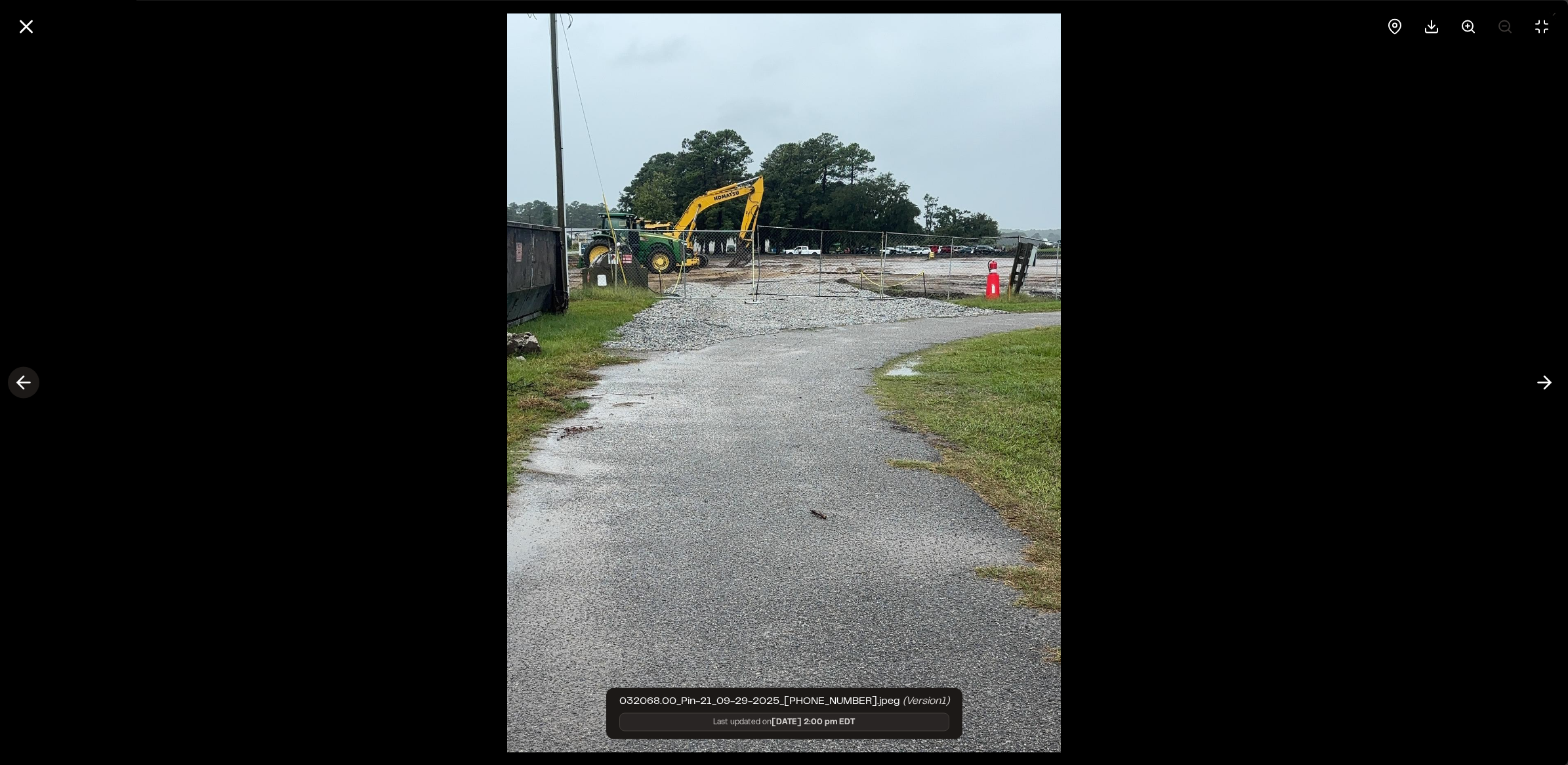
click at [33, 387] on icon at bounding box center [24, 383] width 21 height 22
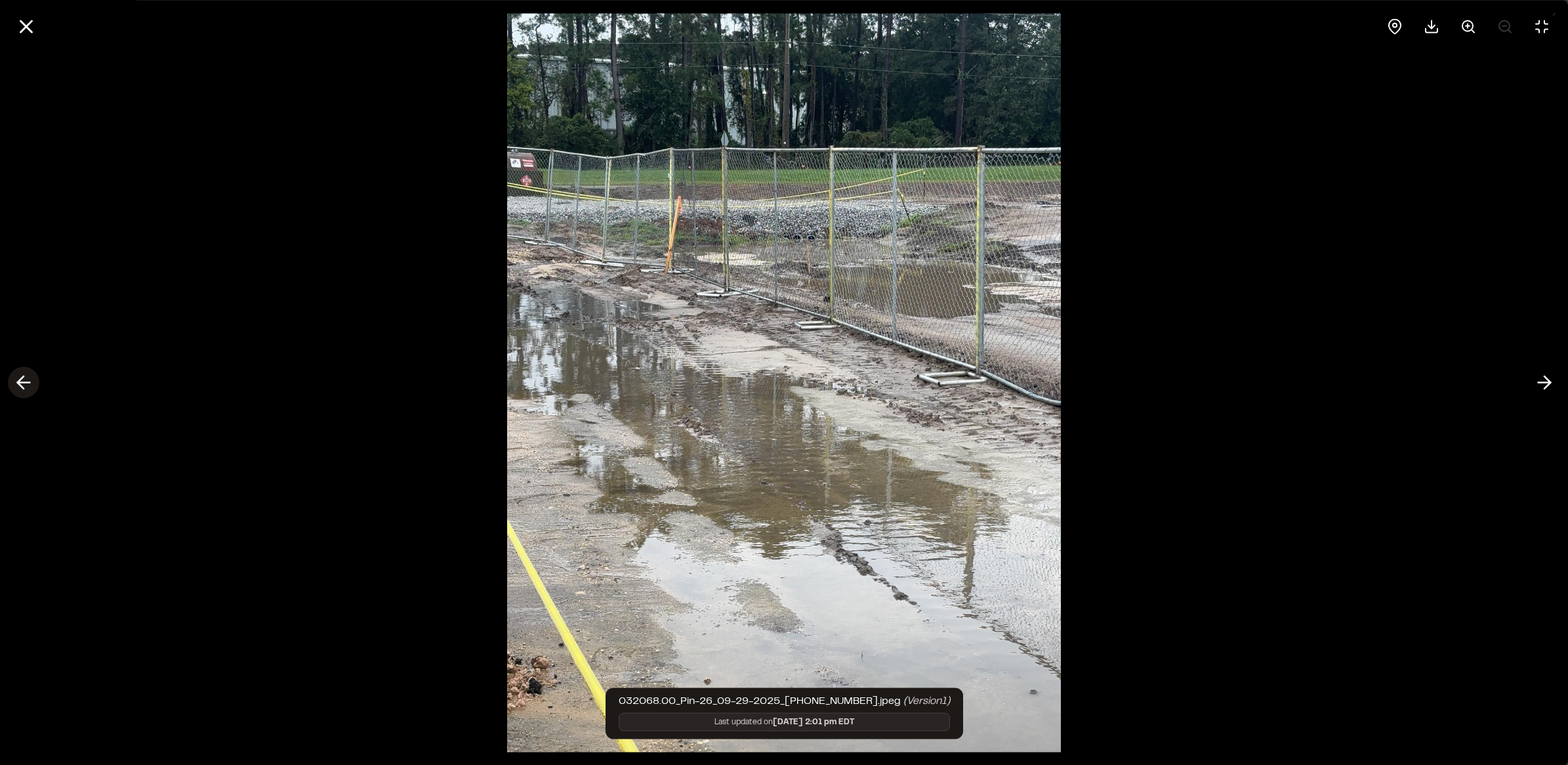
click at [30, 390] on icon at bounding box center [24, 383] width 21 height 22
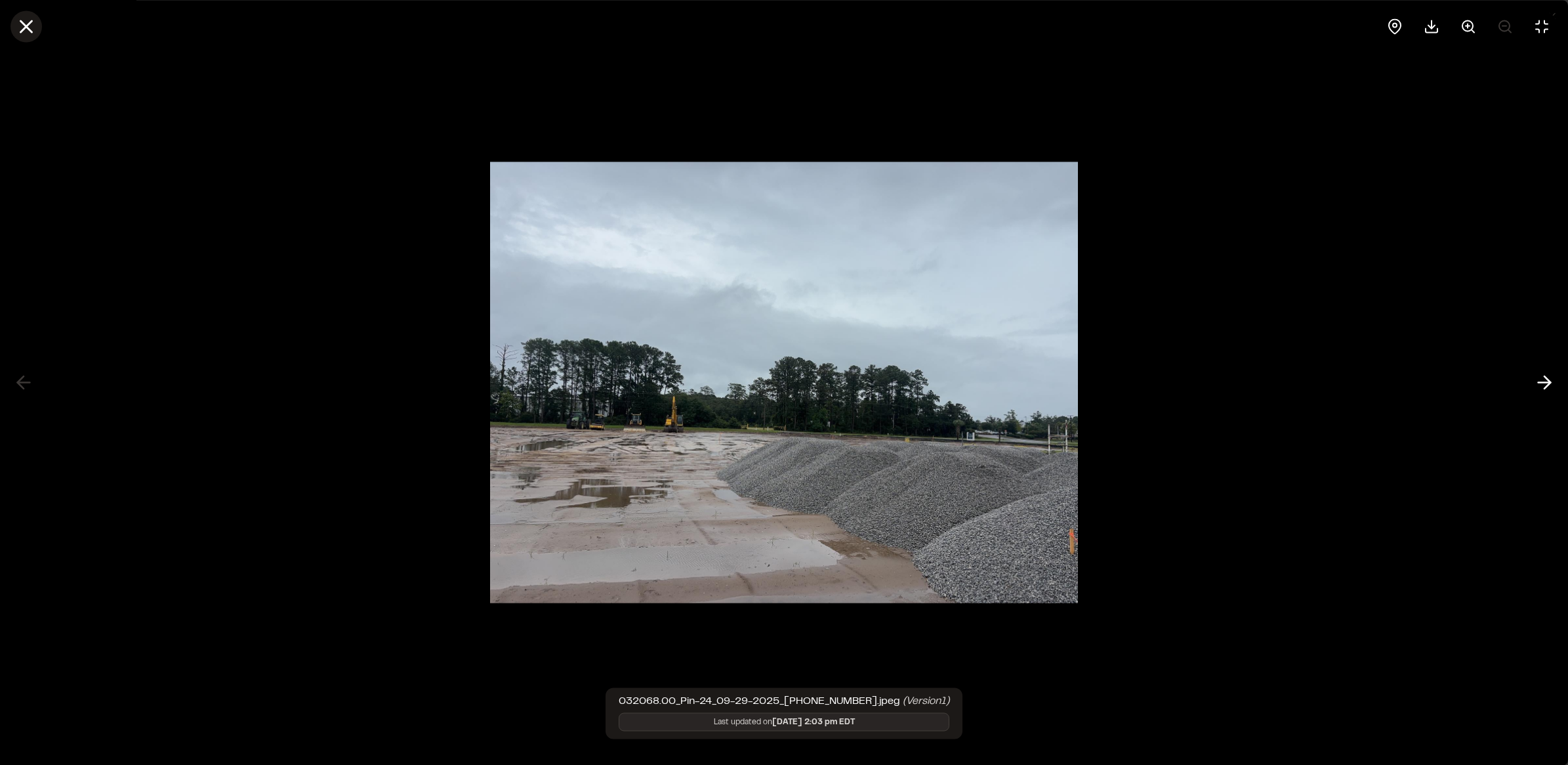
click at [24, 24] on line at bounding box center [26, 26] width 11 height 11
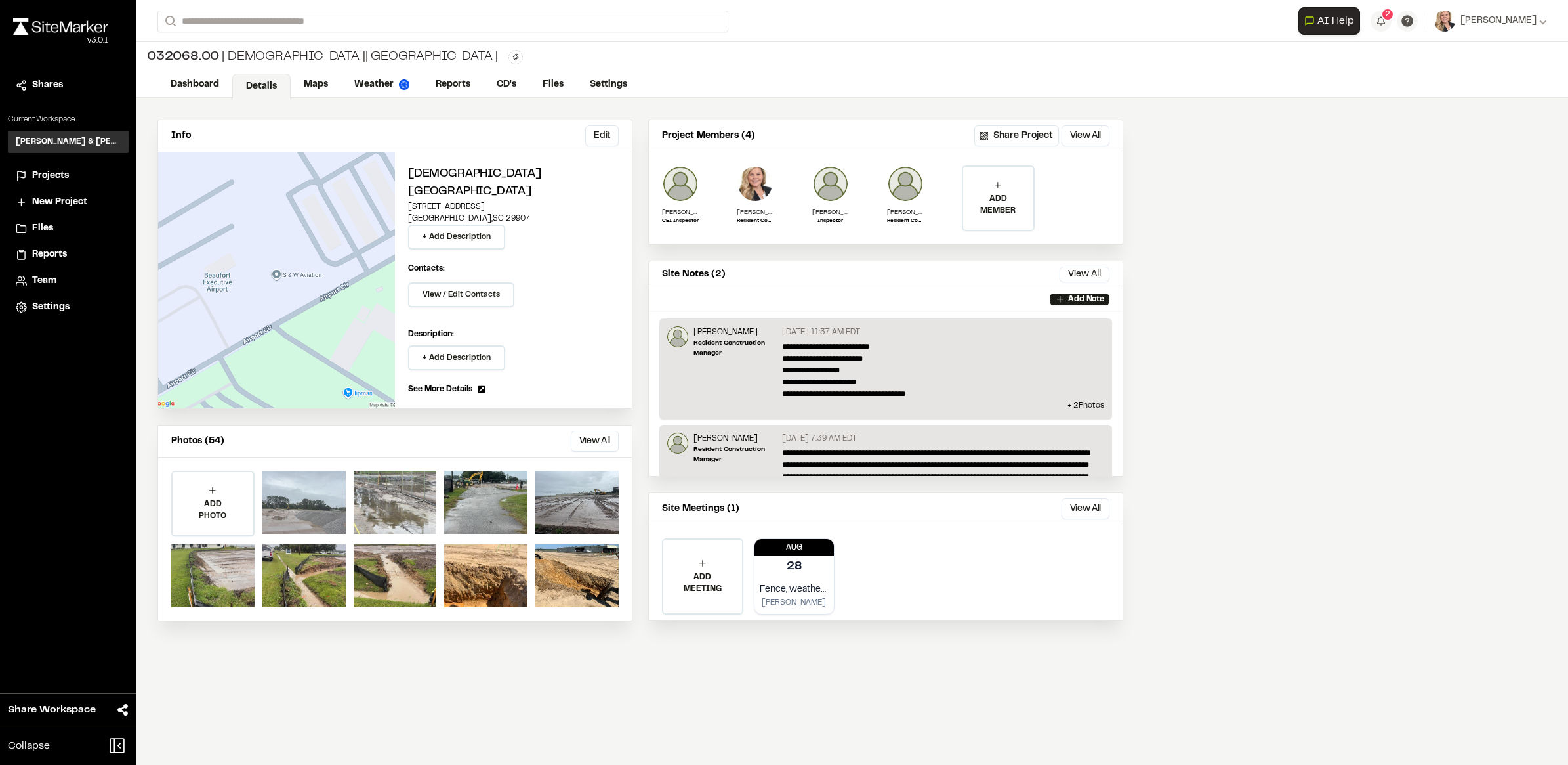
click at [305, 482] on div at bounding box center [304, 503] width 84 height 63
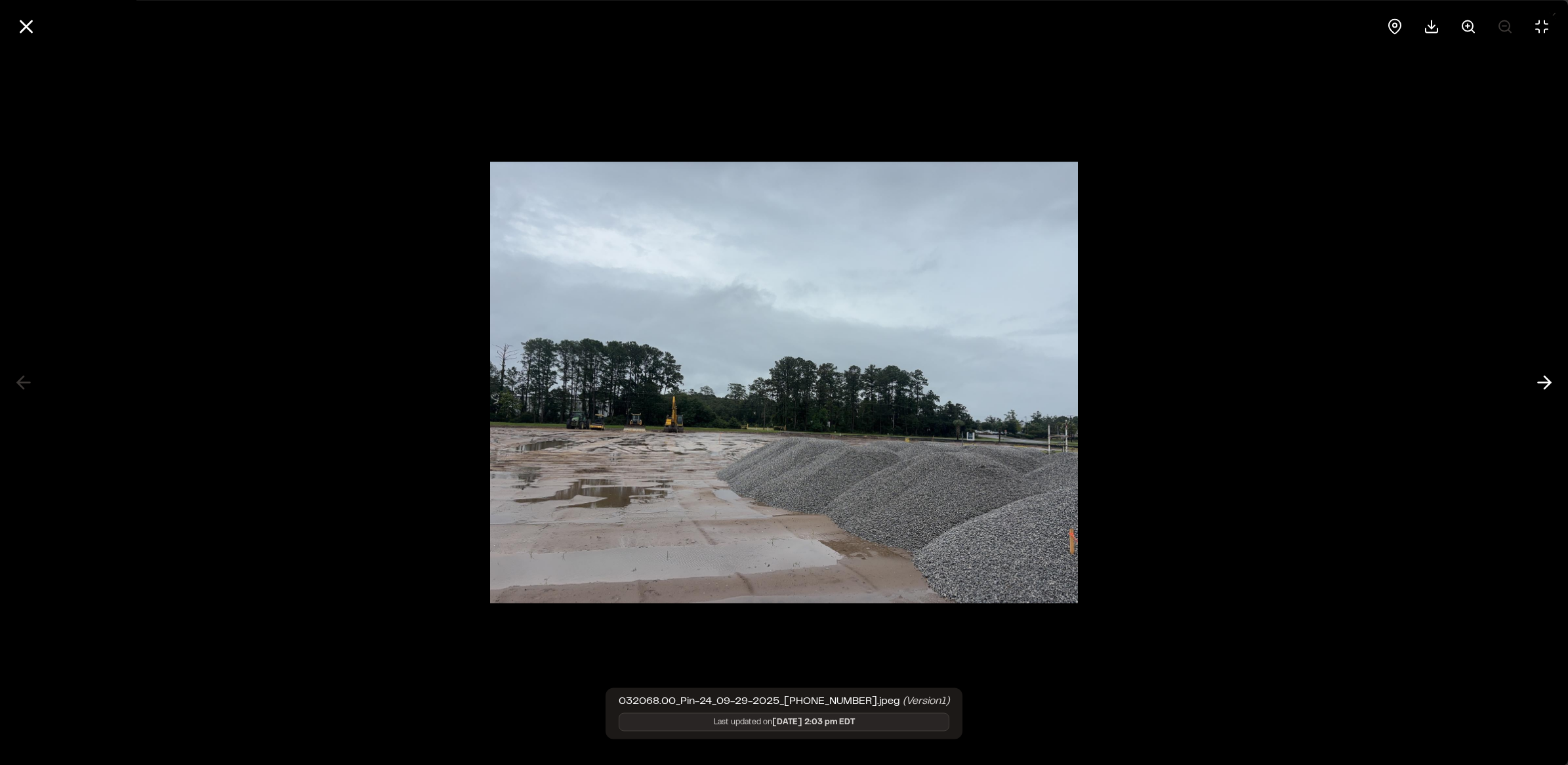
drag, startPoint x: 1337, startPoint y: 490, endPoint x: 1347, endPoint y: 506, distance: 18.9
click at [1347, 506] on div at bounding box center [784, 382] width 1568 height 765
click at [1536, 382] on icon at bounding box center [1545, 383] width 21 height 22
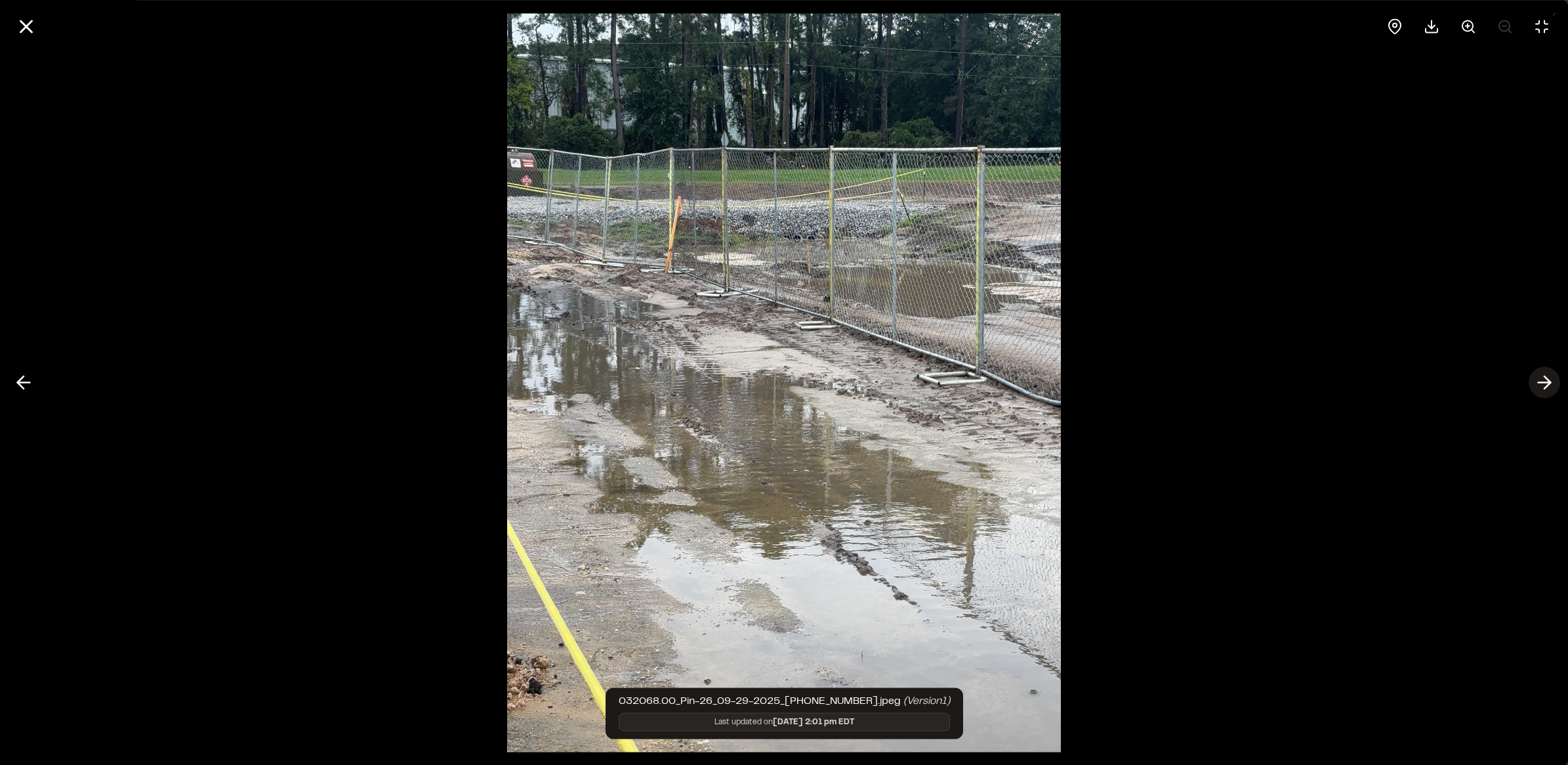
click at [1534, 391] on icon at bounding box center [1545, 383] width 21 height 22
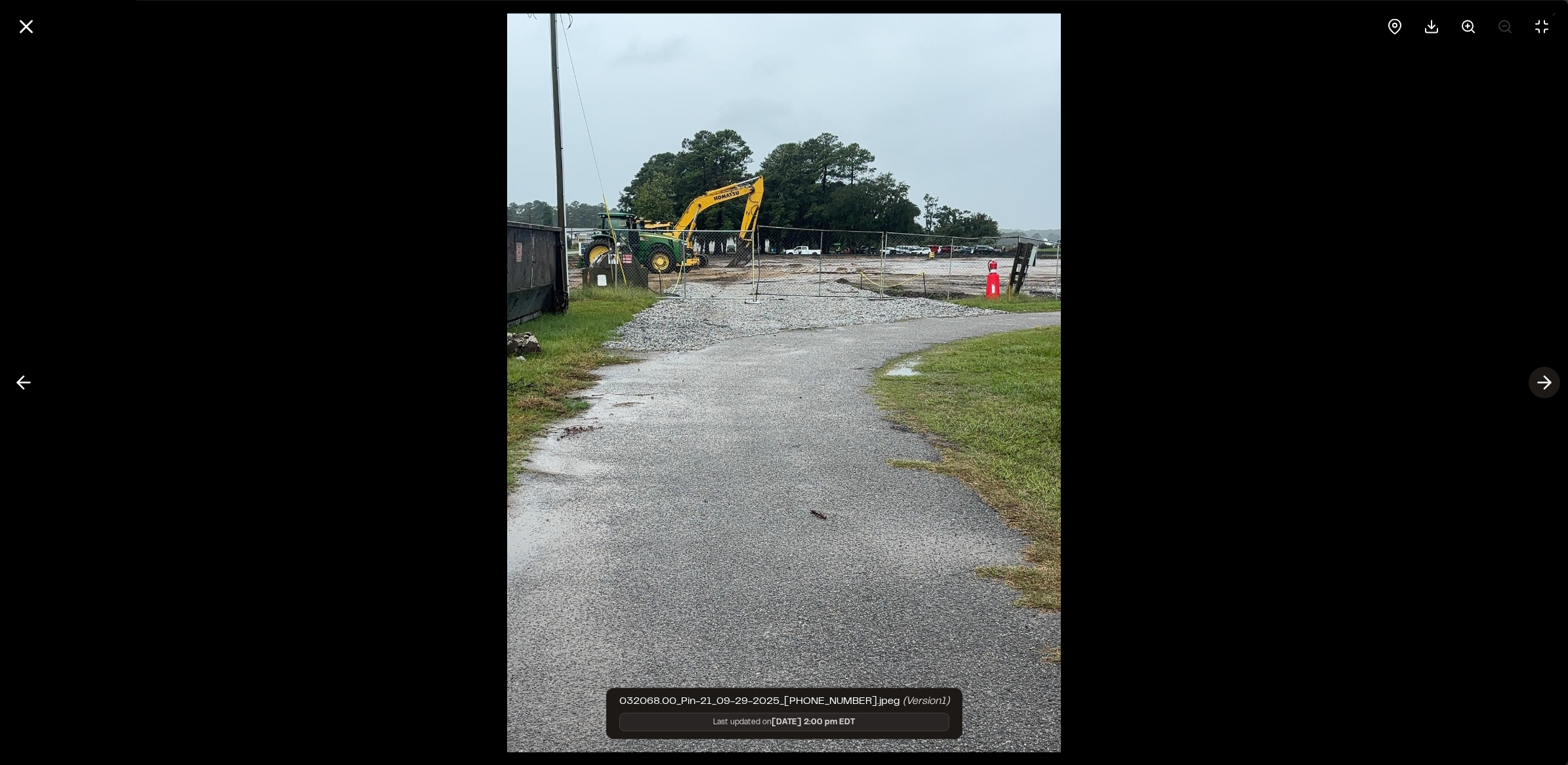
click at [1546, 383] on line at bounding box center [1545, 383] width 13 height 0
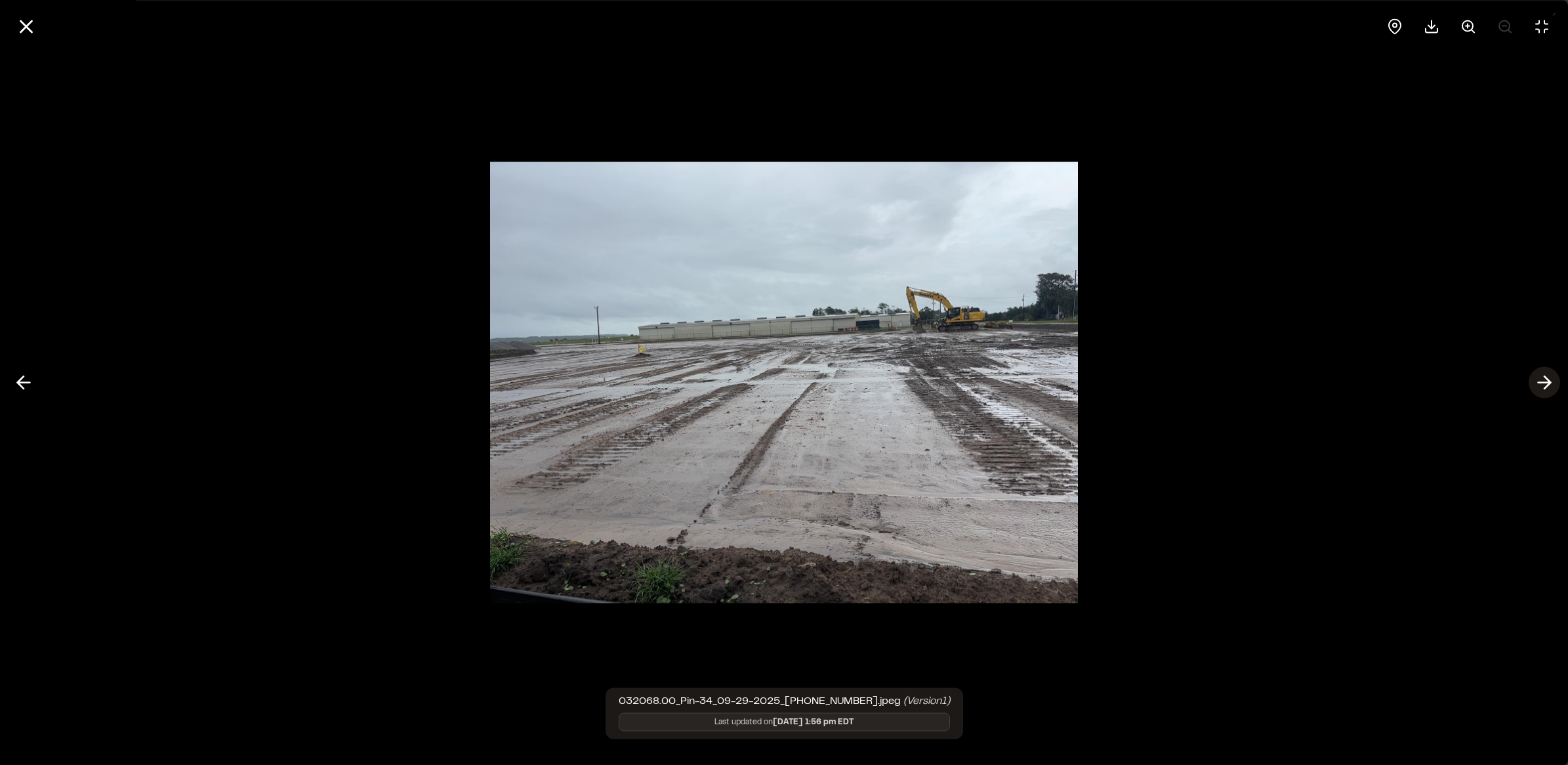
click at [1531, 388] on button at bounding box center [1545, 383] width 31 height 31
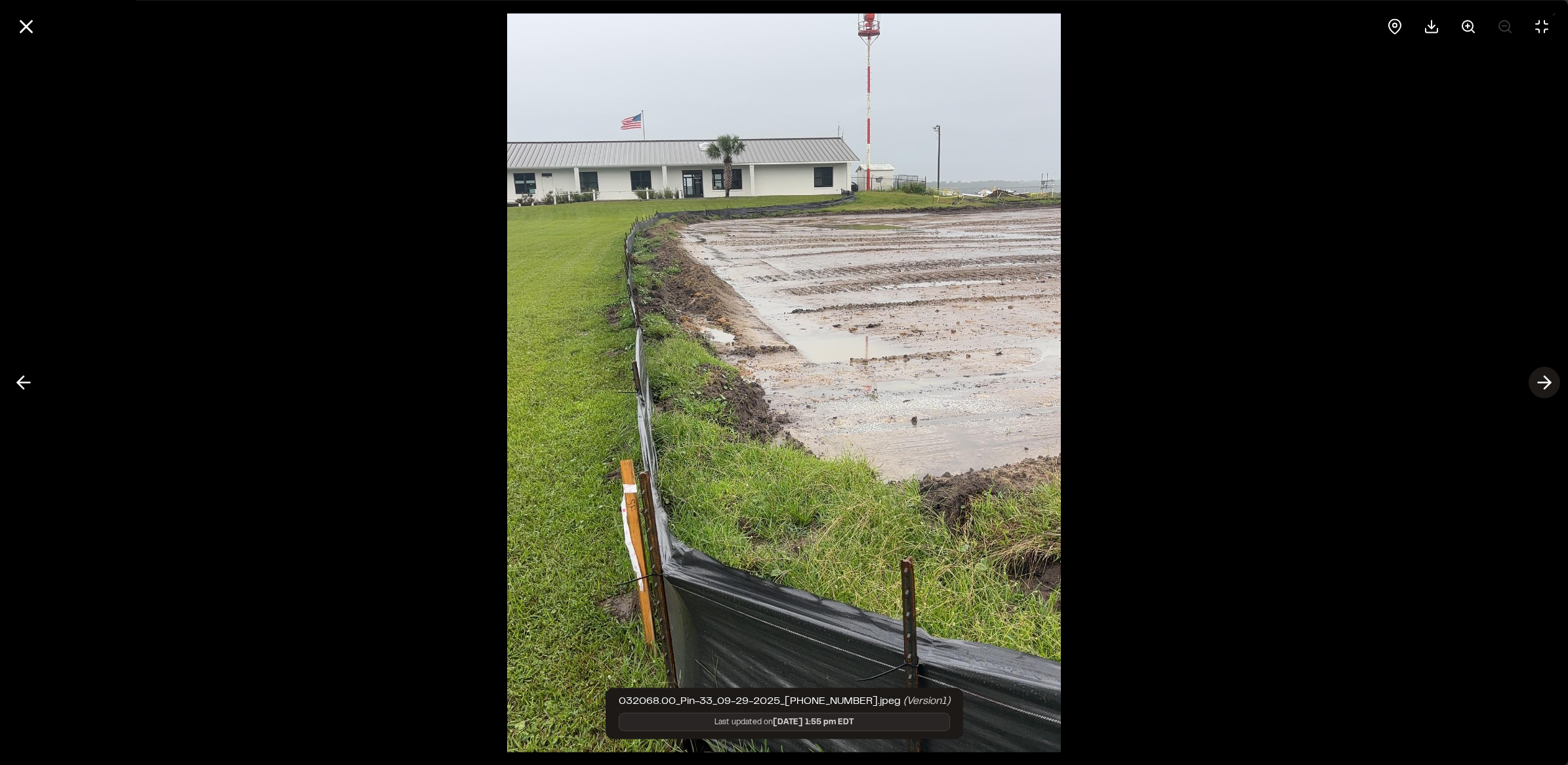
click at [1549, 381] on polyline at bounding box center [1548, 382] width 6 height 13
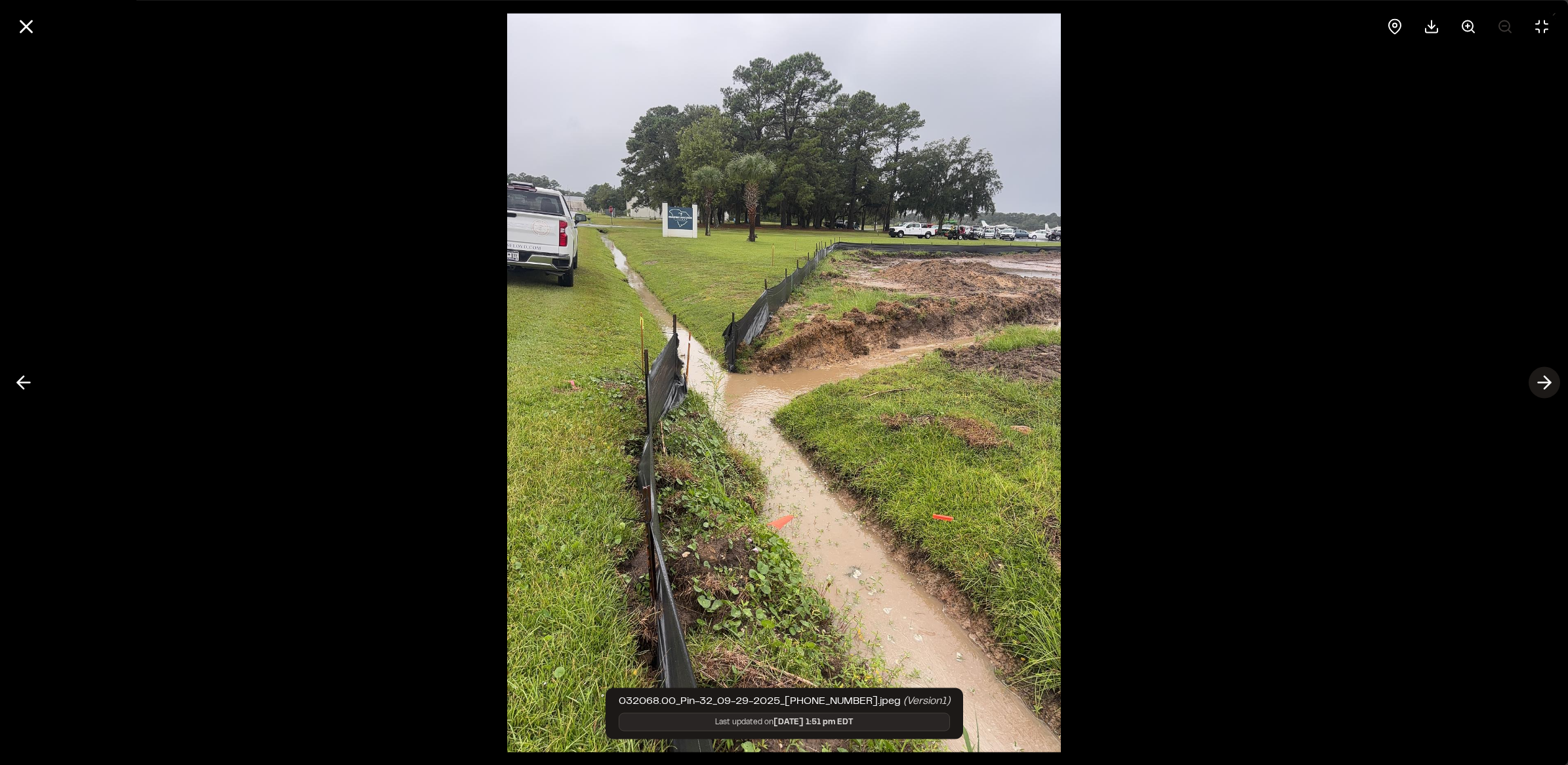
click at [1549, 383] on line at bounding box center [1545, 383] width 13 height 0
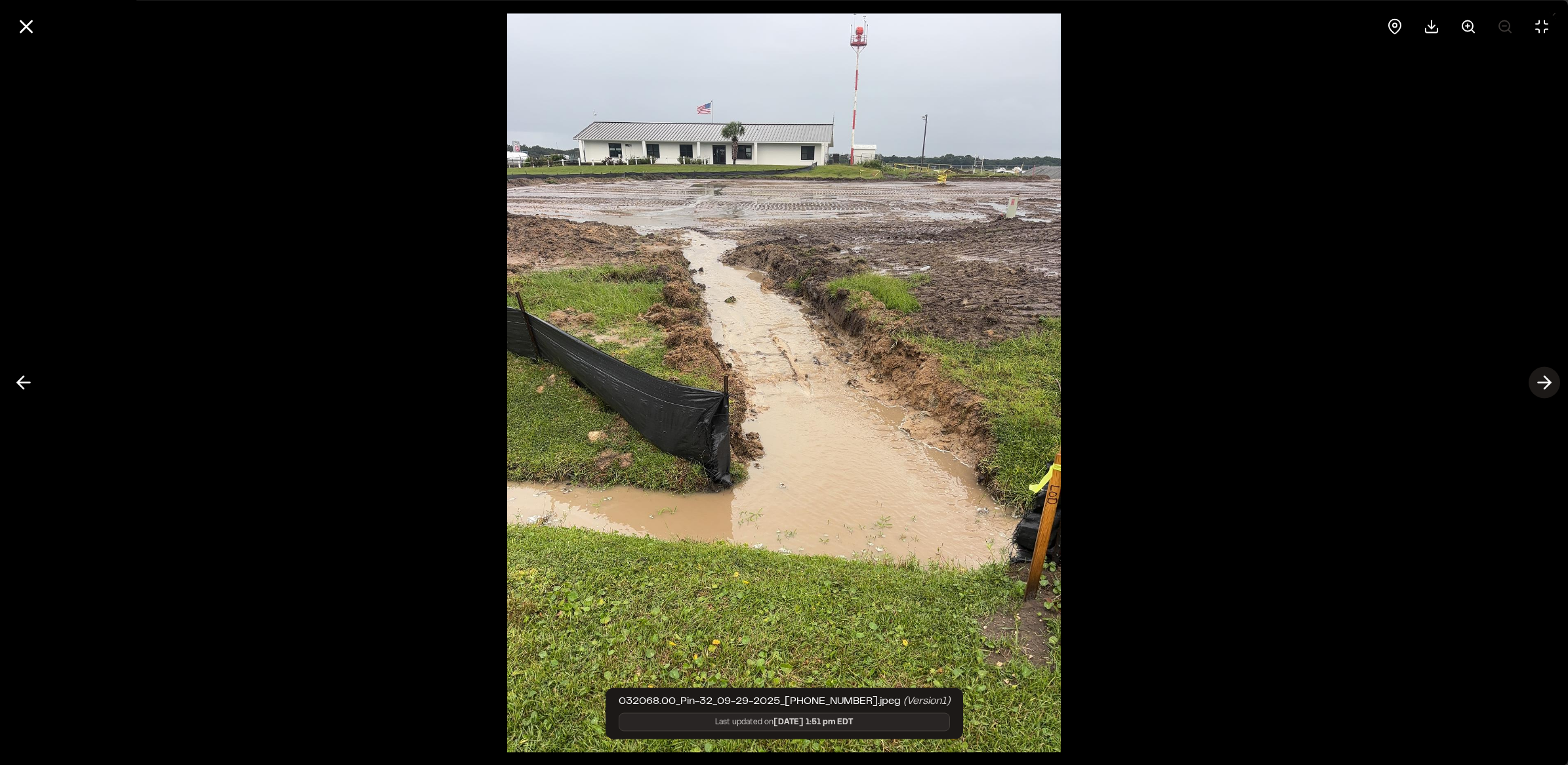
click at [1549, 383] on line at bounding box center [1545, 383] width 13 height 0
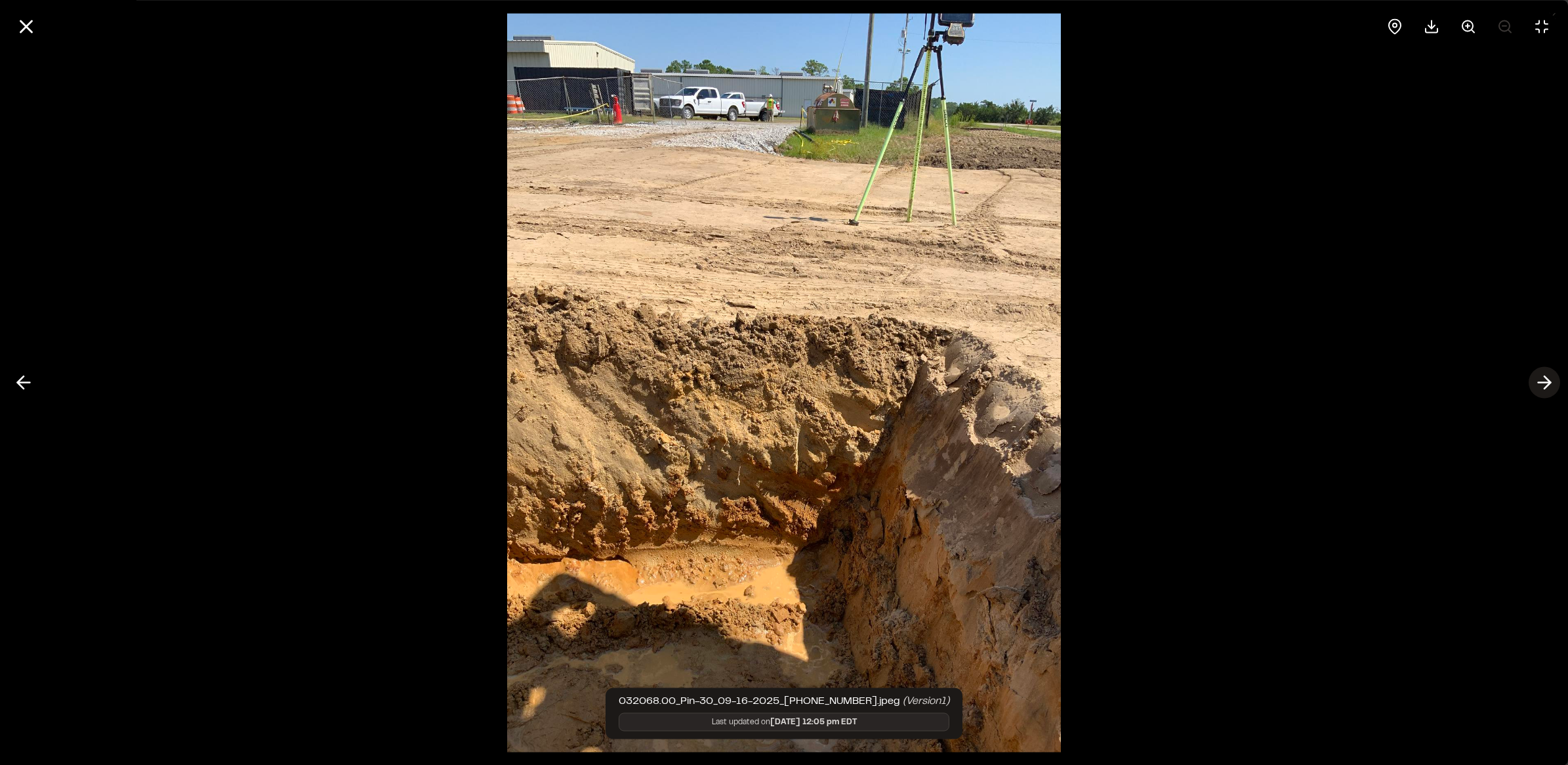
click at [1549, 383] on line at bounding box center [1545, 383] width 13 height 0
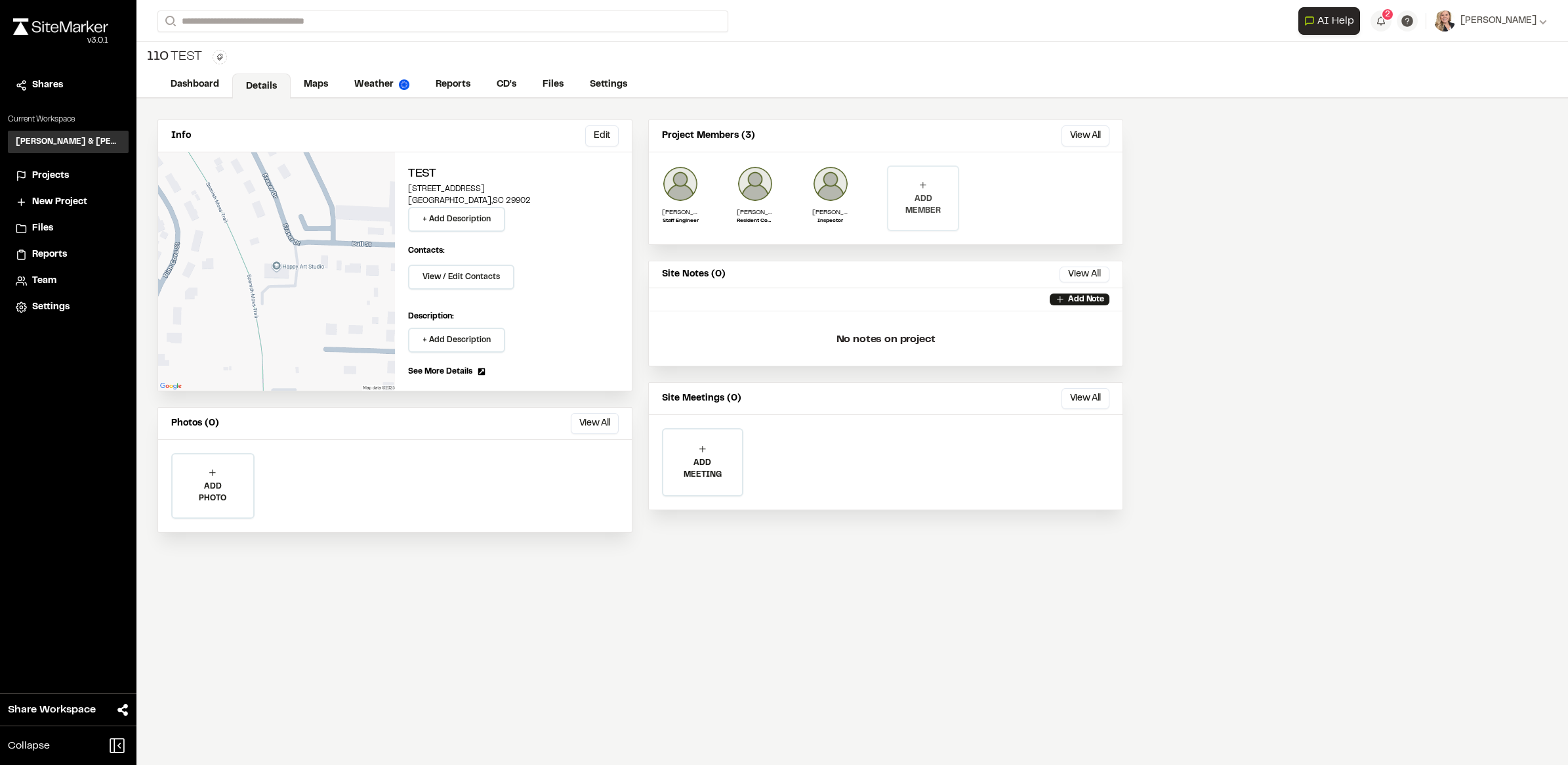
click at [922, 206] on p "ADD MEMBER" at bounding box center [923, 205] width 70 height 24
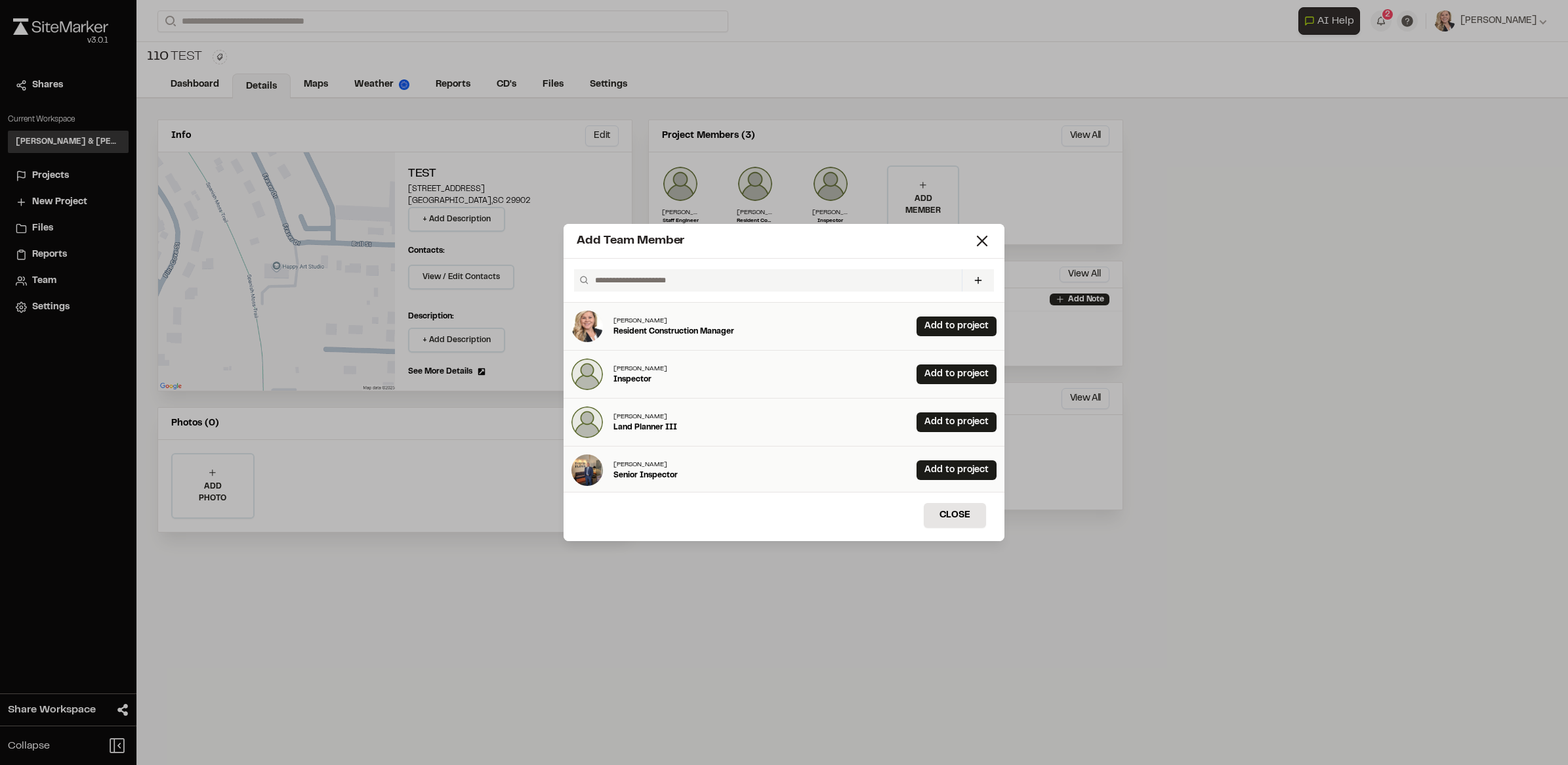
drag, startPoint x: 674, startPoint y: 280, endPoint x: 693, endPoint y: 268, distance: 22.5
click at [679, 279] on input "text" at bounding box center [773, 280] width 367 height 22
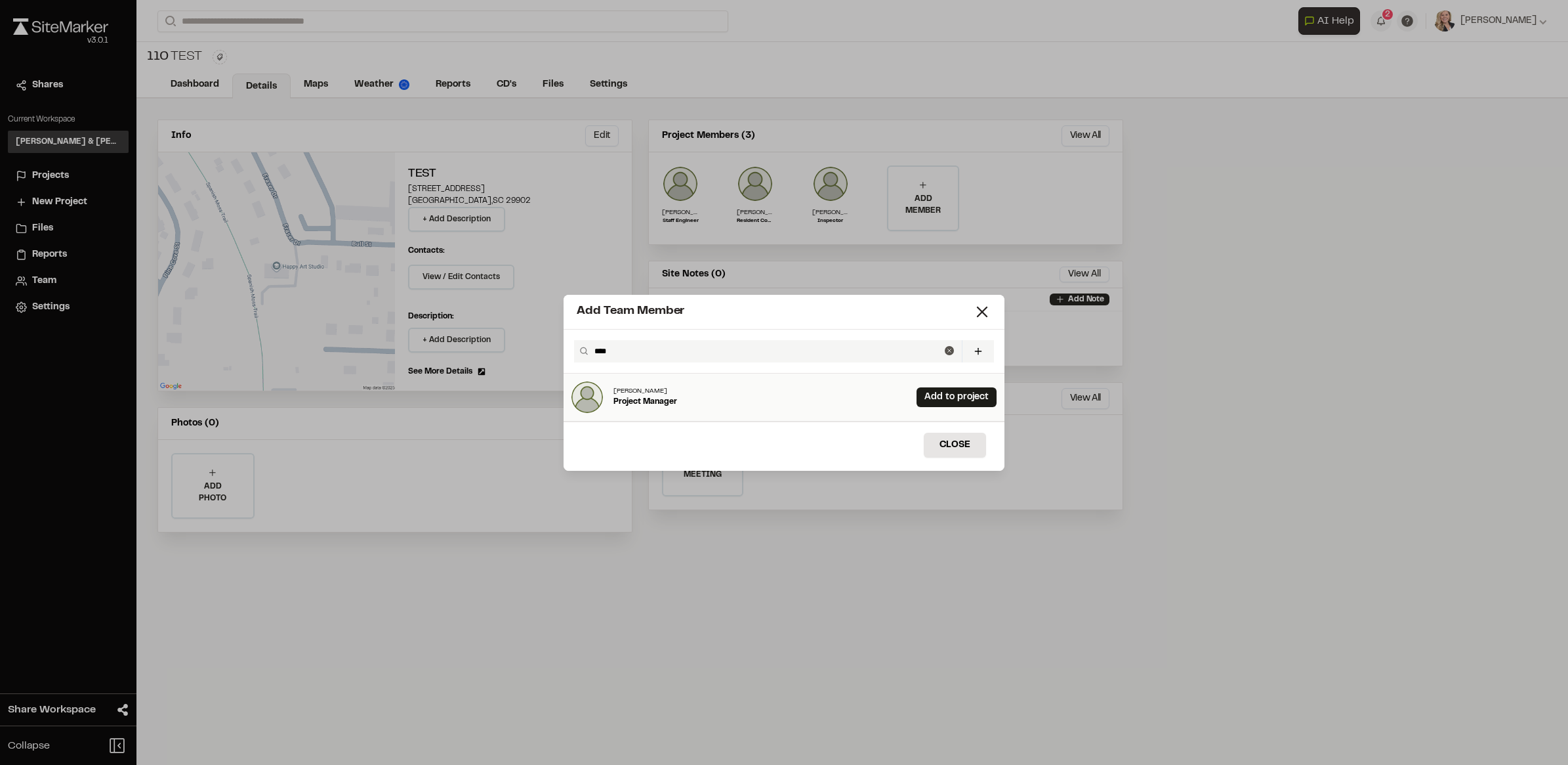
click at [720, 396] on div "Ryan Lyle Project Manager Add to project" at bounding box center [784, 398] width 441 height 48
click at [950, 404] on link "Add to project" at bounding box center [957, 397] width 80 height 19
click at [655, 353] on input "****" at bounding box center [767, 351] width 356 height 22
drag, startPoint x: 614, startPoint y: 347, endPoint x: 484, endPoint y: 357, distance: 130.4
click at [484, 357] on div "Add Team Member **** Invite New Team Member * Required Name Email * Password Pa…" at bounding box center [784, 382] width 1568 height 765
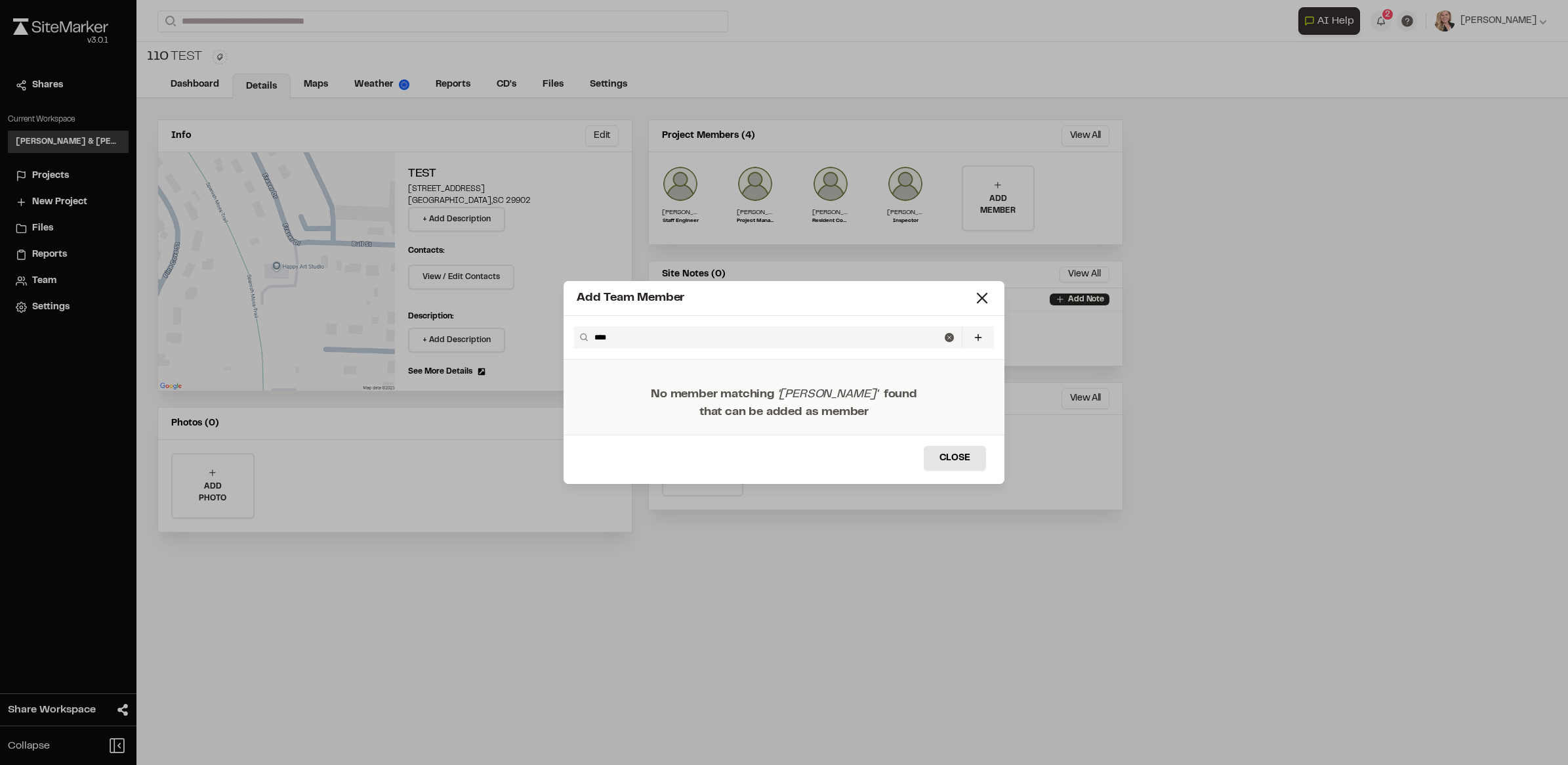
drag, startPoint x: 633, startPoint y: 331, endPoint x: 618, endPoint y: 332, distance: 15.0
click at [618, 332] on input "****" at bounding box center [767, 337] width 356 height 22
type input "******"
click at [982, 298] on line at bounding box center [982, 298] width 9 height 9
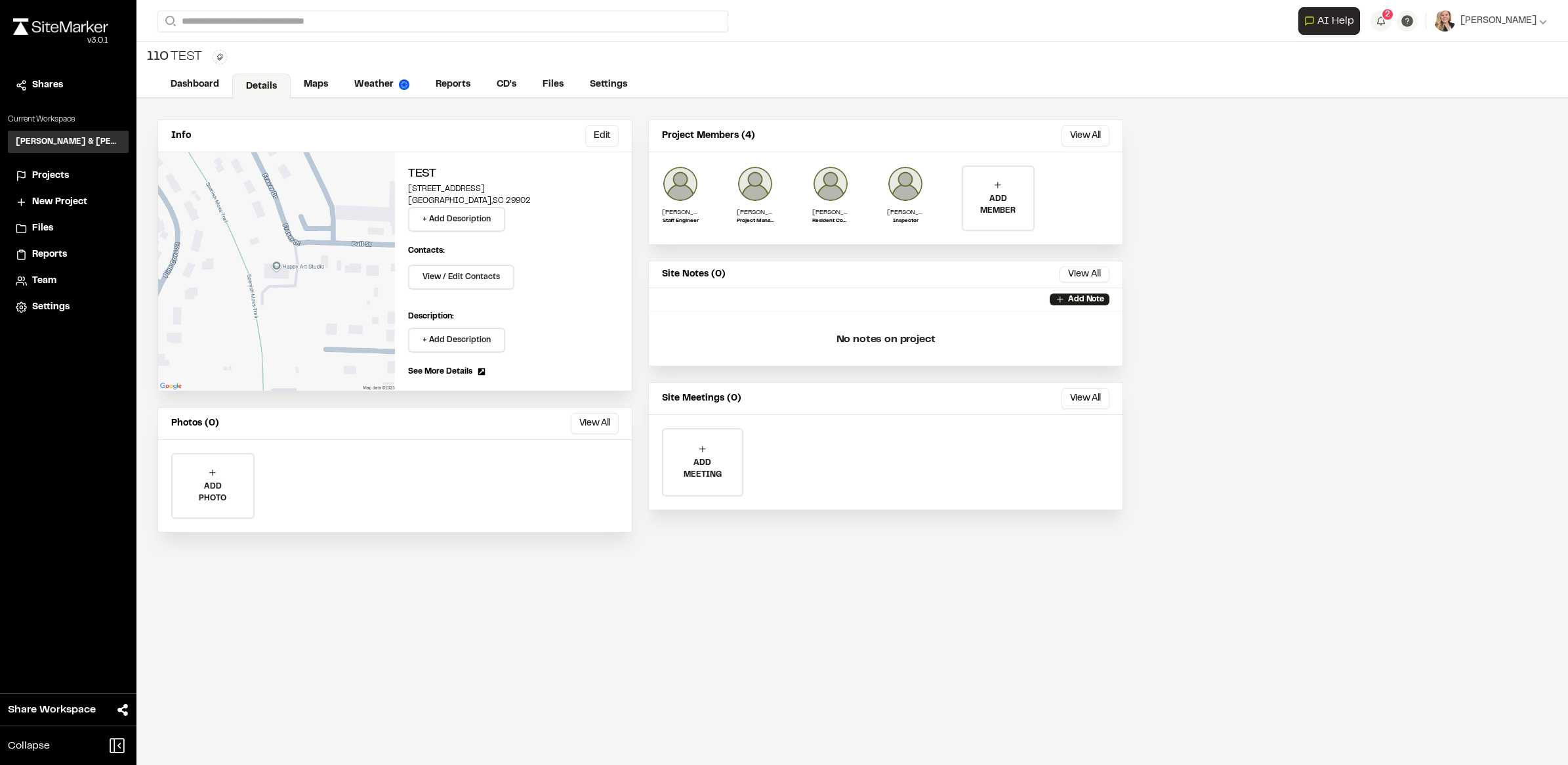
click at [1442, 301] on div "Info Edit Edit Test 2712 Bull Street Beaufort , SC 29902 + Add Description Cont…" at bounding box center [853, 431] width 1432 height 666
click at [966, 195] on p "ADD MEMBER" at bounding box center [998, 205] width 70 height 24
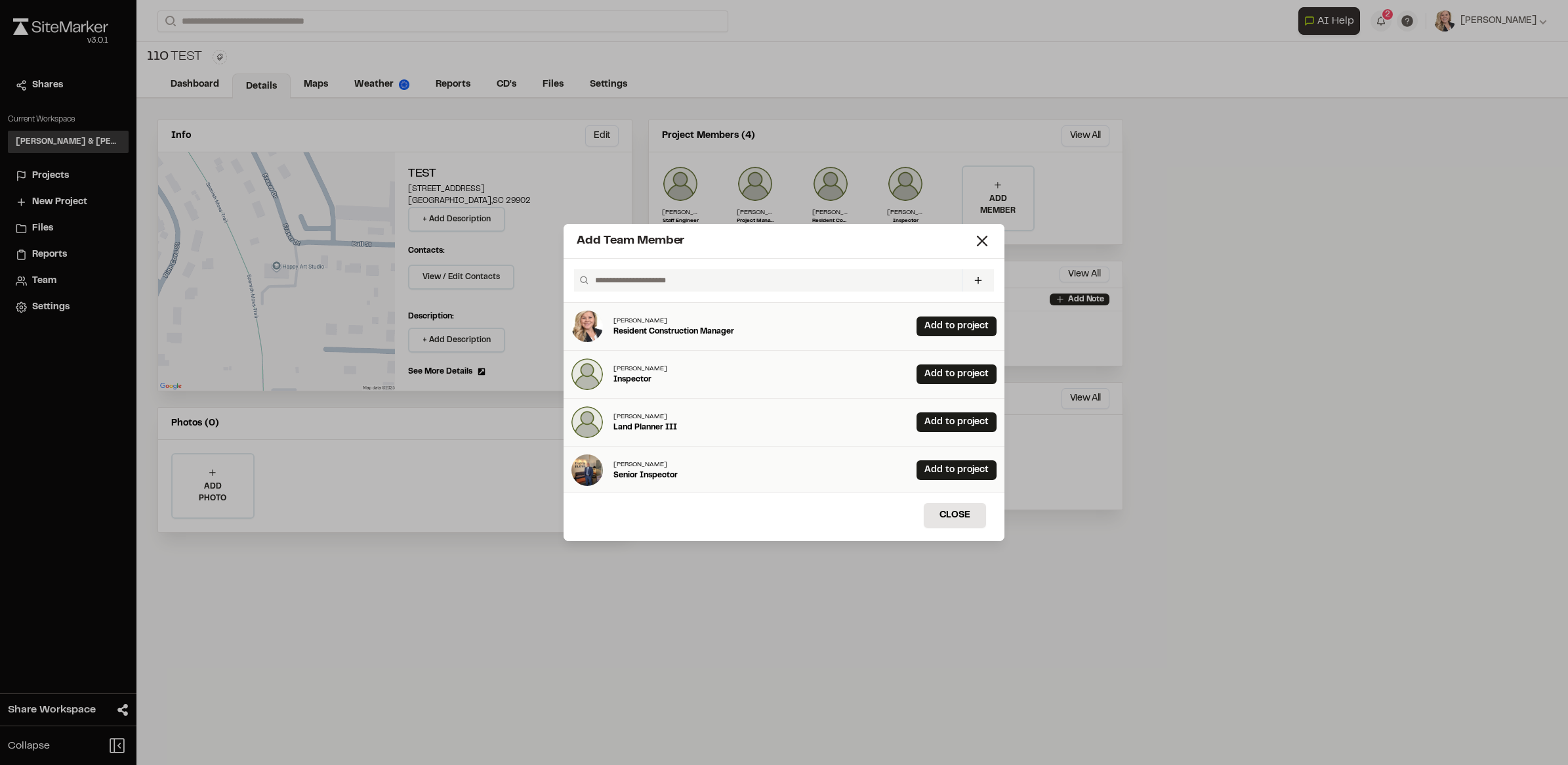
click at [745, 269] on input "text" at bounding box center [773, 280] width 367 height 22
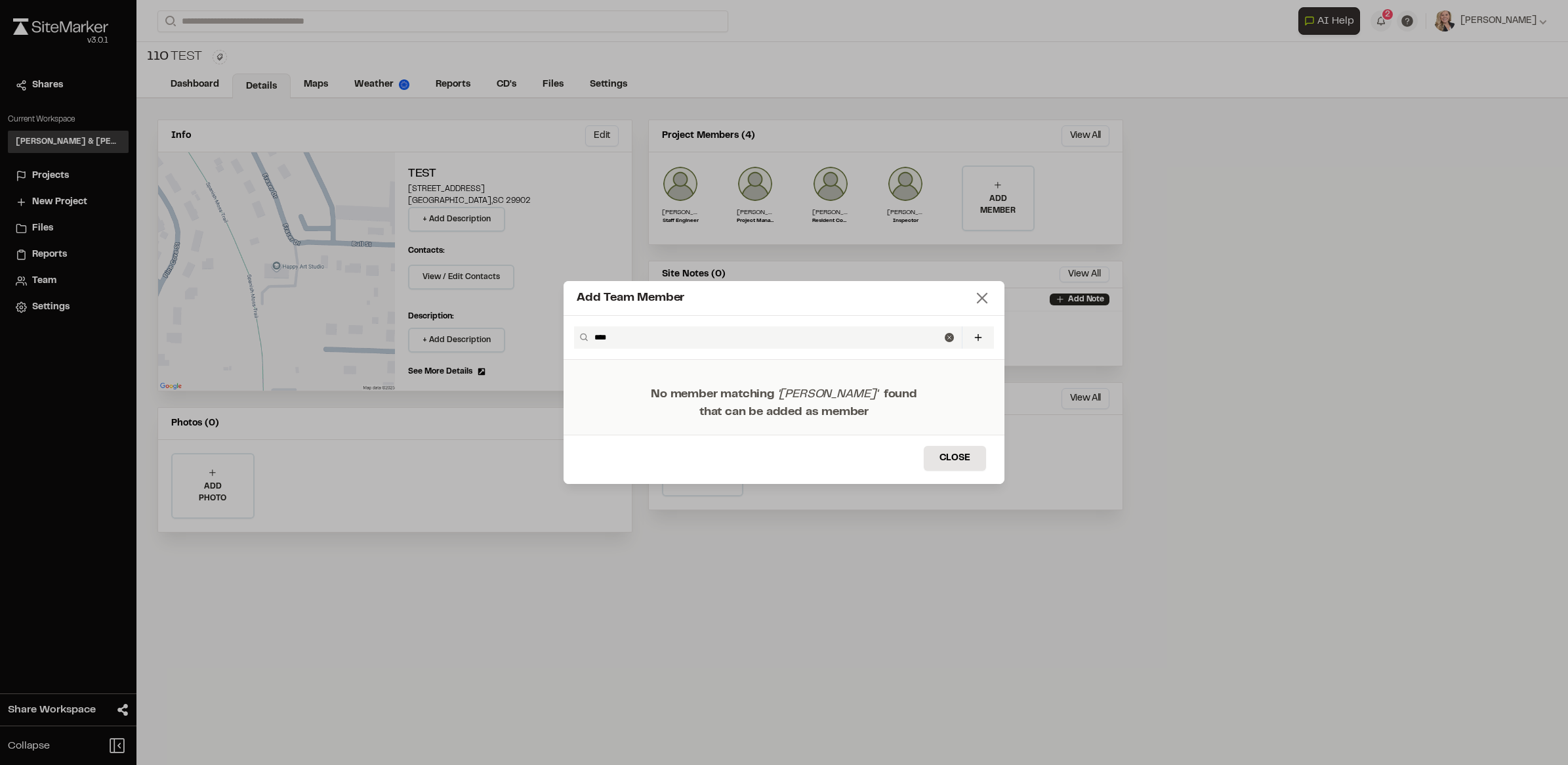
type input "****"
click at [986, 299] on icon at bounding box center [982, 298] width 19 height 19
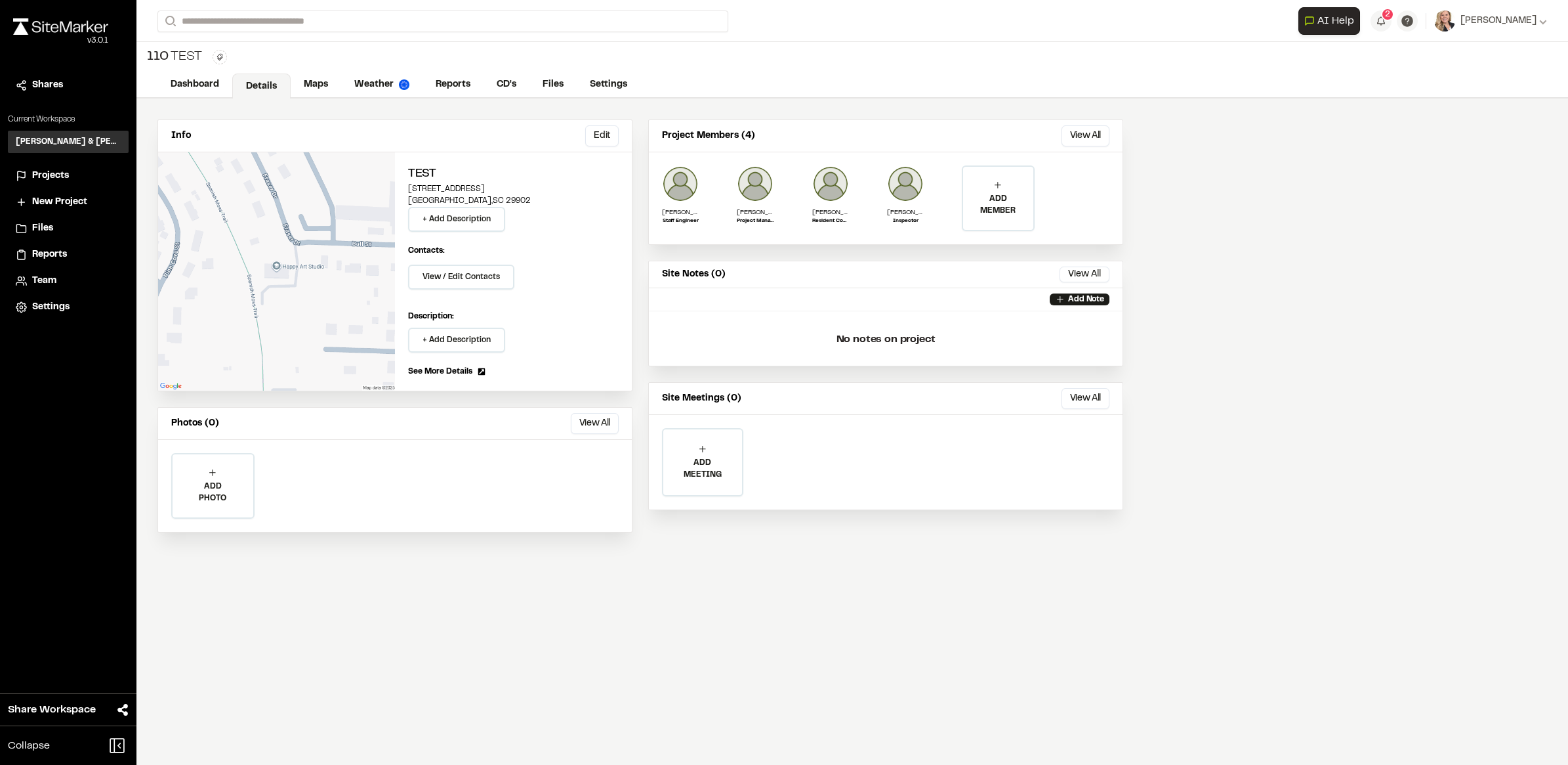
click at [1318, 258] on div "Info Edit Edit Test 2712 Bull Street Beaufort , SC 29902 + Add Description Cont…" at bounding box center [853, 431] width 1432 height 666
click at [49, 165] on li "Projects" at bounding box center [69, 176] width 121 height 25
click at [51, 176] on span "Projects" at bounding box center [50, 176] width 37 height 14
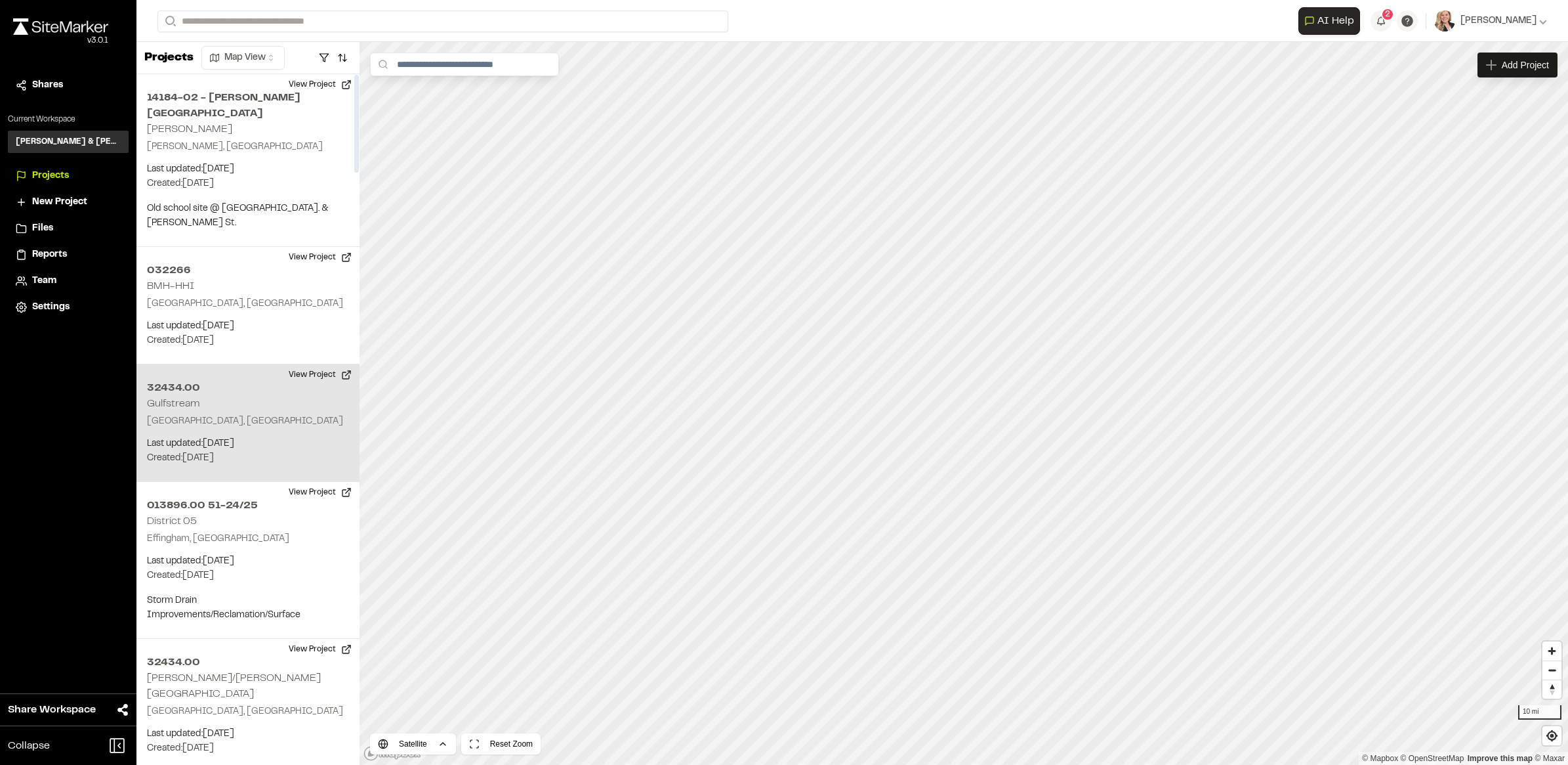
click at [241, 414] on p "[GEOGRAPHIC_DATA], [GEOGRAPHIC_DATA]" at bounding box center [248, 421] width 202 height 14
click at [1009, 382] on icon "Map marker" at bounding box center [1005, 381] width 8 height 8
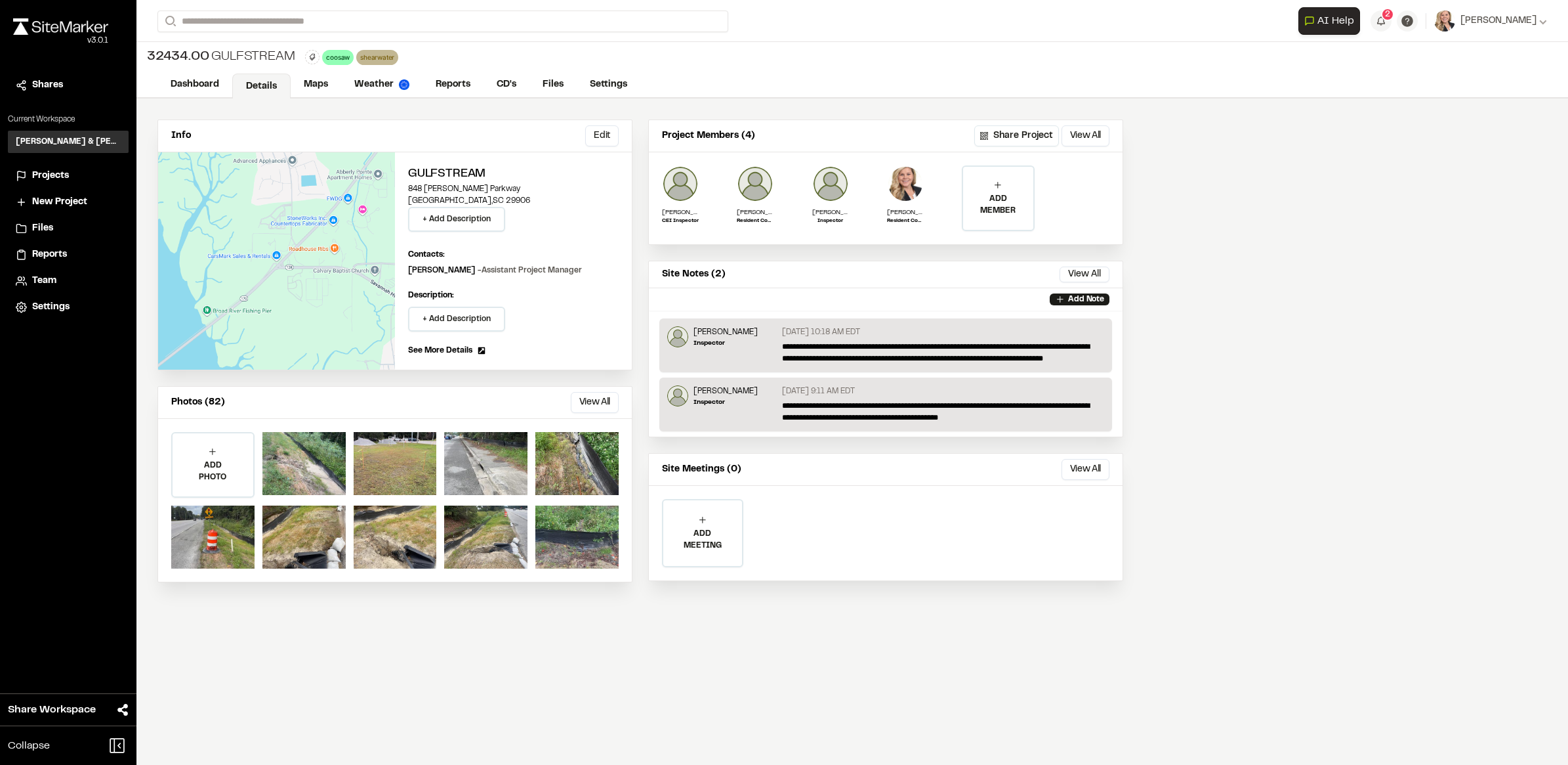
click at [49, 171] on span "Projects" at bounding box center [50, 176] width 37 height 14
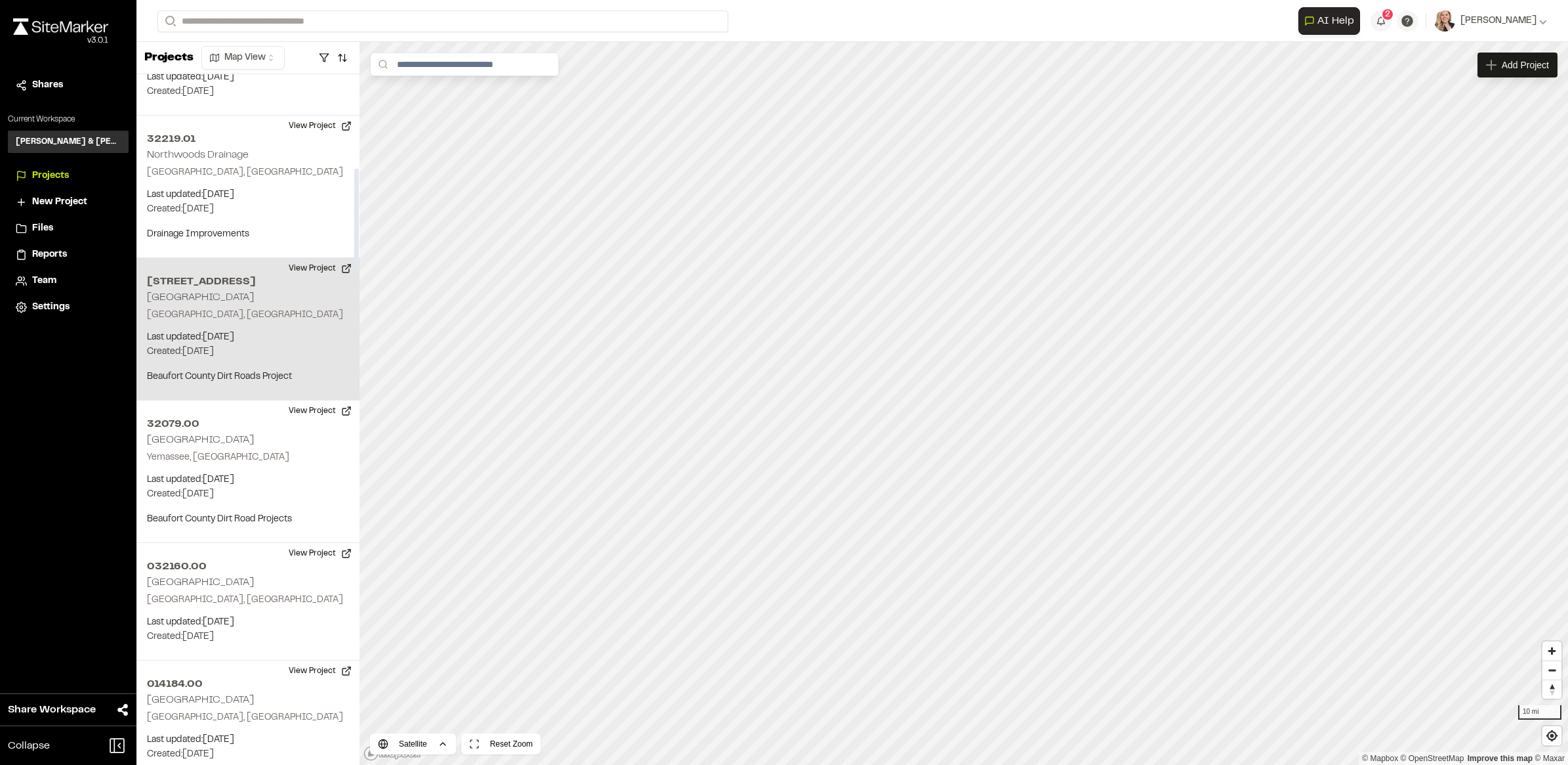
scroll to position [1067, 0]
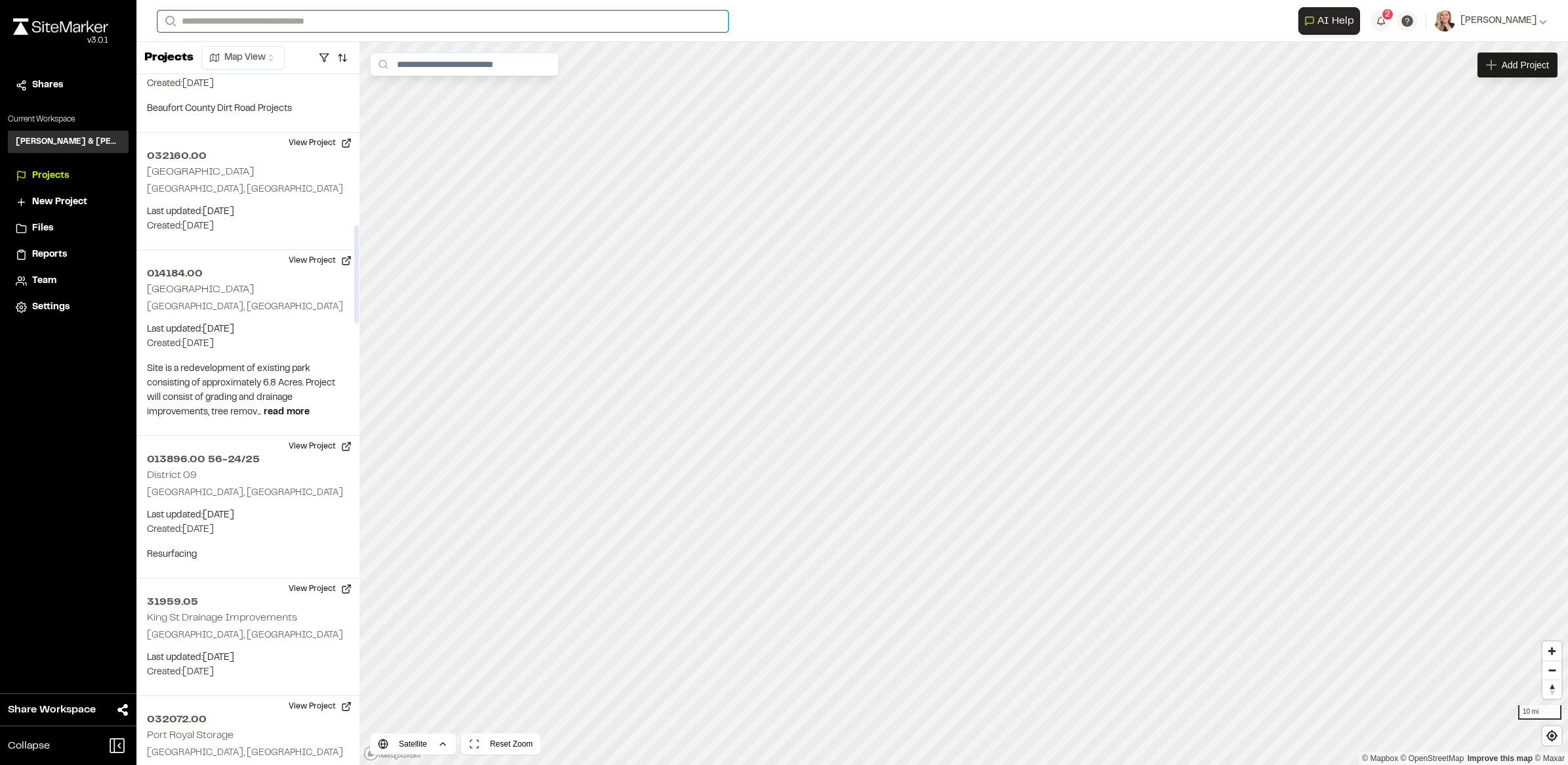
click at [285, 18] on input "Search" at bounding box center [443, 21] width 571 height 22
type input "****"
click at [253, 96] on p "110 Test" at bounding box center [270, 93] width 209 height 16
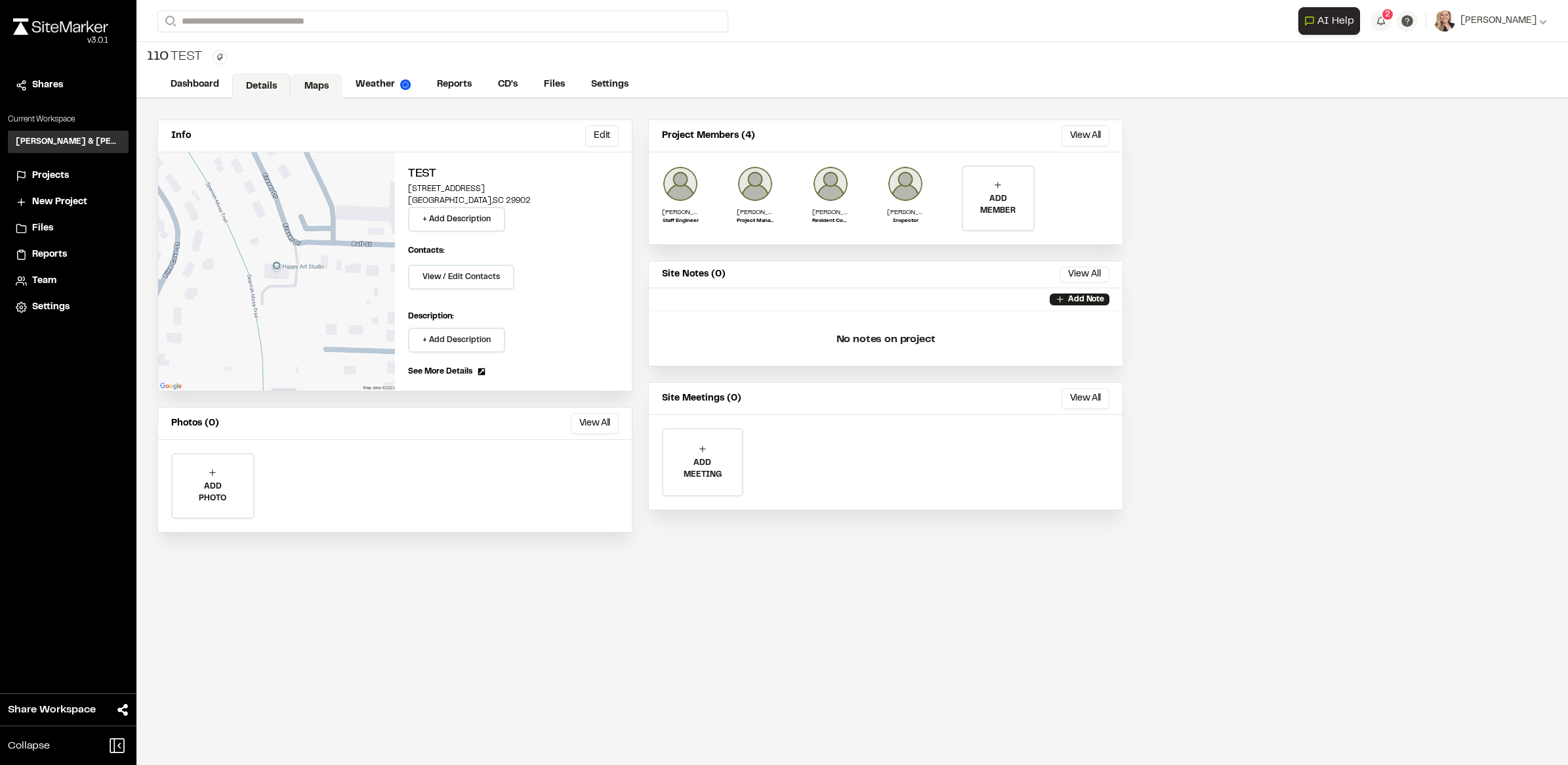
click at [309, 89] on link "Maps" at bounding box center [316, 85] width 52 height 25
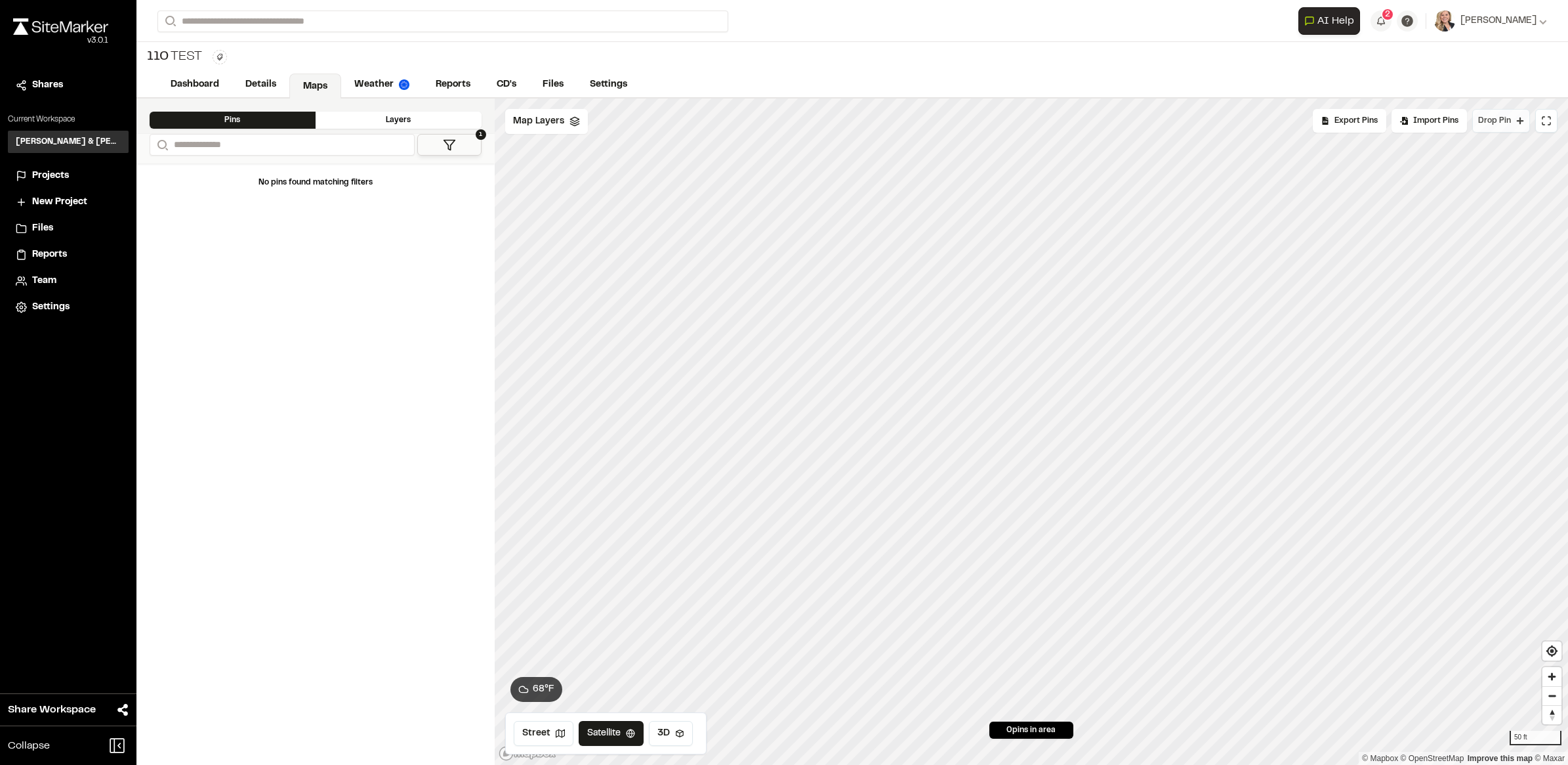
click at [1487, 123] on span "Drop Pin" at bounding box center [1495, 121] width 33 height 12
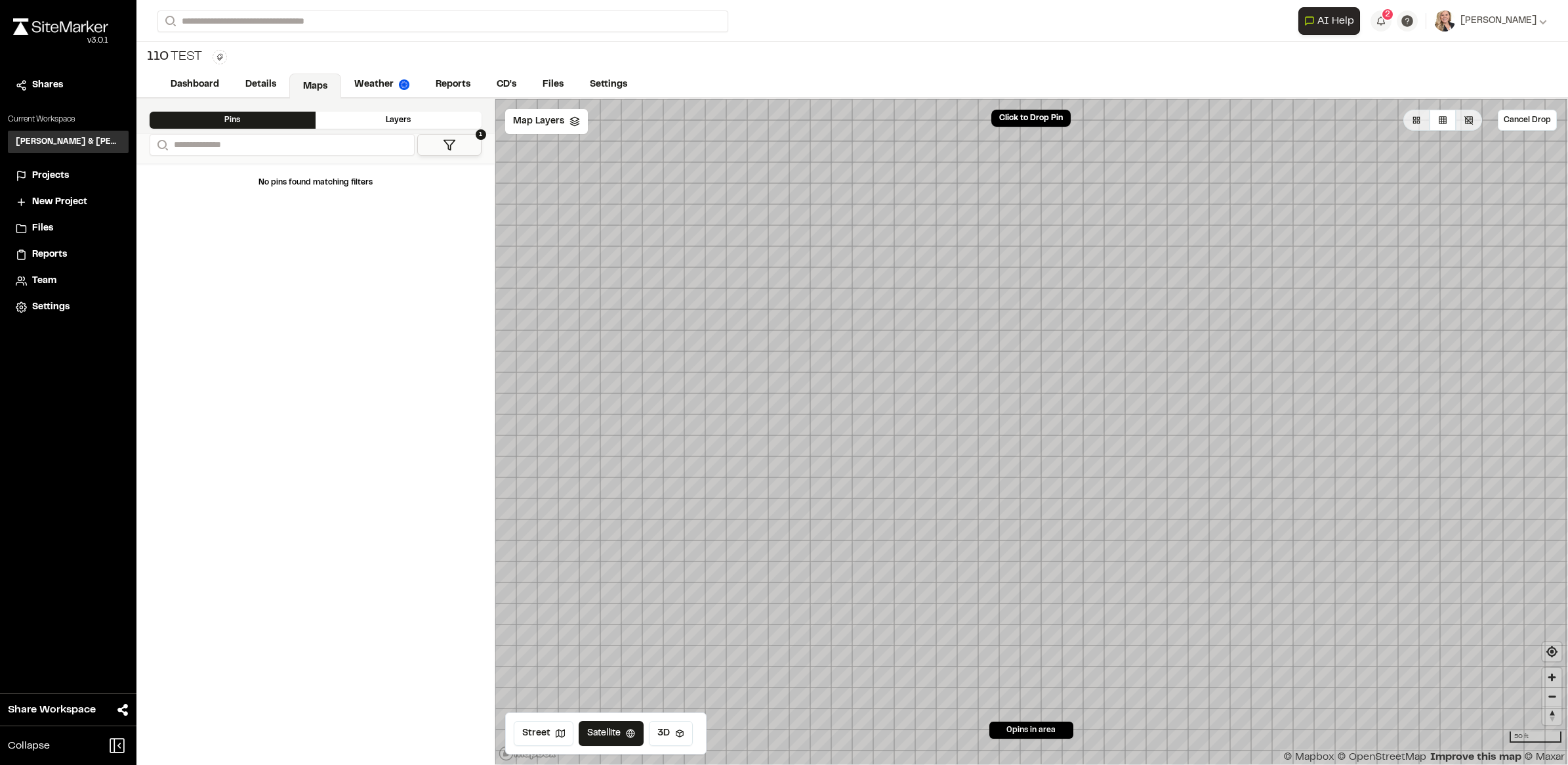
click at [443, 140] on icon at bounding box center [450, 145] width 13 height 13
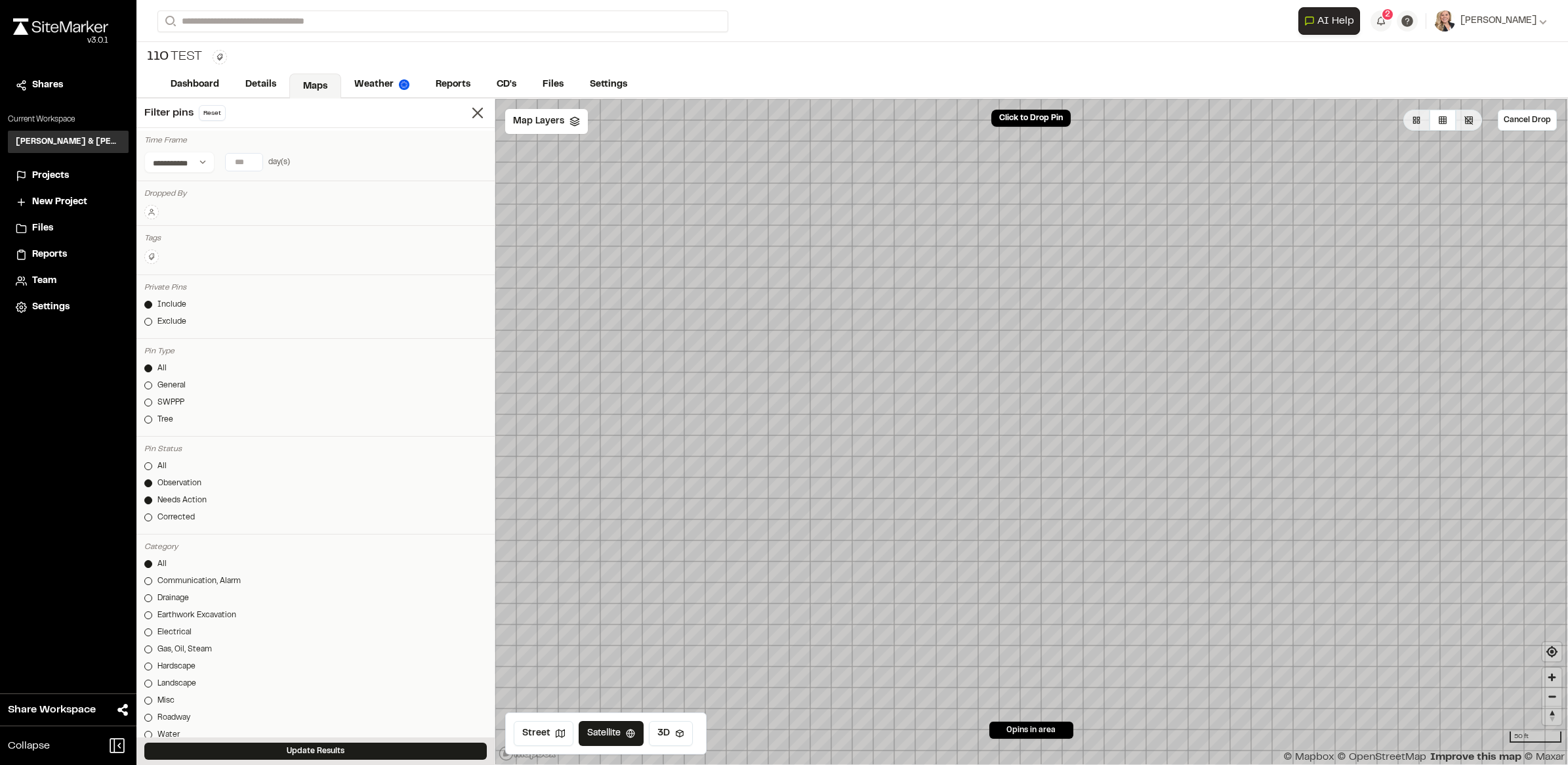
click at [87, 382] on div "Close sidebar v 3.0.1 Shares Current Workspace [PERSON_NAME] & [PERSON_NAME] In…" at bounding box center [68, 382] width 137 height 765
click at [52, 169] on span "Projects" at bounding box center [50, 176] width 37 height 14
